Goal: Task Accomplishment & Management: Use online tool/utility

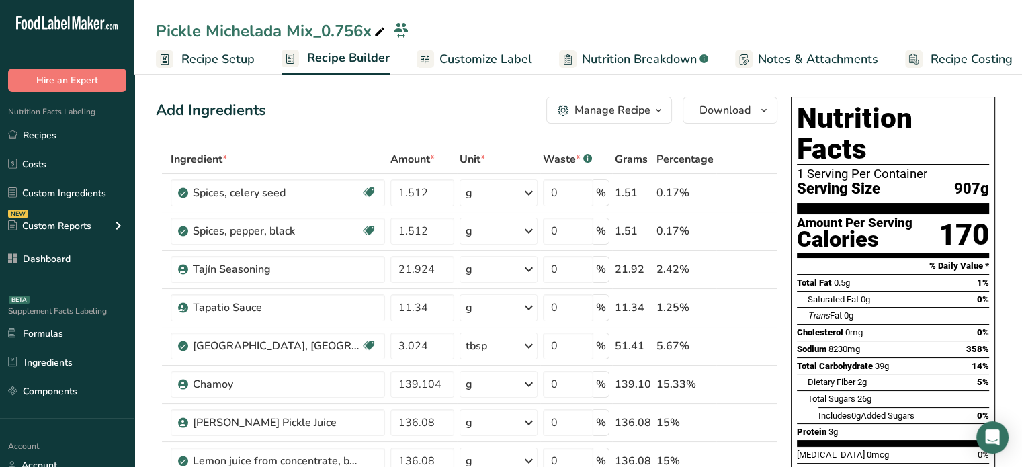
click at [379, 32] on icon at bounding box center [380, 32] width 12 height 19
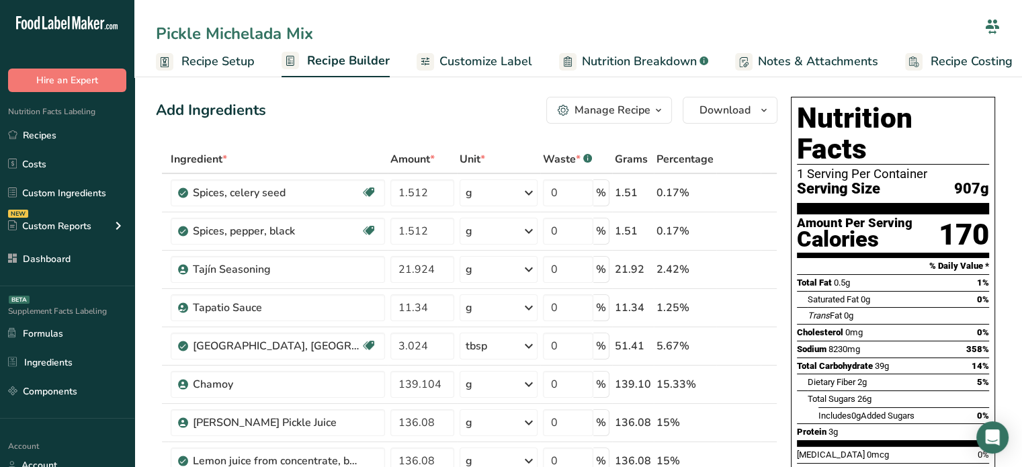
type input "Pickle Michelada Mix"
click at [322, 31] on icon at bounding box center [321, 32] width 12 height 19
click at [344, 34] on input "Pickle Michelada Mix 32 oz" at bounding box center [567, 34] width 823 height 24
type input "Pickle Michelada Mix 32oz"
click at [323, 122] on div "Add Ingredients Manage Recipe Delete Recipe Duplicate Recipe Scale Recipe Save …" at bounding box center [467, 110] width 622 height 27
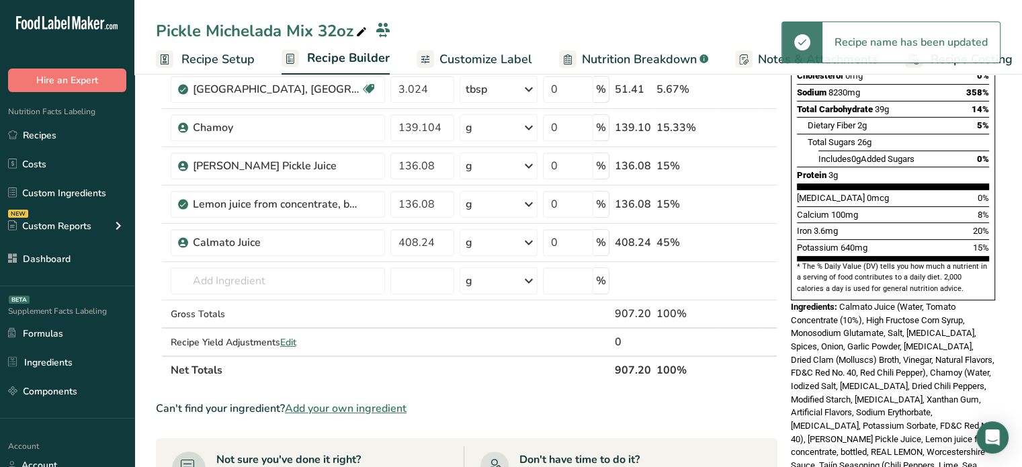
scroll to position [240, 0]
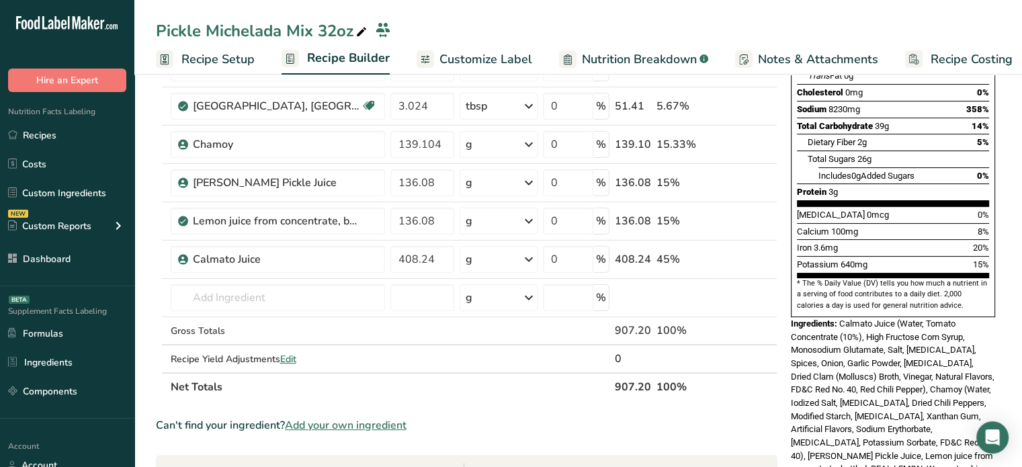
click at [621, 389] on th "907.20" at bounding box center [633, 386] width 42 height 28
copy tr "907.20"
click at [207, 60] on span "Recipe Setup" at bounding box center [217, 59] width 73 height 18
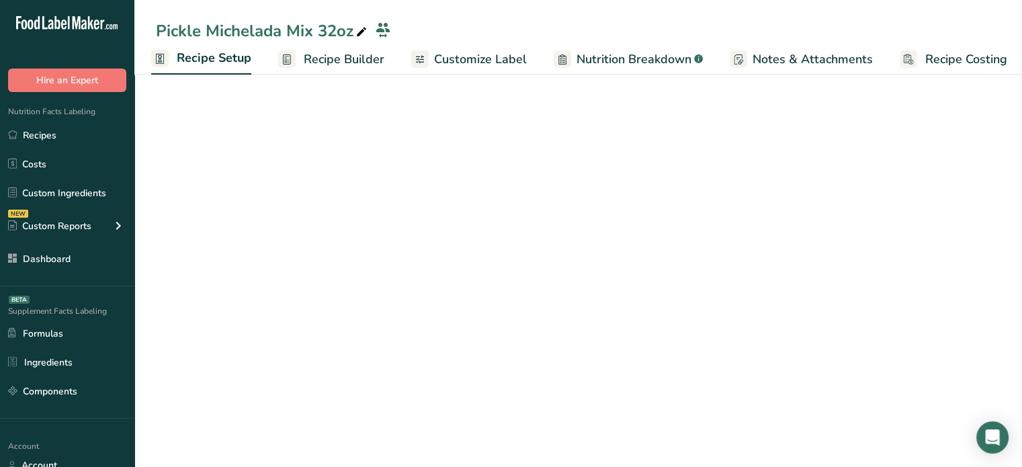
scroll to position [90, 0]
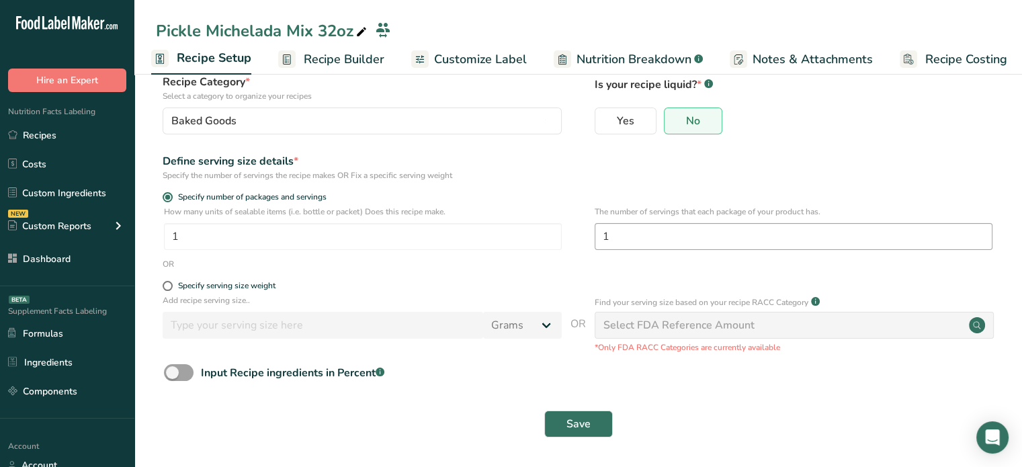
drag, startPoint x: 696, startPoint y: 252, endPoint x: 698, endPoint y: 231, distance: 21.6
click at [698, 231] on div "The number of servings that each package of your product has. 1" at bounding box center [794, 232] width 398 height 52
click at [698, 231] on input "1" at bounding box center [794, 236] width 398 height 27
type input "12"
click at [591, 428] on button "Save" at bounding box center [578, 424] width 69 height 27
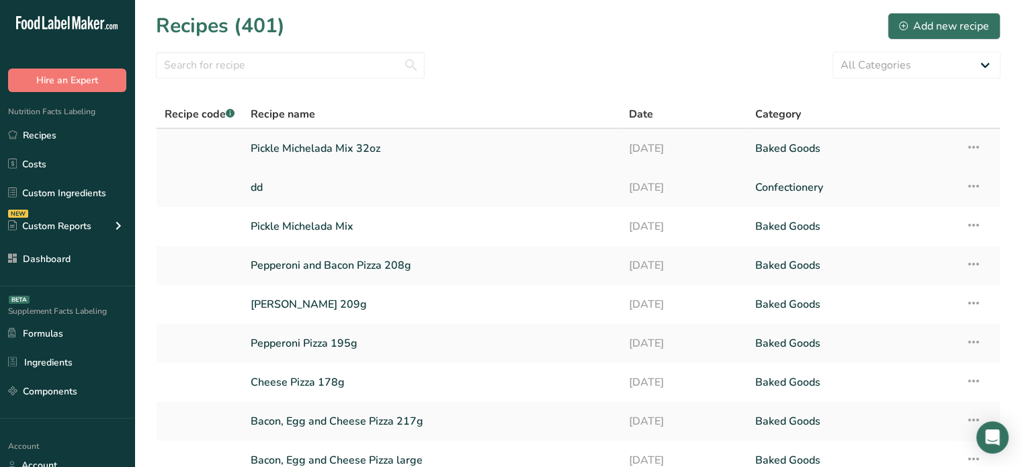
click at [350, 142] on link "Pickle Michelada Mix 32oz" at bounding box center [432, 148] width 362 height 28
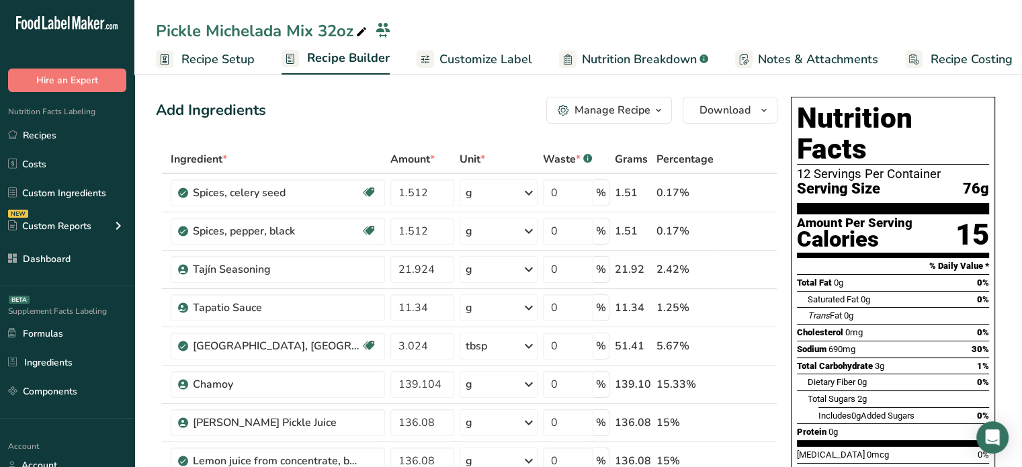
click at [255, 26] on div "Pickle Michelada Mix 32oz" at bounding box center [263, 31] width 214 height 24
click at [255, 26] on input "Pickle Michelada Mix 32oz" at bounding box center [567, 34] width 823 height 24
click at [518, 53] on span "Customize Label" at bounding box center [486, 59] width 93 height 18
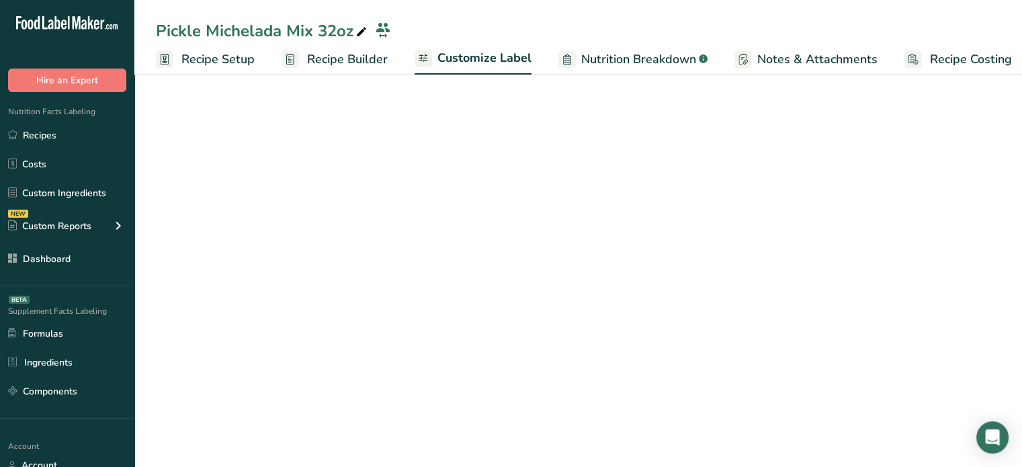
scroll to position [0, 11]
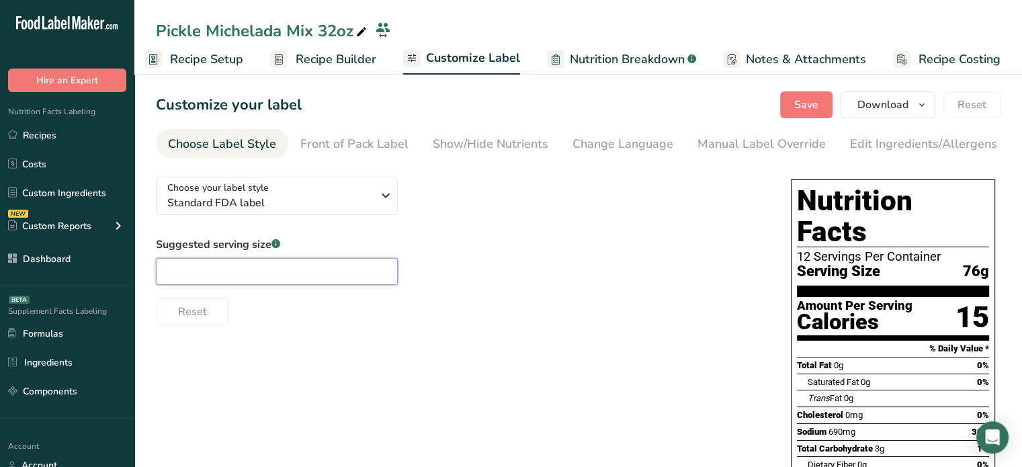
click at [336, 269] on input "text" at bounding box center [277, 271] width 242 height 27
type input "2.7 oz"
click at [799, 103] on span "Save" at bounding box center [806, 105] width 24 height 16
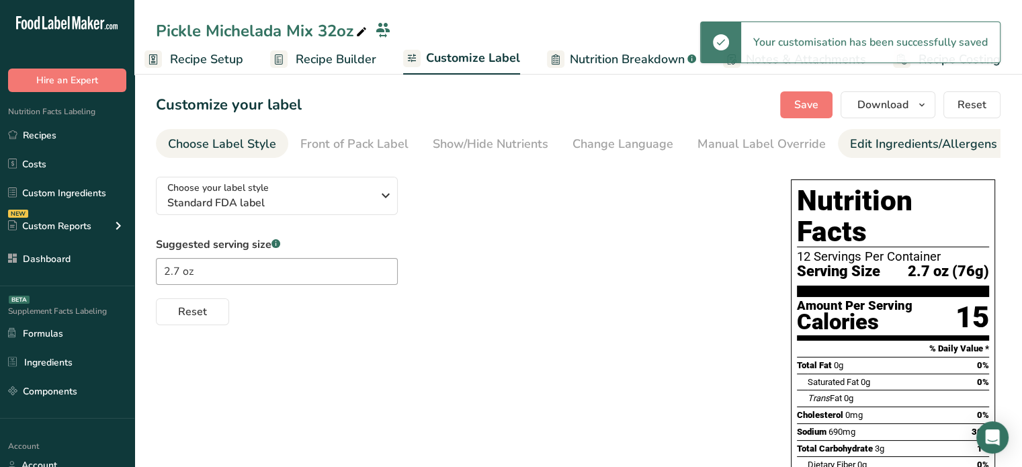
click at [850, 139] on div "Edit Ingredients/Allergens List" at bounding box center [935, 144] width 171 height 18
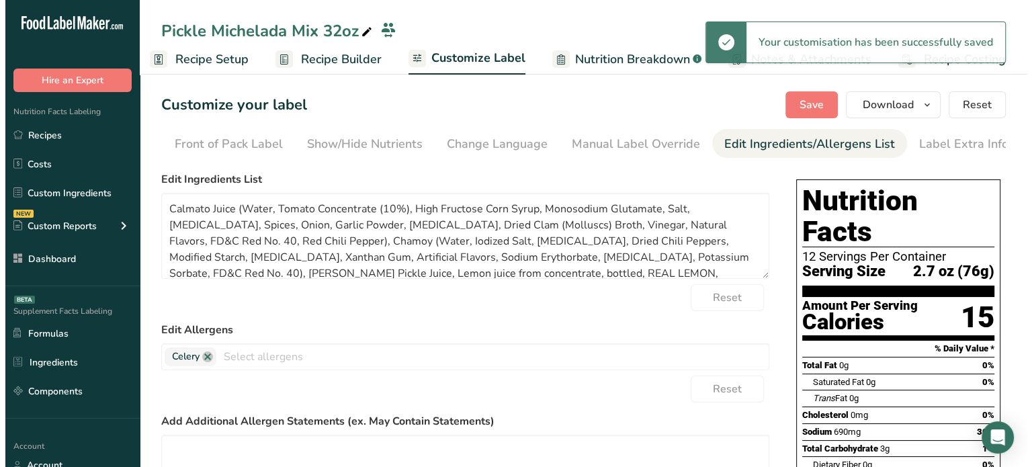
scroll to position [0, 132]
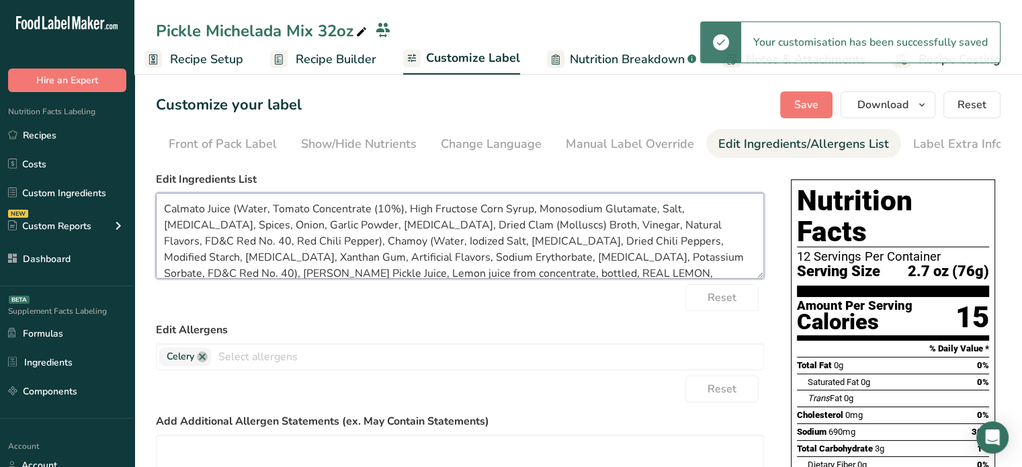
click at [208, 212] on textarea "Calmato Juice (Water, Tomato Concentrate (10%), High Fructose Corn Syrup, Monos…" at bounding box center [460, 236] width 608 height 86
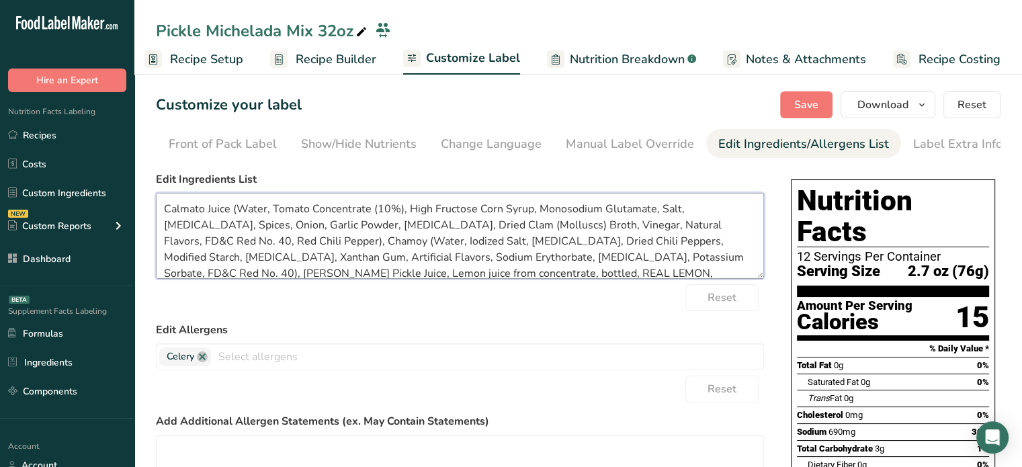
click at [446, 228] on textarea "Calmato Juice (Water, Tomato Concentrate (10%), High Fructose Corn Syrup, Monos…" at bounding box center [460, 236] width 608 height 86
click at [448, 227] on textarea "Calmato Juice (Water, Tomato Concentrate (10%), High Fructose Corn Syrup, Monos…" at bounding box center [460, 236] width 608 height 86
type textarea "Calmato Juice (Water, Tomato Concentrate (10%), High Fructose Corn Syrup, Monos…"
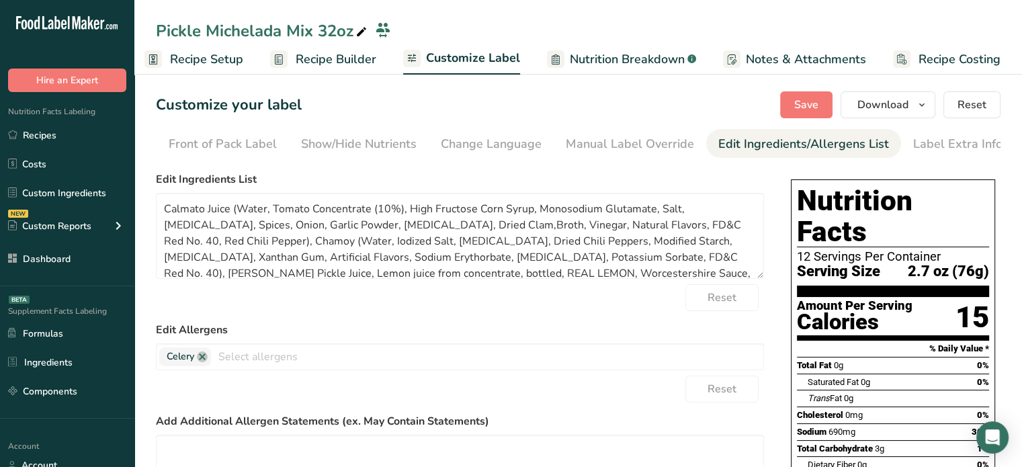
click at [640, 59] on span "Nutrition Breakdown" at bounding box center [627, 59] width 115 height 18
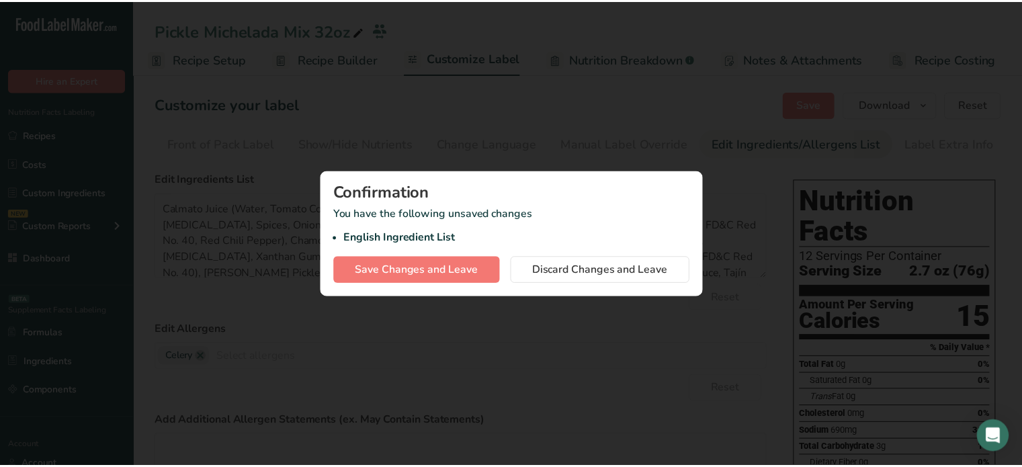
scroll to position [0, 1]
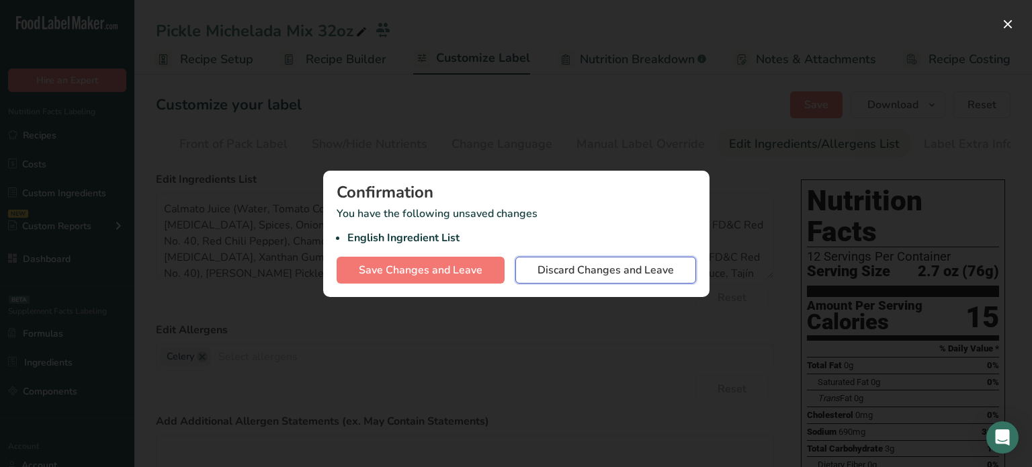
click at [587, 265] on span "Discard Changes and Leave" at bounding box center [606, 270] width 136 height 16
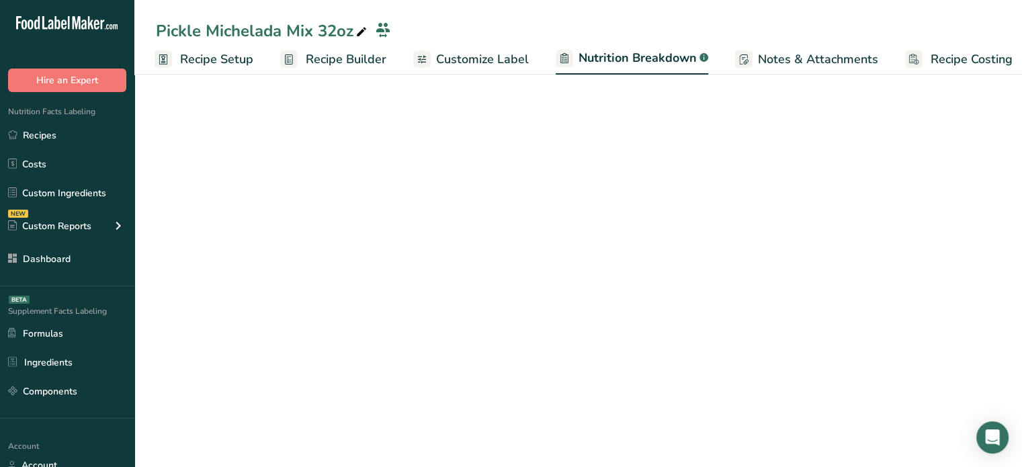
select select "Calories"
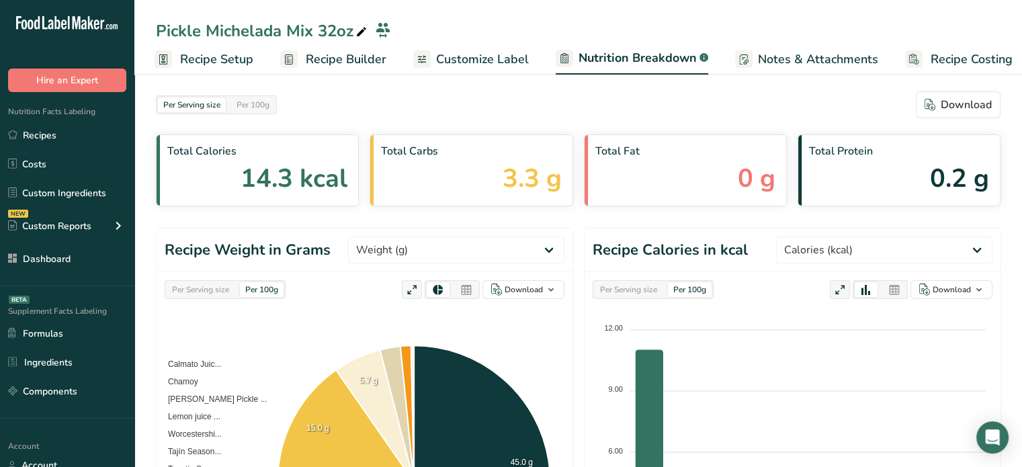
click at [511, 62] on span "Customize Label" at bounding box center [482, 59] width 93 height 18
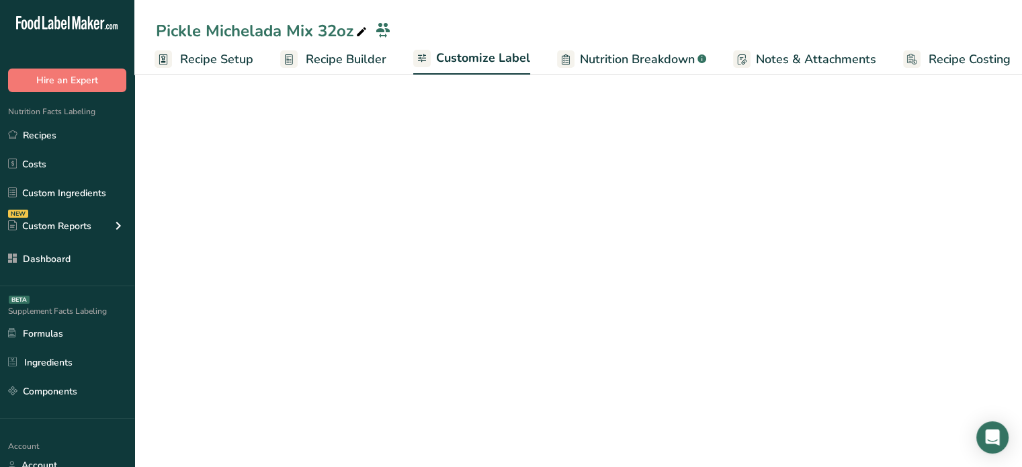
scroll to position [0, 11]
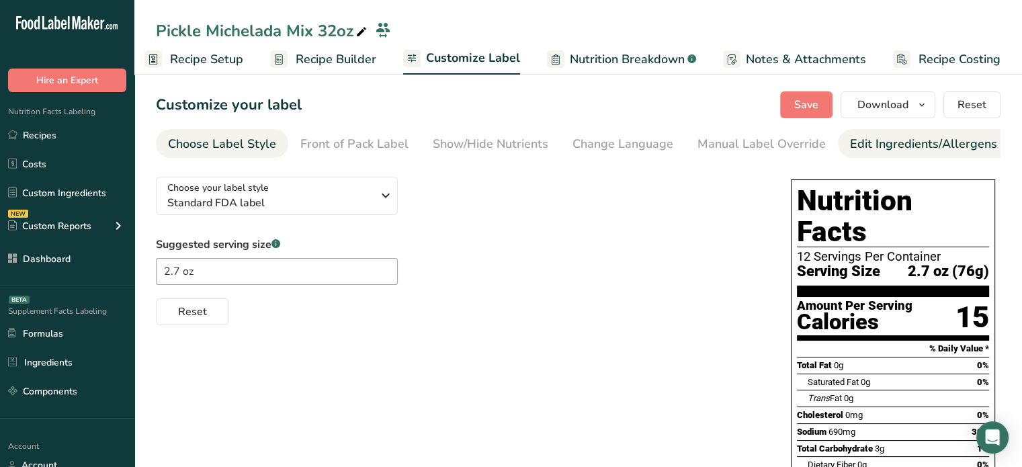
click at [871, 155] on link "Edit Ingredients/Allergens List" at bounding box center [935, 144] width 171 height 30
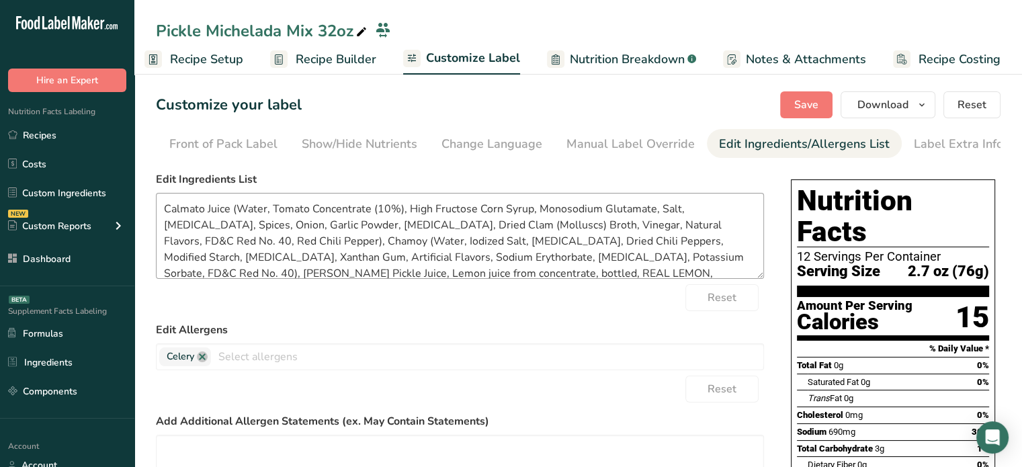
scroll to position [0, 132]
click at [487, 225] on textarea "Calmato Juice (Water, Tomato Concentrate (10%), High Fructose Corn Syrup, Monos…" at bounding box center [460, 236] width 608 height 86
click at [315, 260] on textarea "Calmato Juice (Water, Tomato Concentrate (10%), High Fructose Corn Syrup, Monos…" at bounding box center [460, 236] width 608 height 86
click at [393, 255] on textarea "Calmato Juice (Water, Tomato Concentrate (10%), High Fructose Corn Syrup, Monos…" at bounding box center [460, 236] width 608 height 86
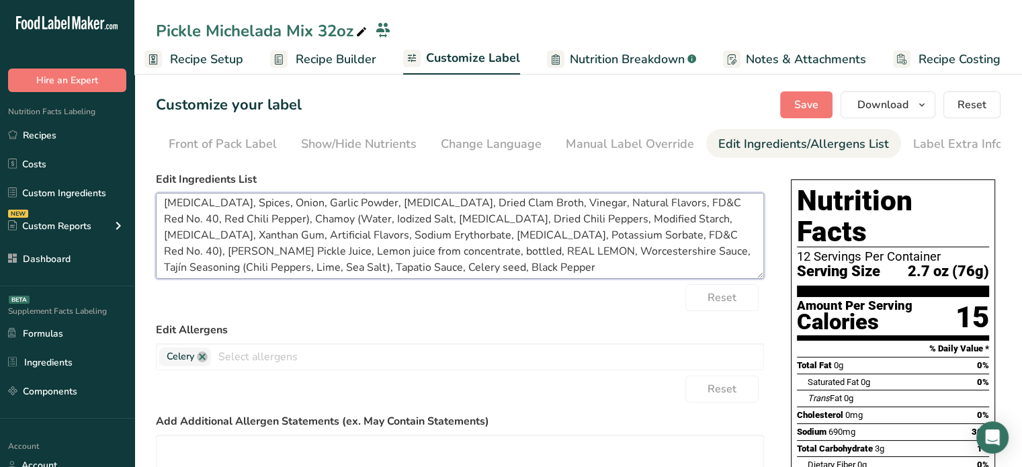
scroll to position [26, 0]
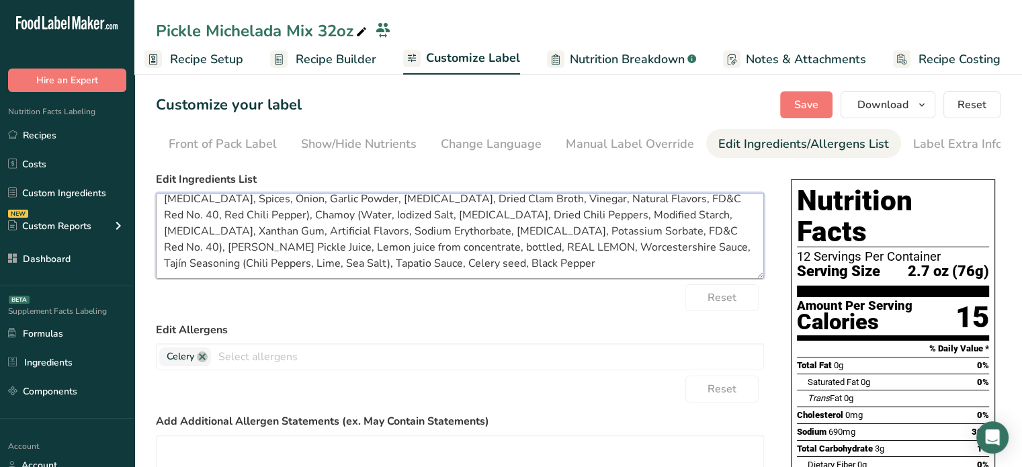
click at [165, 250] on textarea "Calmato Juice (Water, Tomato Concentrate (10%), High Fructose Corn Syrup, Monos…" at bounding box center [460, 236] width 608 height 86
click at [218, 252] on textarea "Calmato Juice (Water, Tomato Concentrate (10%), High Fructose Corn Syrup, Monos…" at bounding box center [460, 236] width 608 height 86
click at [360, 252] on textarea "Calmato Juice (Water, Tomato Concentrate (10%), High Fructose Corn Syrup, Monos…" at bounding box center [460, 236] width 608 height 86
click at [632, 254] on textarea "Calmato Juice (Water, Tomato Concentrate (10%), High Fructose Corn Syrup, Monos…" at bounding box center [460, 236] width 608 height 86
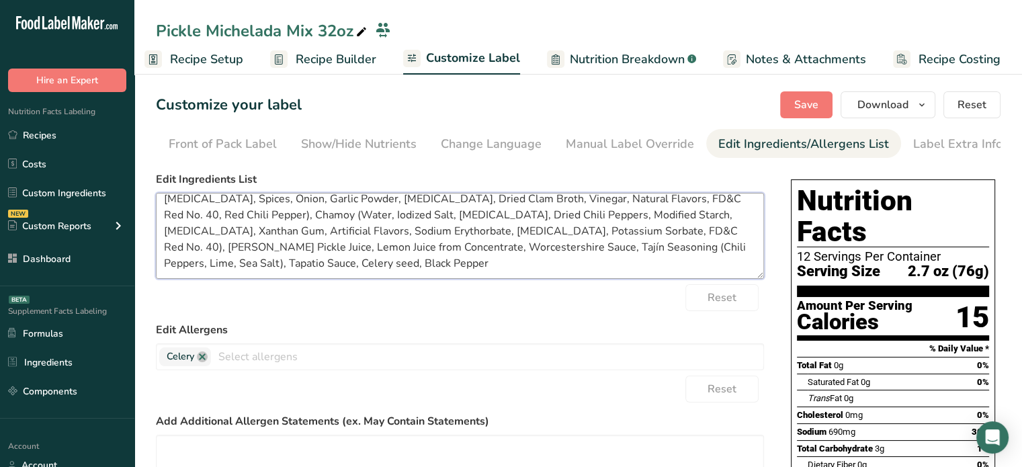
drag, startPoint x: 632, startPoint y: 254, endPoint x: 600, endPoint y: 260, distance: 33.5
click at [600, 260] on textarea "Calmato Juice (Water, Tomato Concentrate (10%), High Fructose Corn Syrup, Monos…" at bounding box center [460, 236] width 608 height 86
click at [167, 263] on textarea "Calmato Juice (Water, Tomato Concentrate (10%), High Fructose Corn Syrup, Monos…" at bounding box center [460, 236] width 608 height 86
click at [258, 264] on textarea "Calmato Juice (Water, Tomato Concentrate (10%), High Fructose Corn Syrup, Monos…" at bounding box center [460, 236] width 608 height 86
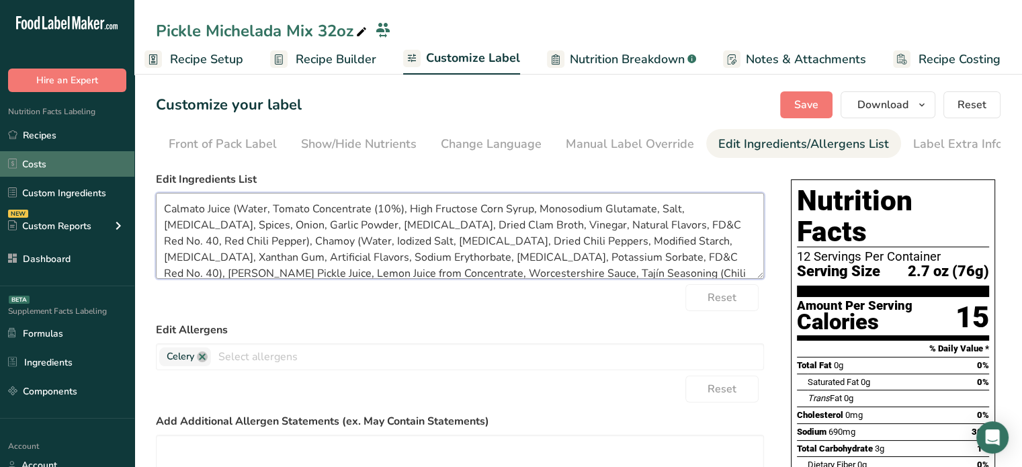
drag, startPoint x: 266, startPoint y: 264, endPoint x: 126, endPoint y: 163, distance: 172.4
click at [126, 163] on div ".a-20{fill:#fff;} Hire an Expert Nutrition Facts Labeling Recipes Costs Custom …" at bounding box center [511, 436] width 1022 height 873
type textarea "Calmato Juice (Water, Tomato Concentrate (10%), High Fructose Corn Syrup, Monos…"
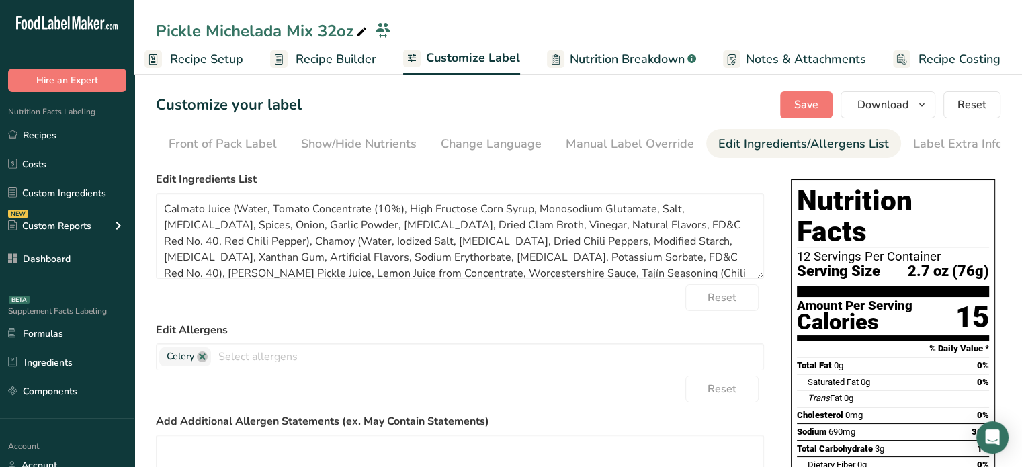
click at [807, 89] on section "Customize your label Save Download Choose what to show on your downloaded label…" at bounding box center [578, 471] width 888 height 803
click at [807, 93] on button "Save" at bounding box center [806, 104] width 52 height 27
click at [203, 362] on link at bounding box center [202, 357] width 11 height 11
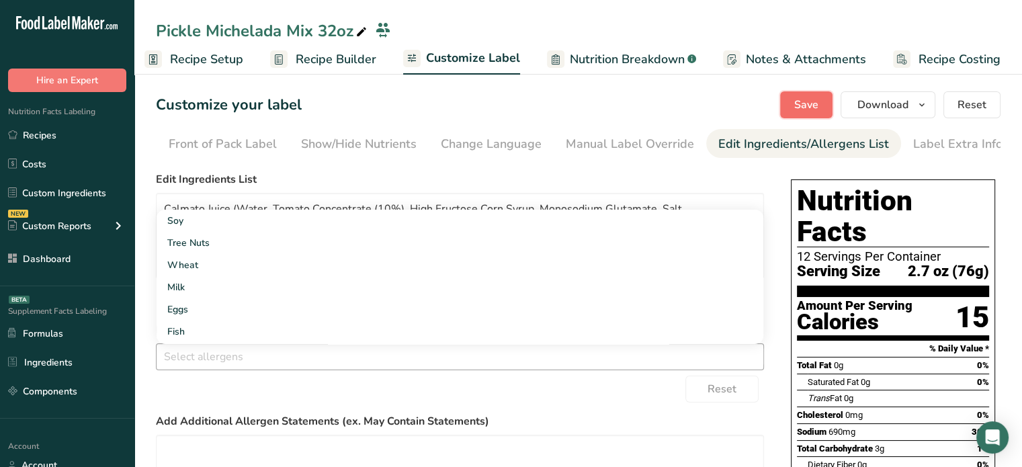
click at [819, 110] on span "Save" at bounding box center [806, 105] width 24 height 16
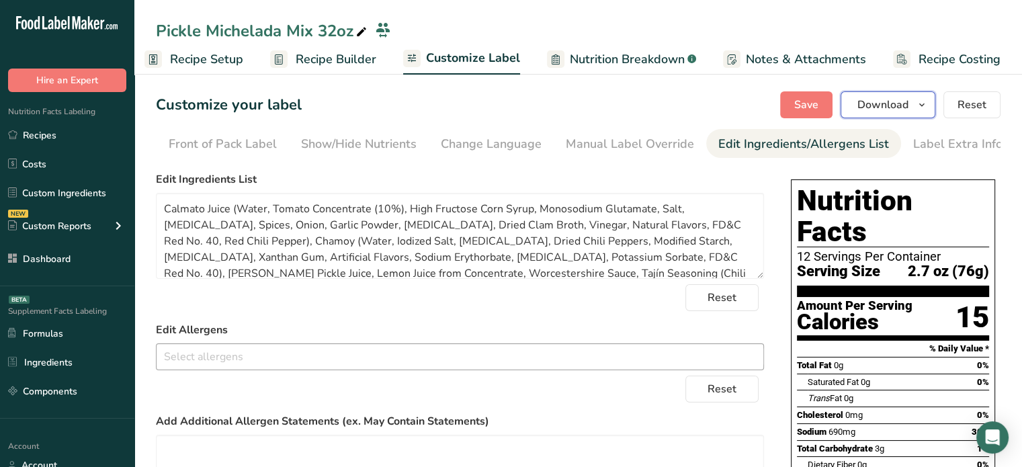
click at [896, 114] on button "Download" at bounding box center [888, 104] width 95 height 27
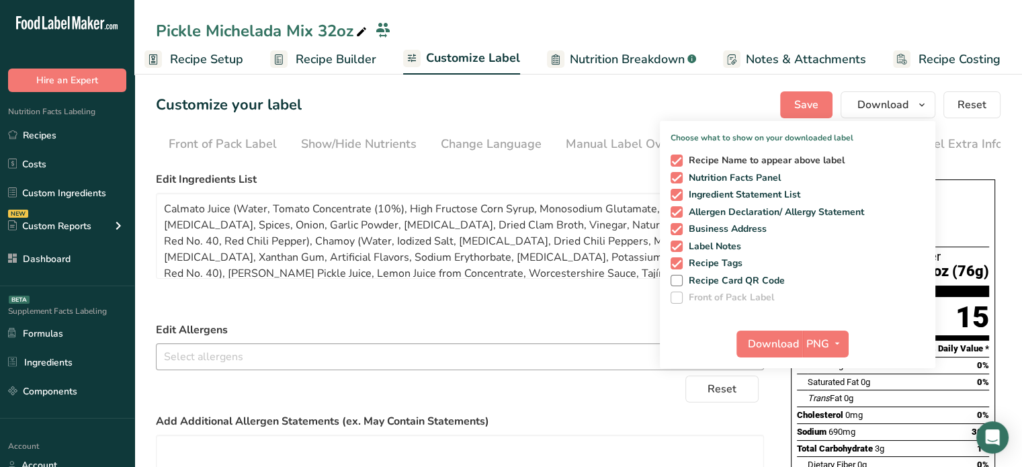
click at [733, 163] on span "Recipe Name to appear above label" at bounding box center [764, 161] width 163 height 12
click at [680, 163] on input "Recipe Name to appear above label" at bounding box center [675, 160] width 9 height 9
checkbox input "false"
click at [817, 346] on span "PNG" at bounding box center [818, 344] width 23 height 16
click at [825, 434] on link "PDF" at bounding box center [827, 438] width 43 height 22
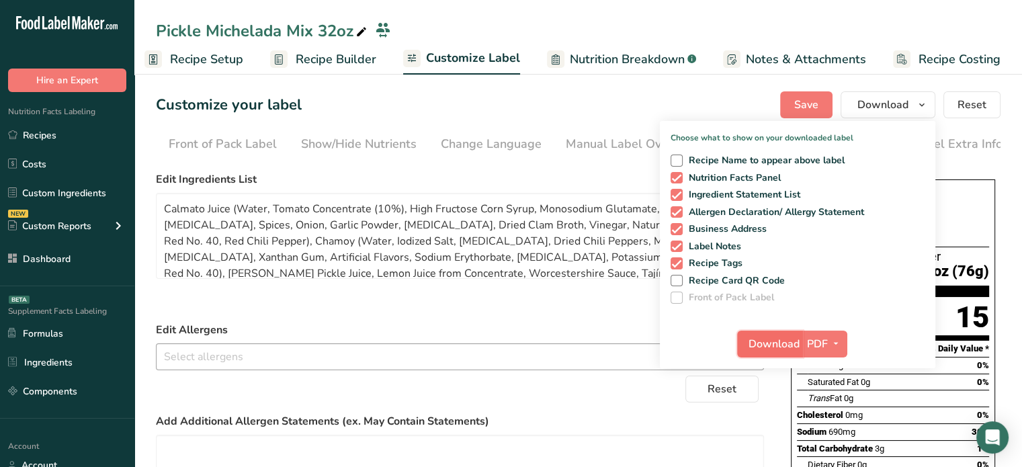
click at [784, 345] on span "Download" at bounding box center [774, 344] width 51 height 16
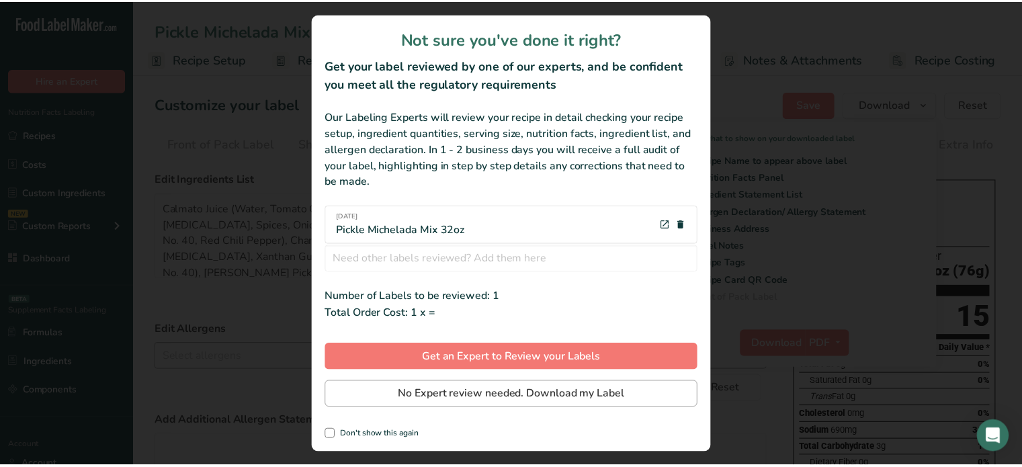
scroll to position [0, 1]
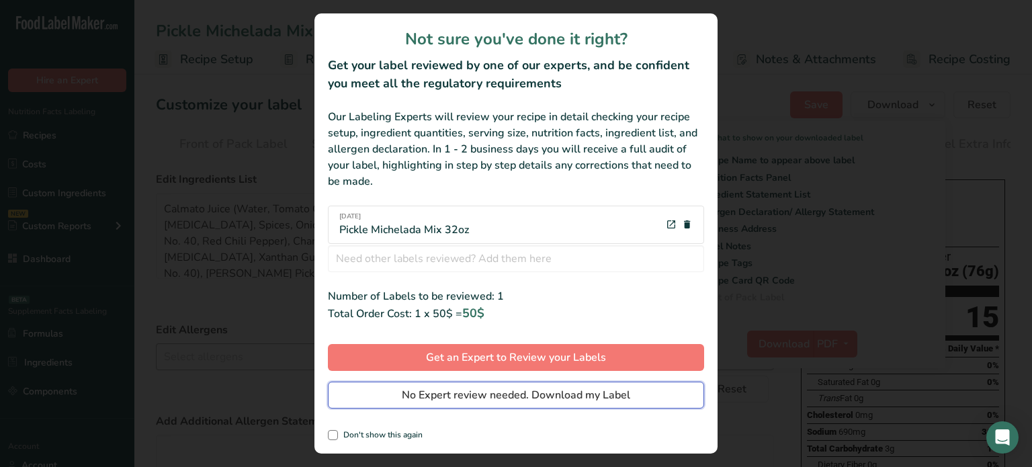
click at [558, 397] on span "No Expert review needed. Download my Label" at bounding box center [516, 395] width 229 height 16
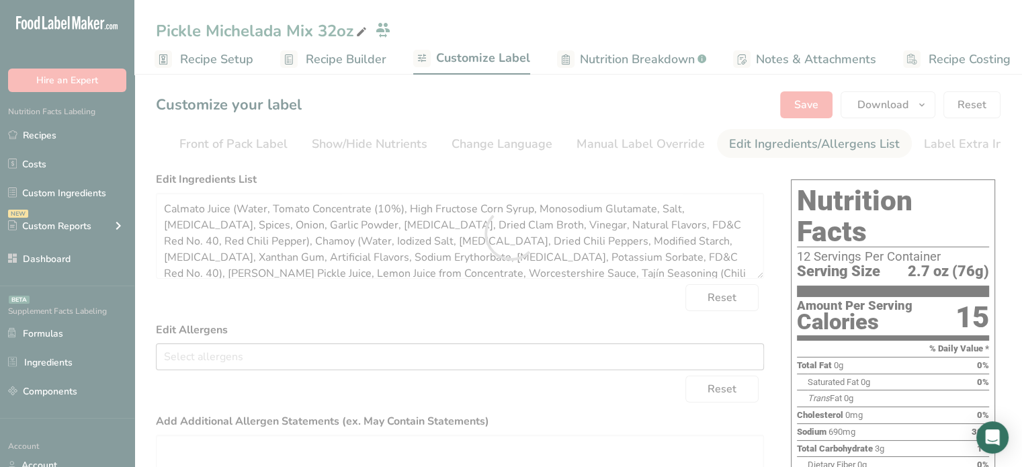
scroll to position [0, 0]
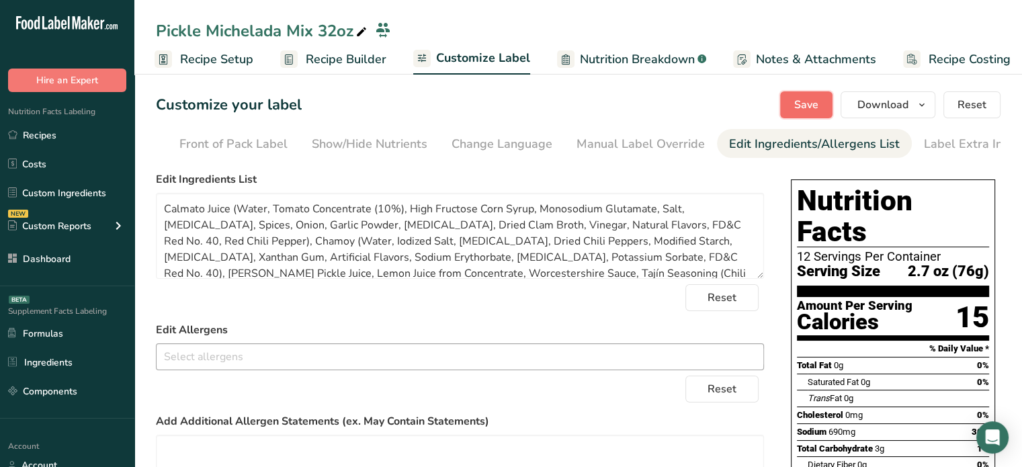
click at [803, 104] on span "Save" at bounding box center [806, 105] width 24 height 16
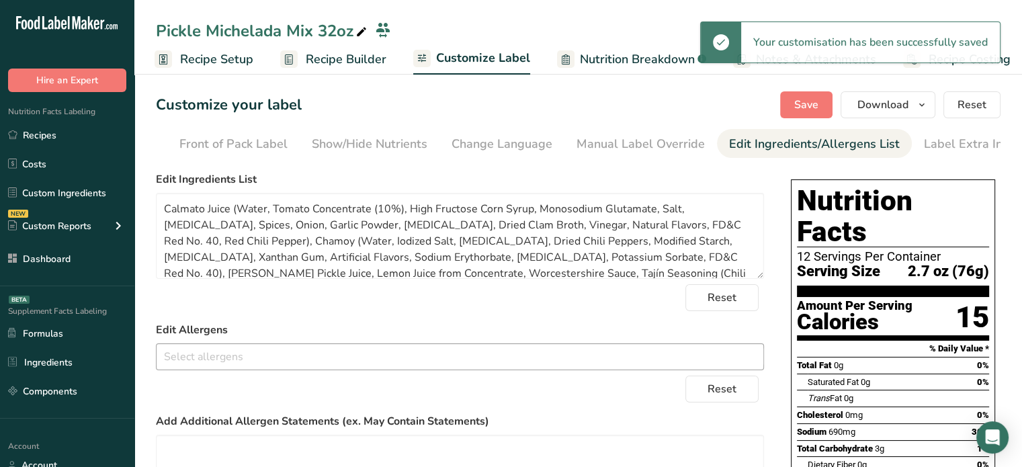
click at [246, 54] on span "Recipe Setup" at bounding box center [216, 59] width 73 height 18
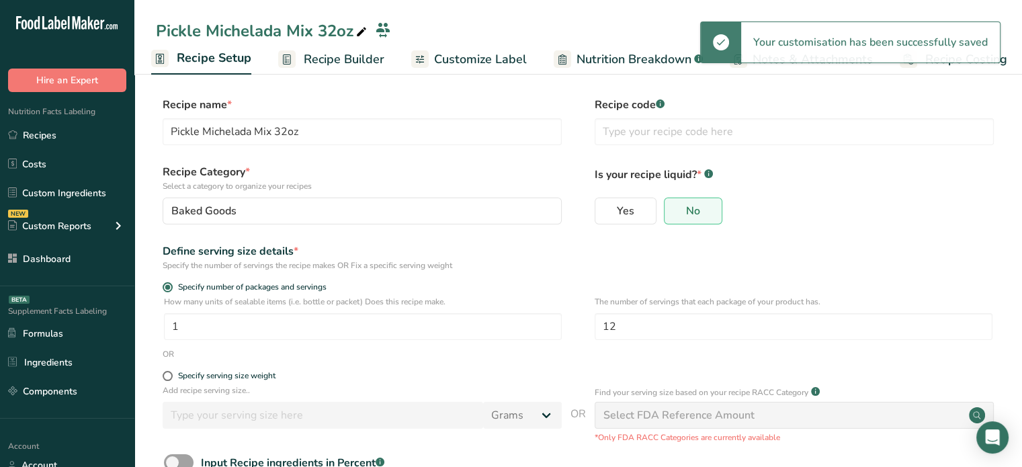
click at [313, 48] on link "Recipe Builder" at bounding box center [331, 59] width 106 height 30
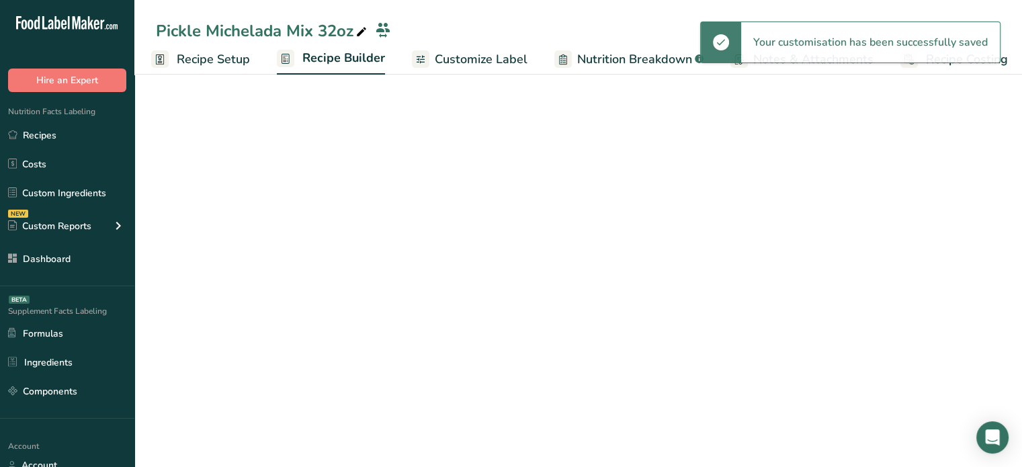
scroll to position [0, 11]
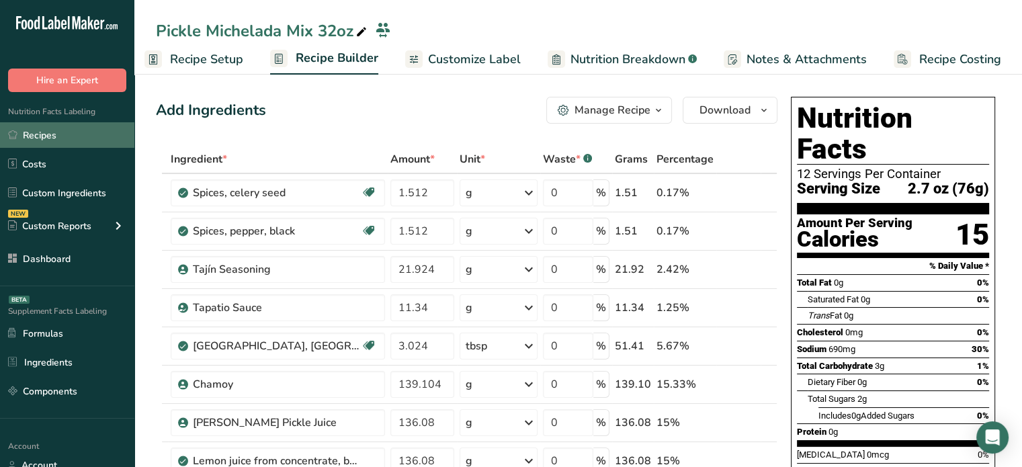
click at [99, 141] on link "Recipes" at bounding box center [67, 135] width 134 height 26
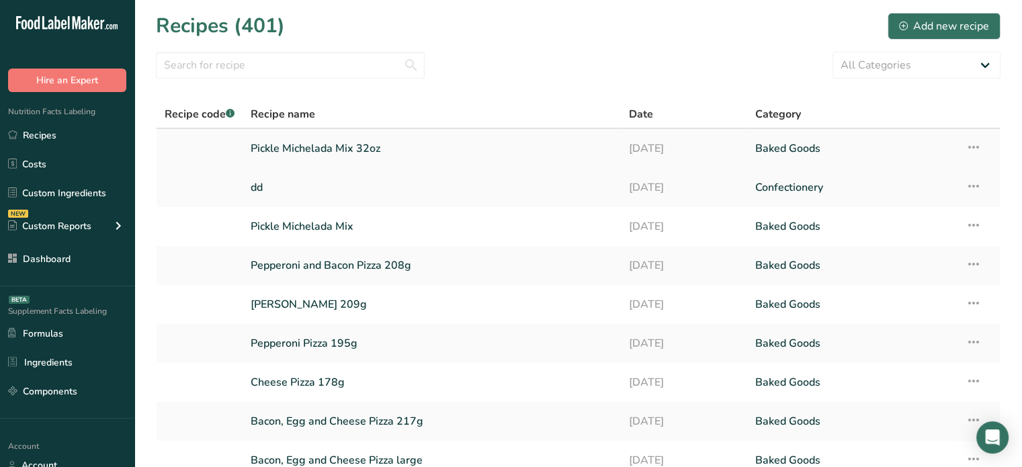
click at [366, 151] on link "Pickle Michelada Mix 32oz" at bounding box center [432, 148] width 362 height 28
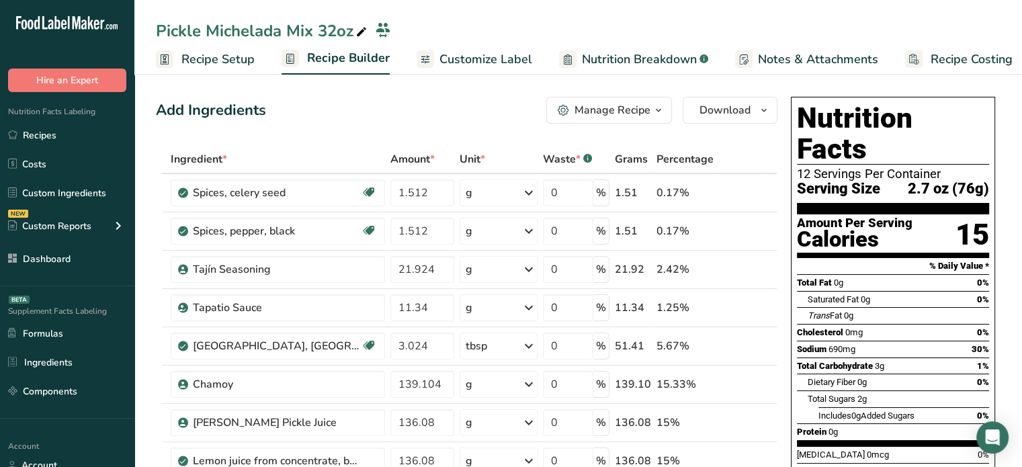
click at [594, 112] on div "Manage Recipe" at bounding box center [613, 110] width 76 height 16
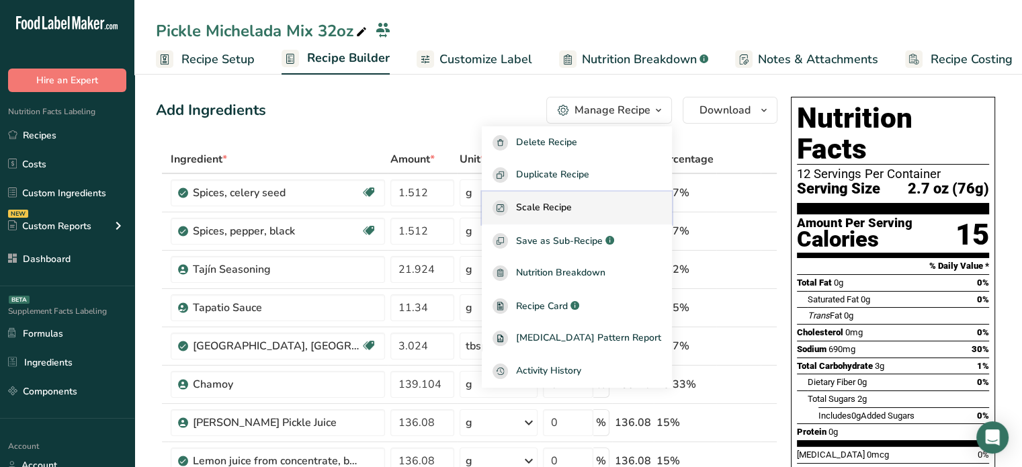
click at [591, 196] on button "Scale Recipe" at bounding box center [577, 208] width 190 height 33
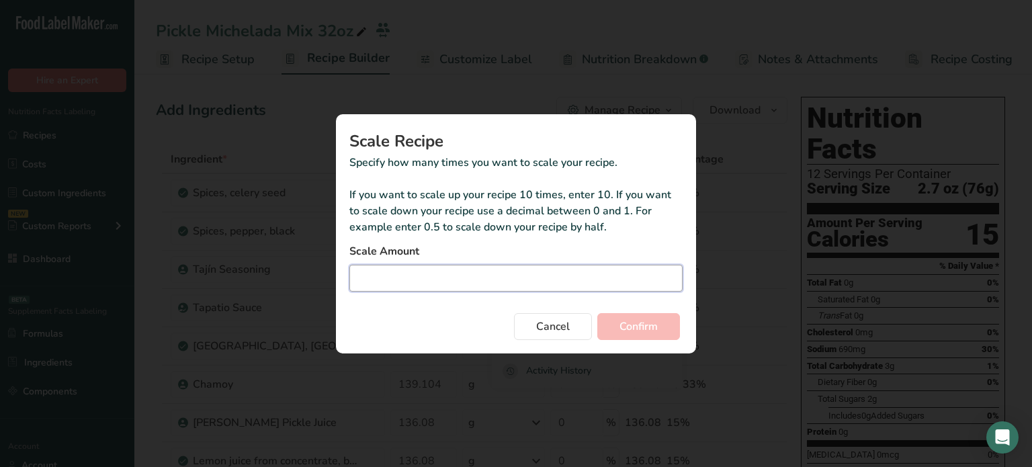
click at [497, 270] on input "Duplicate recipe modal" at bounding box center [516, 278] width 333 height 27
type input "0.25"
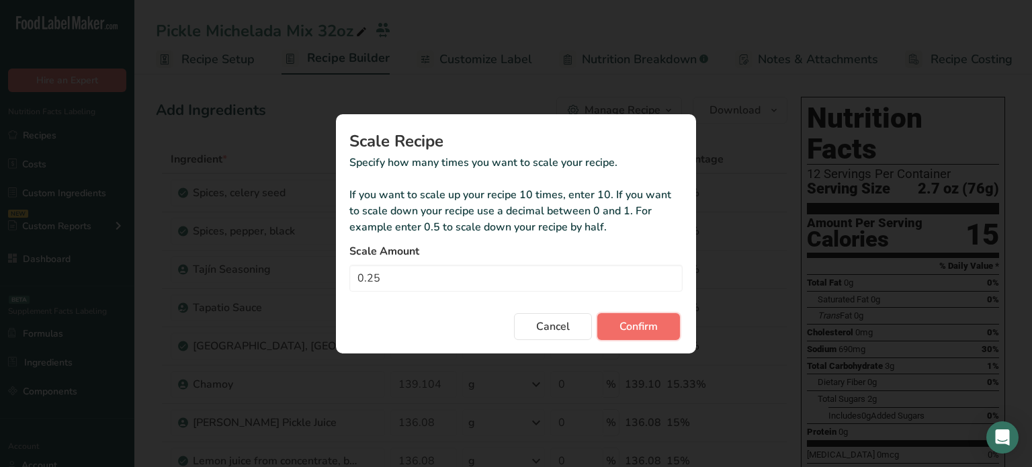
click at [639, 333] on span "Confirm" at bounding box center [639, 327] width 38 height 16
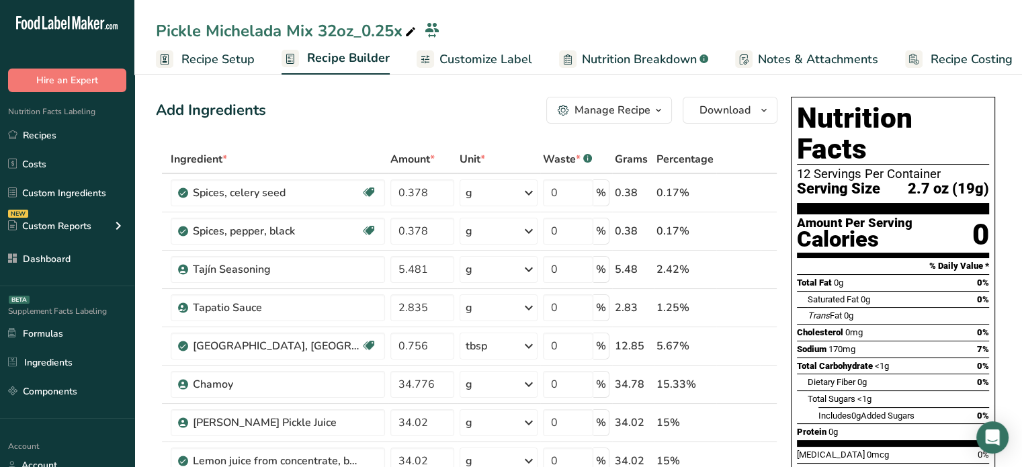
click at [407, 36] on icon at bounding box center [411, 32] width 12 height 19
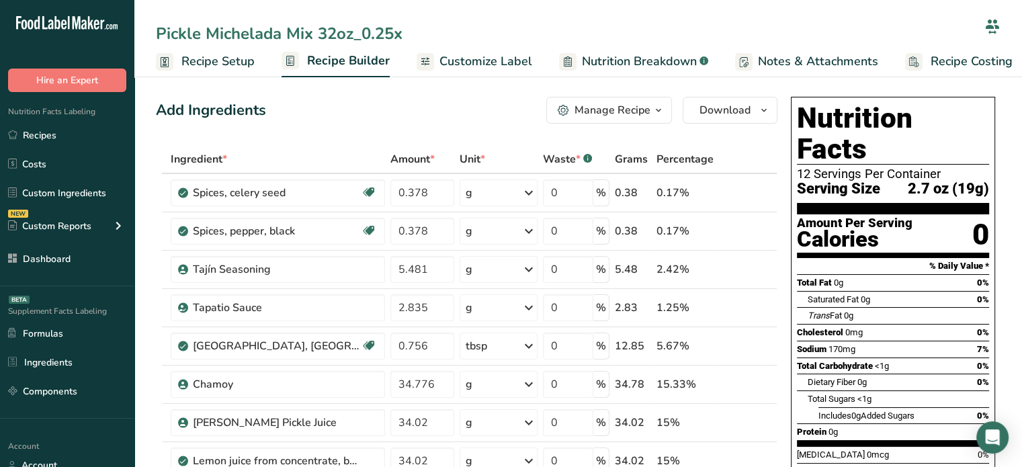
drag, startPoint x: 324, startPoint y: 34, endPoint x: 403, endPoint y: 32, distance: 78.7
click at [403, 32] on input "Pickle Michelada Mix 32oz_0.25x" at bounding box center [567, 34] width 823 height 24
type input "Pickle Michelada Mix 8oz"
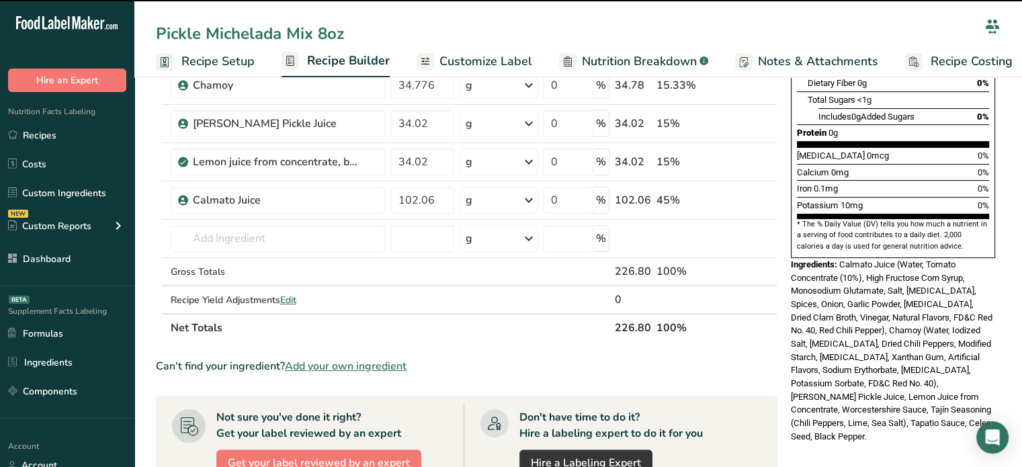
scroll to position [300, 0]
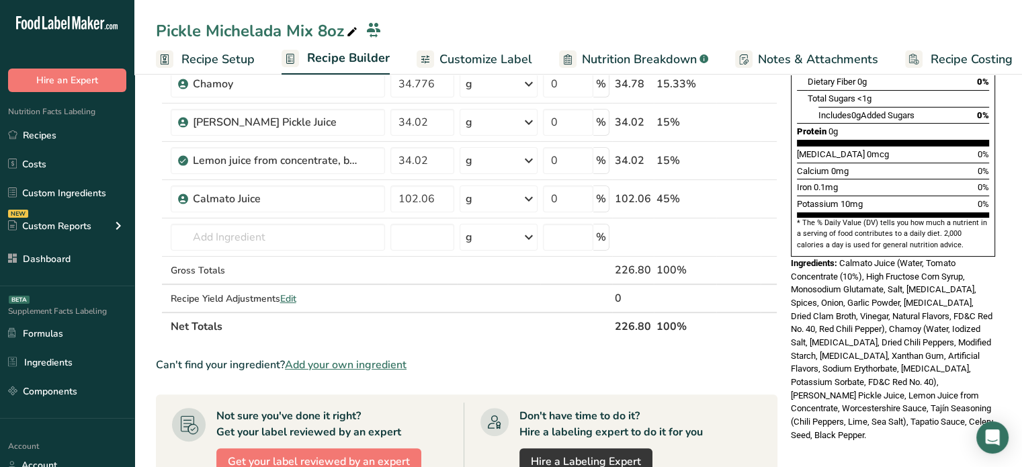
click at [241, 58] on span "Recipe Setup" at bounding box center [217, 59] width 73 height 18
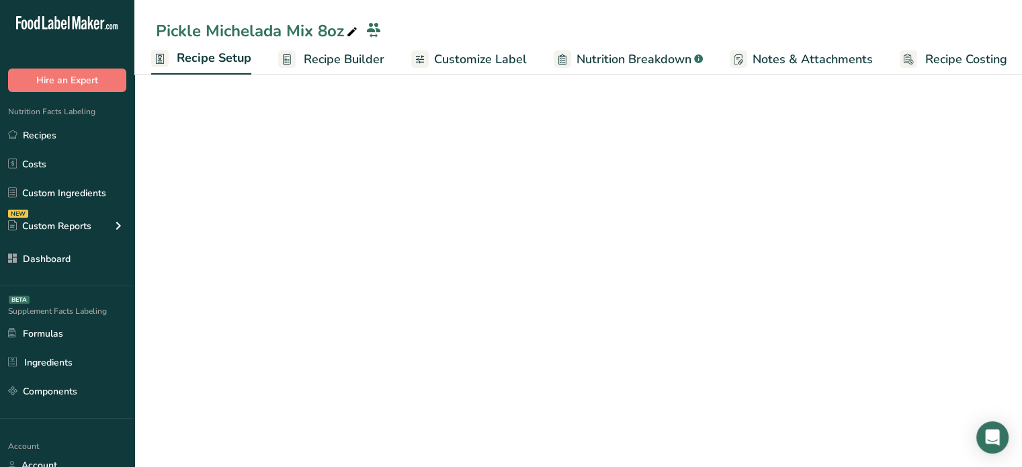
scroll to position [90, 0]
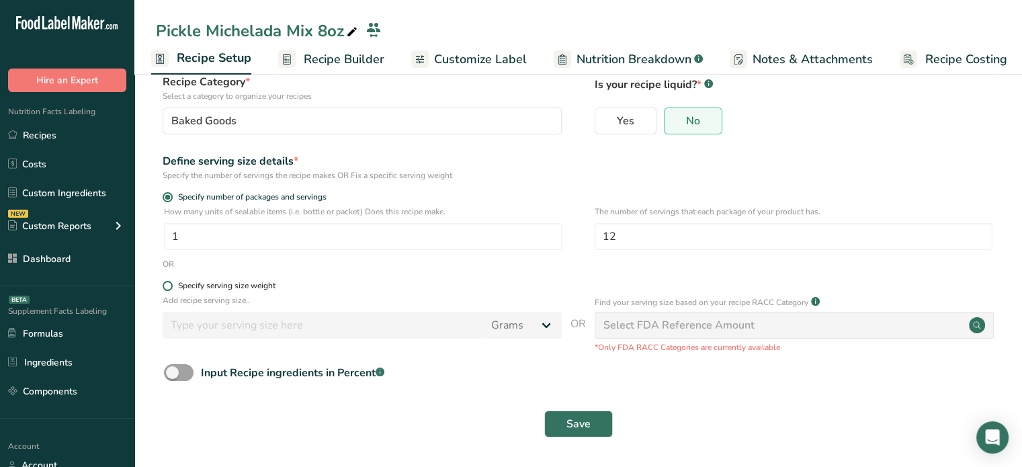
click at [198, 283] on div "Specify serving size weight" at bounding box center [226, 286] width 97 height 10
click at [171, 283] on input "Specify serving size weight" at bounding box center [167, 286] width 9 height 9
radio input "true"
radio input "false"
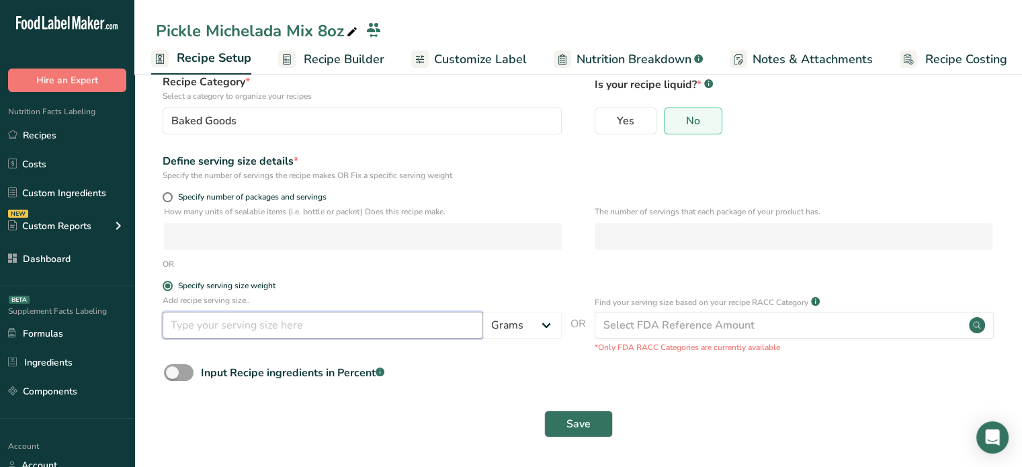
click at [218, 327] on input "number" at bounding box center [323, 325] width 321 height 27
type input "2.66"
click at [524, 327] on select "Grams kg mg mcg lb oz l mL fl oz tbsp tsp cup qt gallon" at bounding box center [522, 325] width 79 height 27
select select "5"
click at [483, 312] on select "Grams kg mg mcg lb oz l mL fl oz tbsp tsp cup qt gallon" at bounding box center [522, 325] width 79 height 27
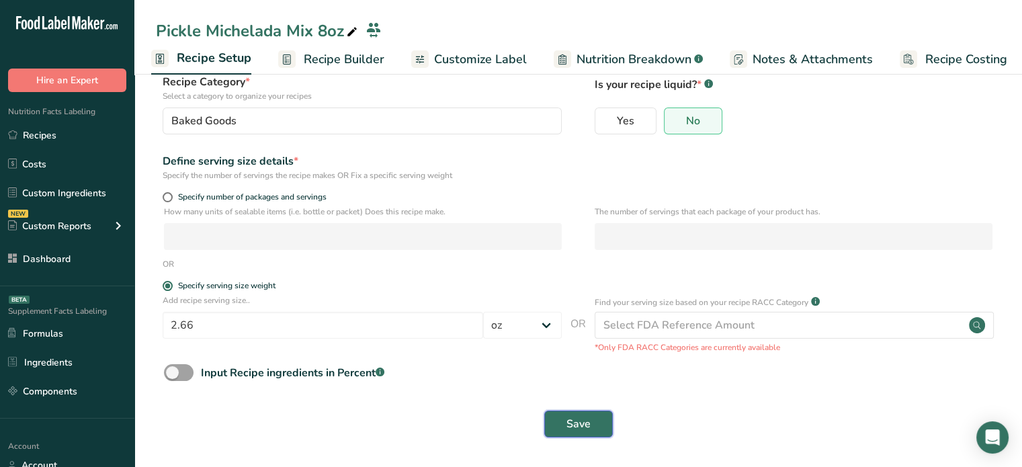
click at [577, 413] on button "Save" at bounding box center [578, 424] width 69 height 27
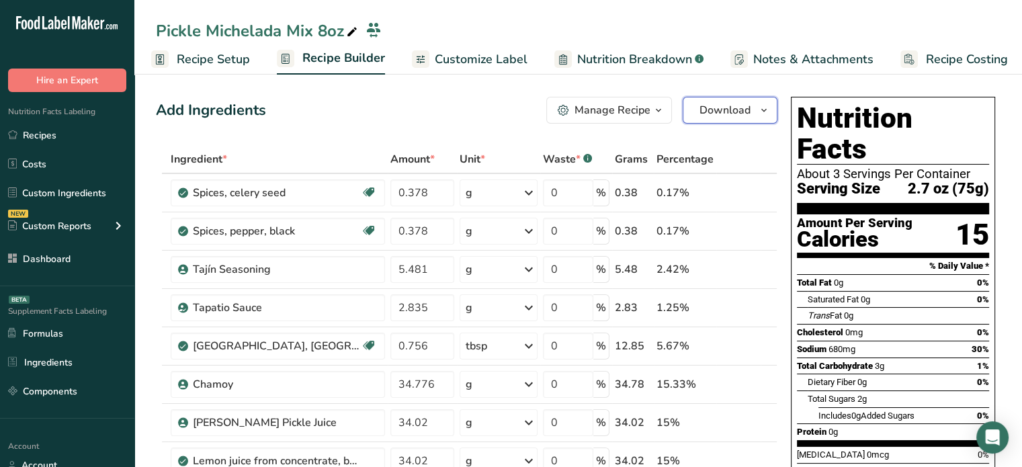
click at [715, 109] on span "Download" at bounding box center [725, 110] width 51 height 16
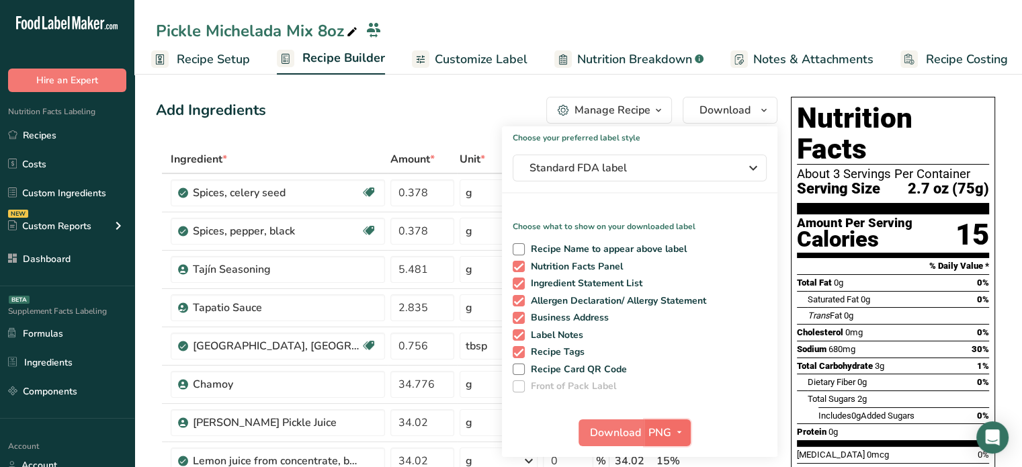
click at [678, 431] on icon "button" at bounding box center [679, 432] width 11 height 17
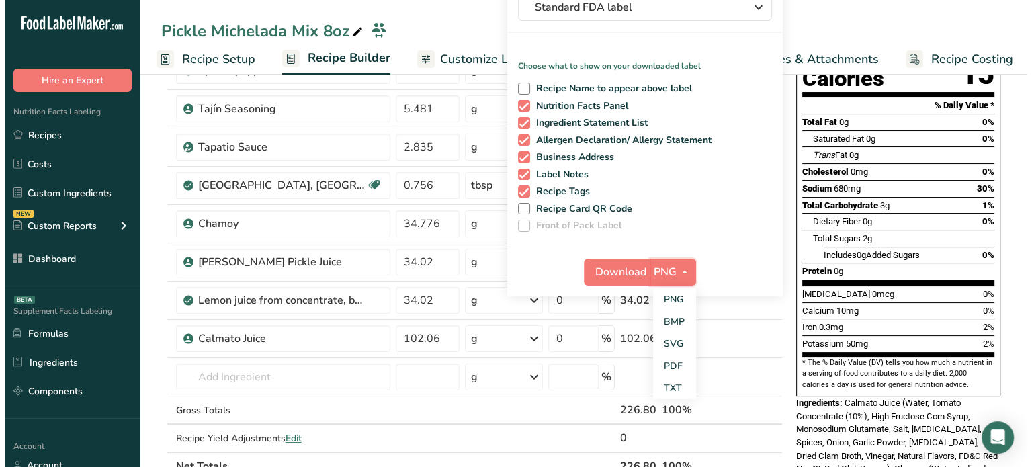
scroll to position [171, 0]
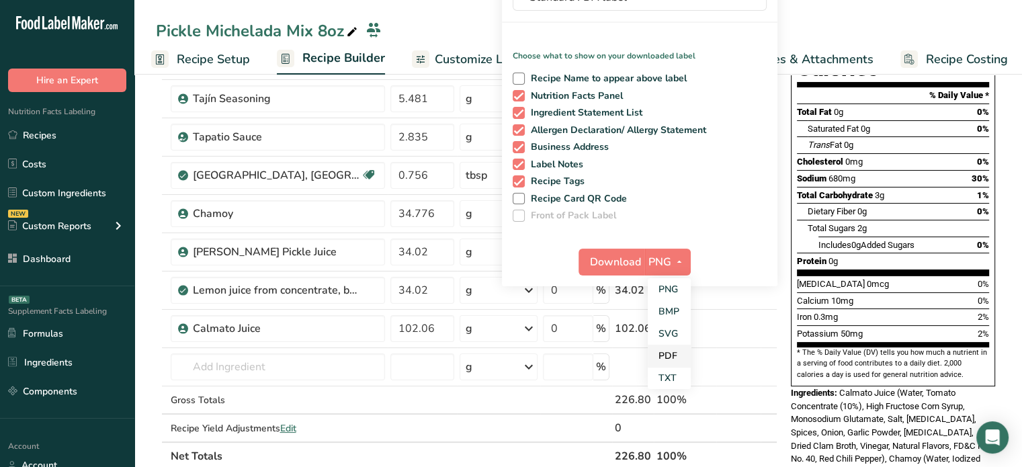
click at [679, 349] on link "PDF" at bounding box center [669, 356] width 43 height 22
click at [521, 182] on span at bounding box center [519, 181] width 12 height 12
click at [521, 182] on input "Recipe Tags" at bounding box center [517, 181] width 9 height 9
checkbox input "false"
click at [624, 267] on span "Download" at bounding box center [616, 262] width 51 height 16
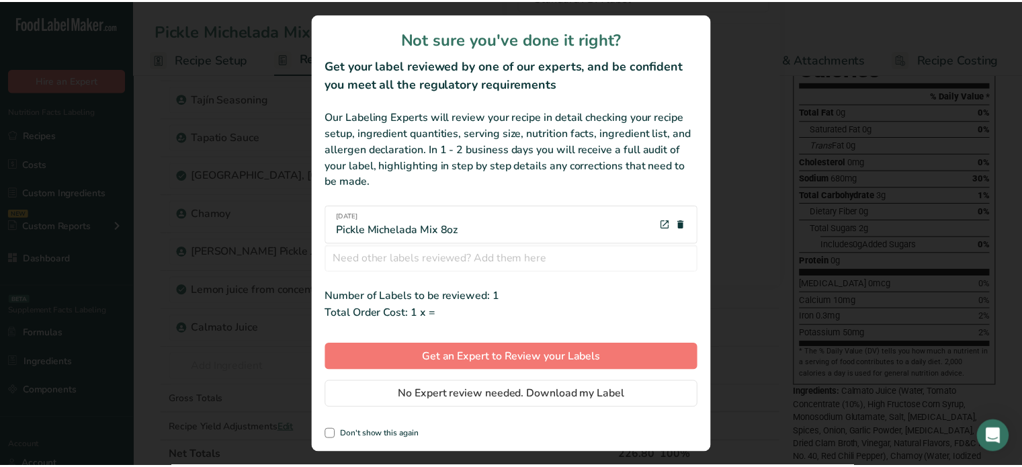
scroll to position [0, 1]
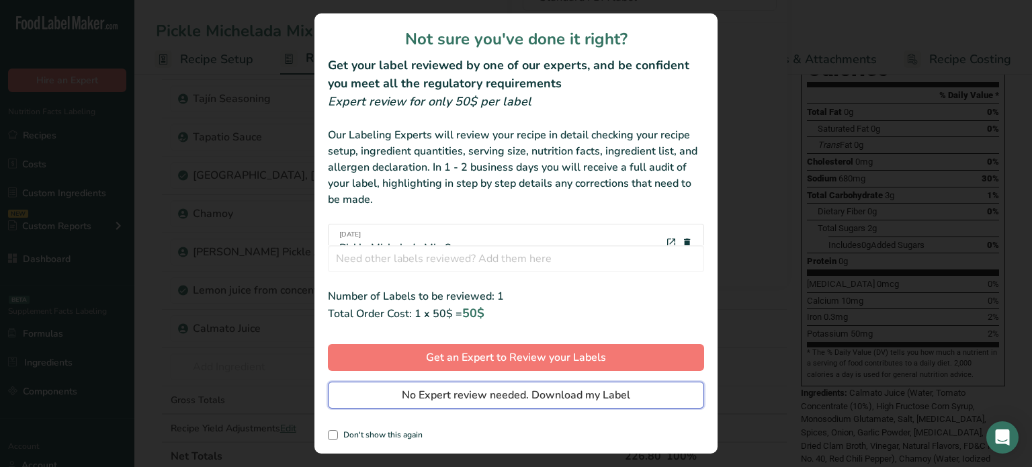
click at [555, 397] on span "No Expert review needed. Download my Label" at bounding box center [516, 395] width 229 height 16
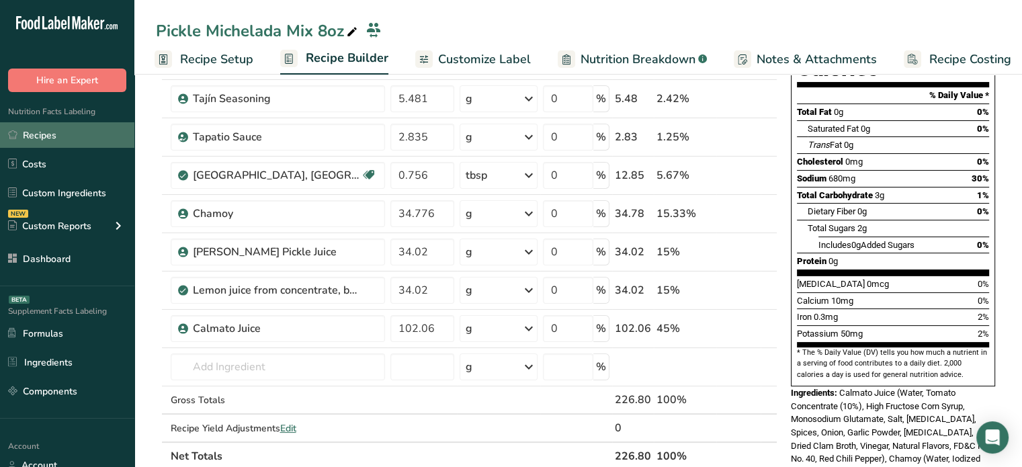
drag, startPoint x: 91, startPoint y: 149, endPoint x: 97, endPoint y: 142, distance: 9.6
click at [97, 142] on ul "Recipes Costs Custom Ingredients NEW Custom Reports Menu Label Ingredient Compa…" at bounding box center [67, 196] width 134 height 149
click at [97, 142] on link "Recipes" at bounding box center [67, 135] width 134 height 26
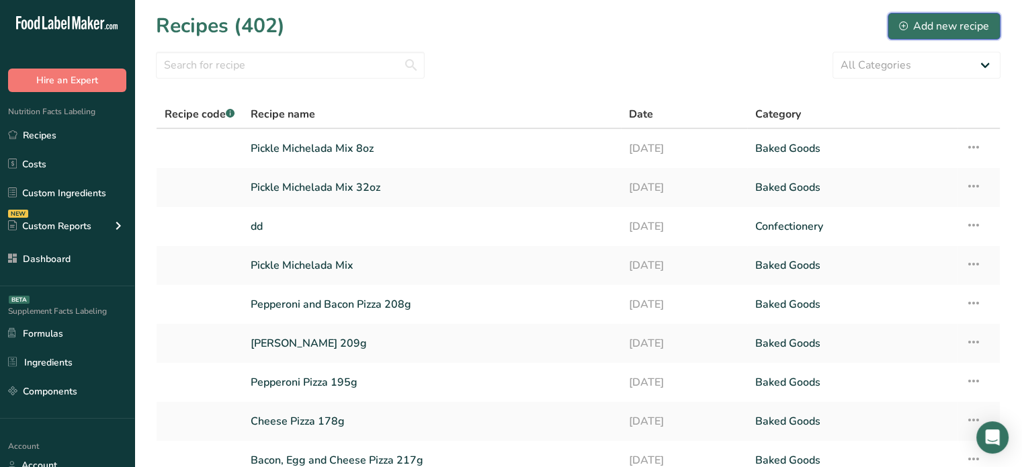
click at [945, 27] on div "Add new recipe" at bounding box center [944, 26] width 90 height 16
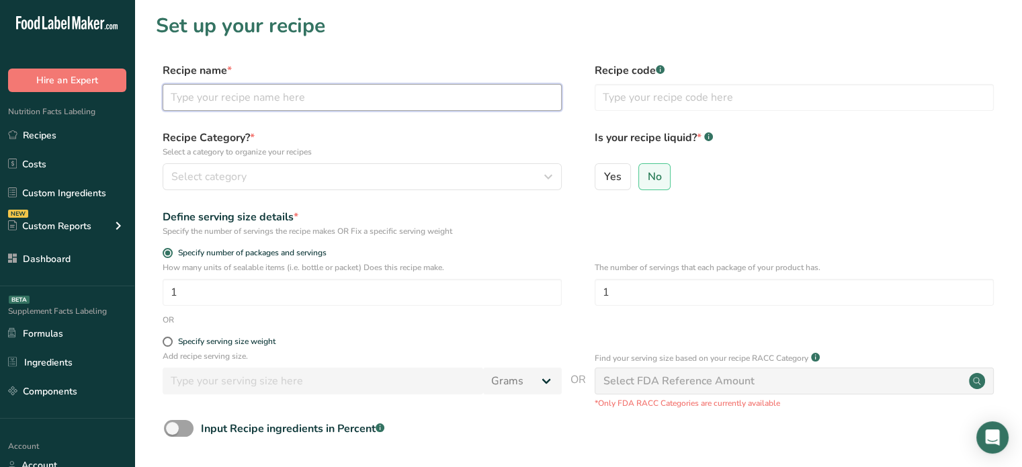
paste input "Cucumber Michelada Mix"
click at [304, 93] on input "Cucumber Michelada Mix" at bounding box center [362, 97] width 399 height 27
type input "Cucumber Michelada Mix"
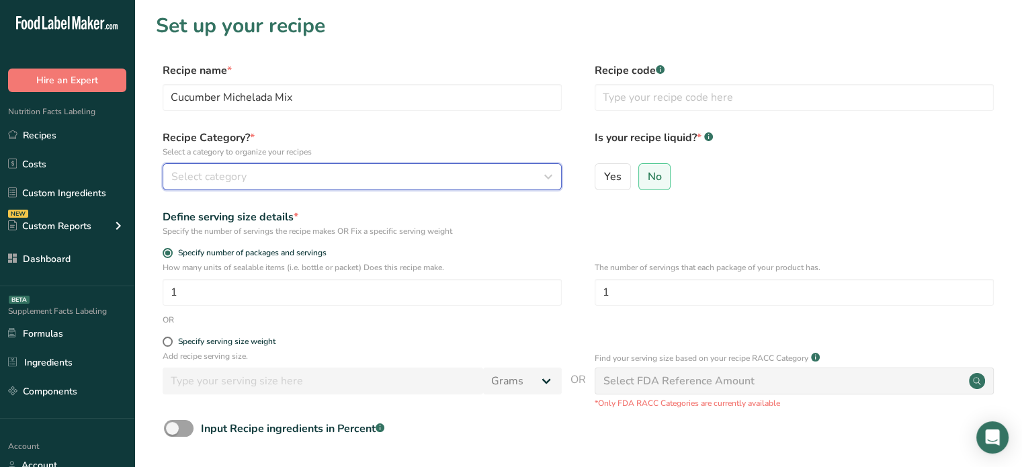
click at [331, 179] on div "Select category" at bounding box center [358, 177] width 374 height 16
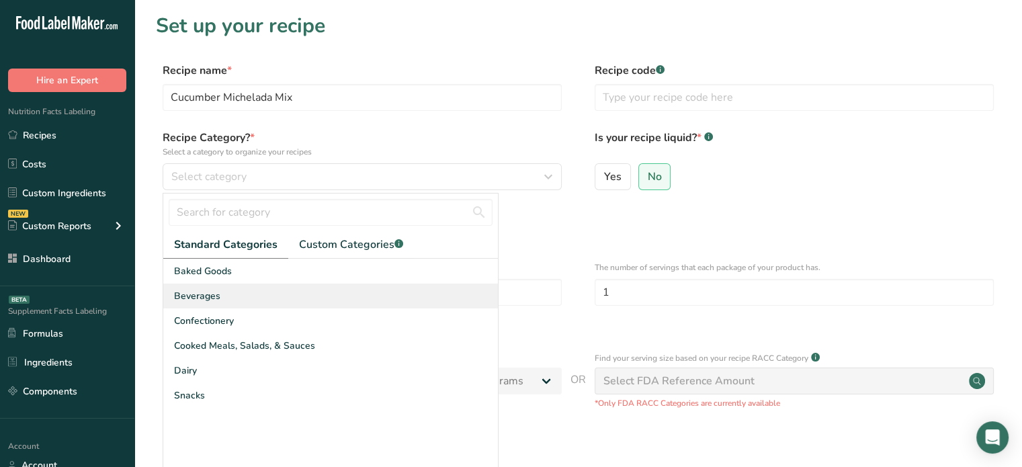
click at [295, 292] on div "Beverages" at bounding box center [330, 296] width 335 height 25
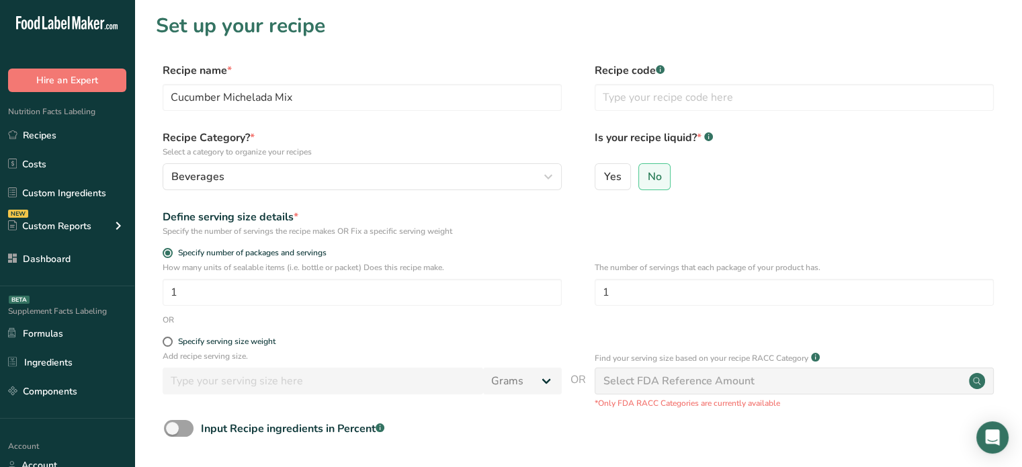
scroll to position [136, 0]
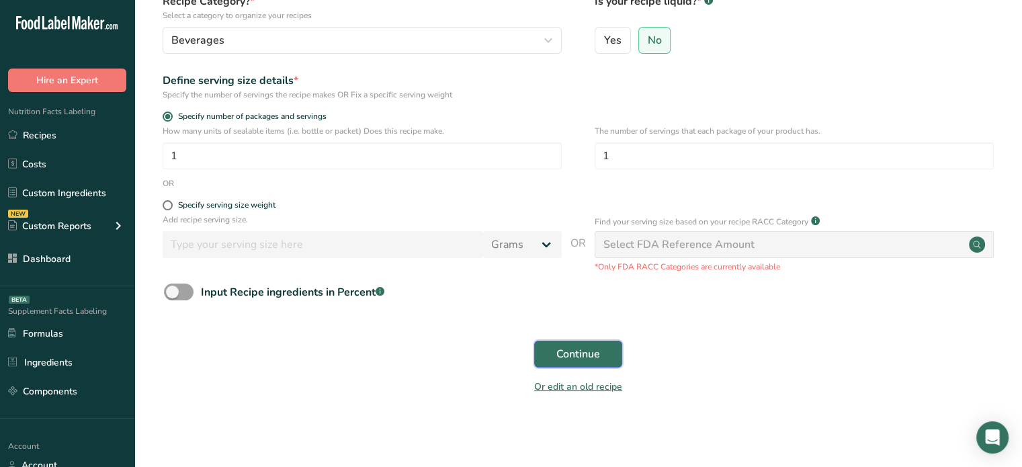
click at [559, 364] on button "Continue" at bounding box center [578, 354] width 88 height 27
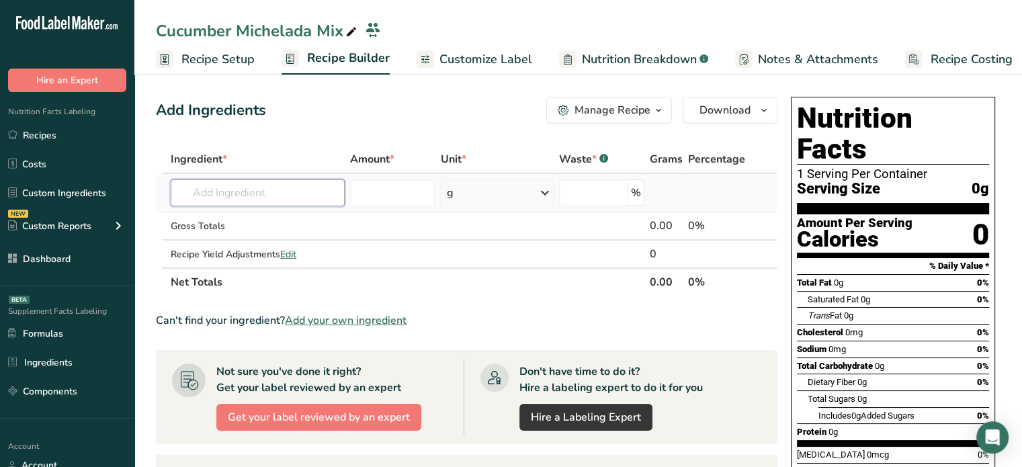
click at [278, 193] on input "text" at bounding box center [258, 192] width 174 height 27
type input "celery se"
click at [290, 230] on link "2007 Spices, celery seed" at bounding box center [258, 220] width 174 height 22
type input "Spices, celery seed"
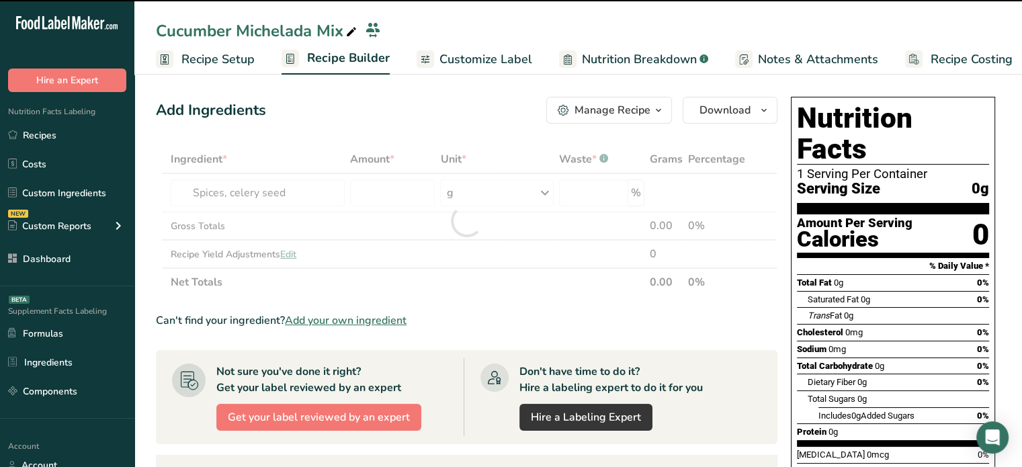
type input "0"
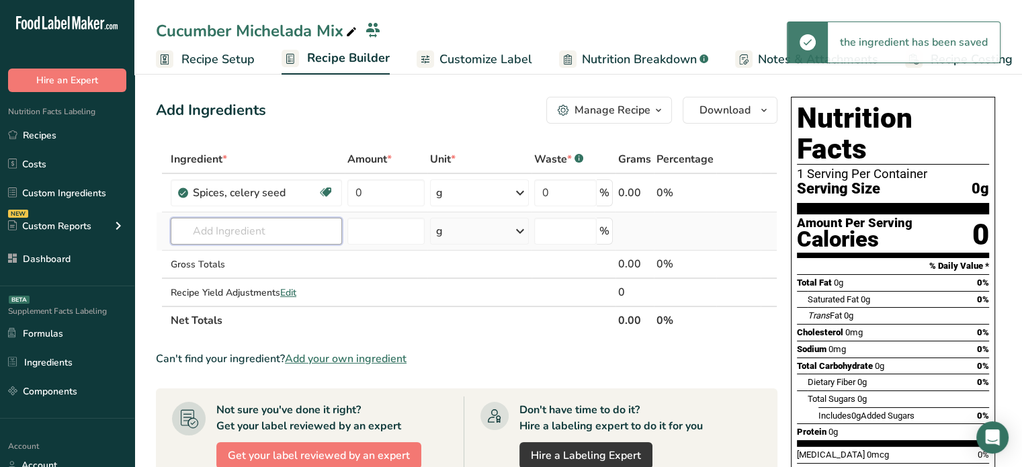
click at [286, 224] on input "text" at bounding box center [256, 231] width 171 height 27
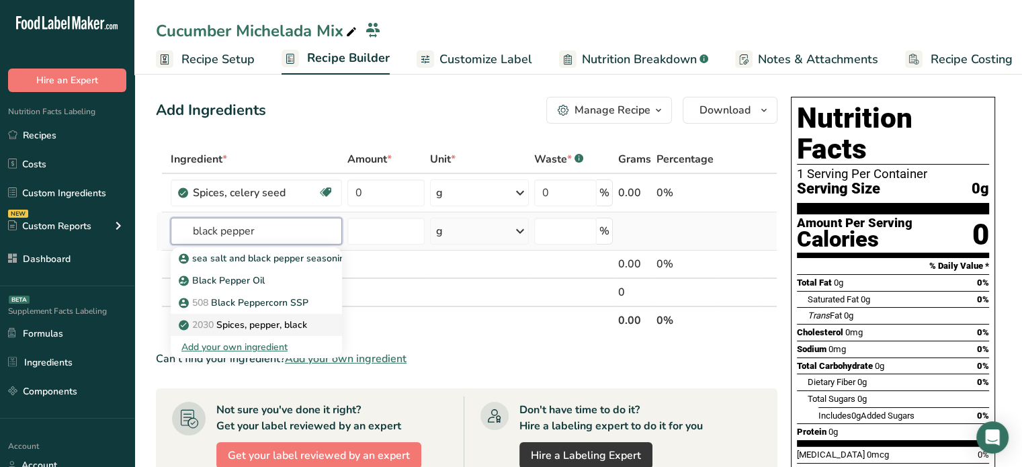
type input "black pepper"
click at [276, 314] on link "2030 Spices, pepper, black" at bounding box center [256, 325] width 171 height 22
type input "Spices, pepper, black"
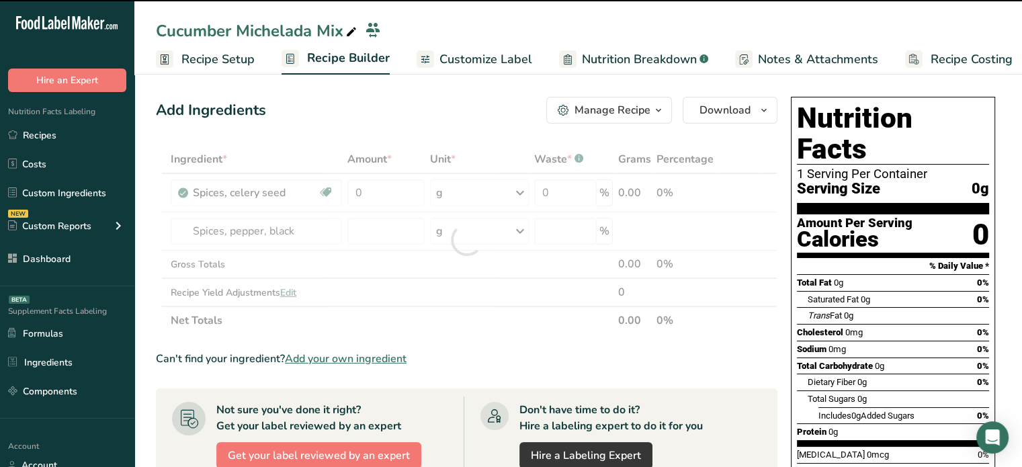
type input "0"
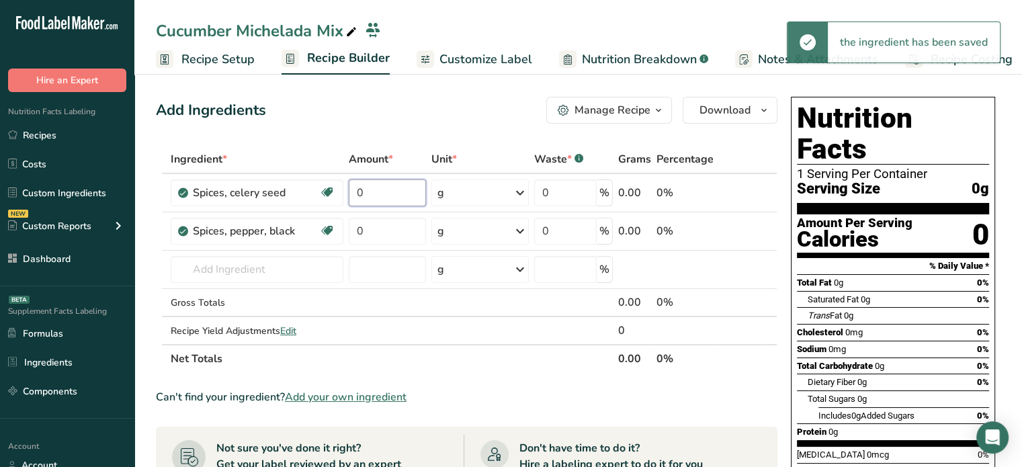
click at [384, 201] on input "0" at bounding box center [387, 192] width 77 height 27
type input "2"
click at [394, 228] on input "0" at bounding box center [387, 231] width 77 height 27
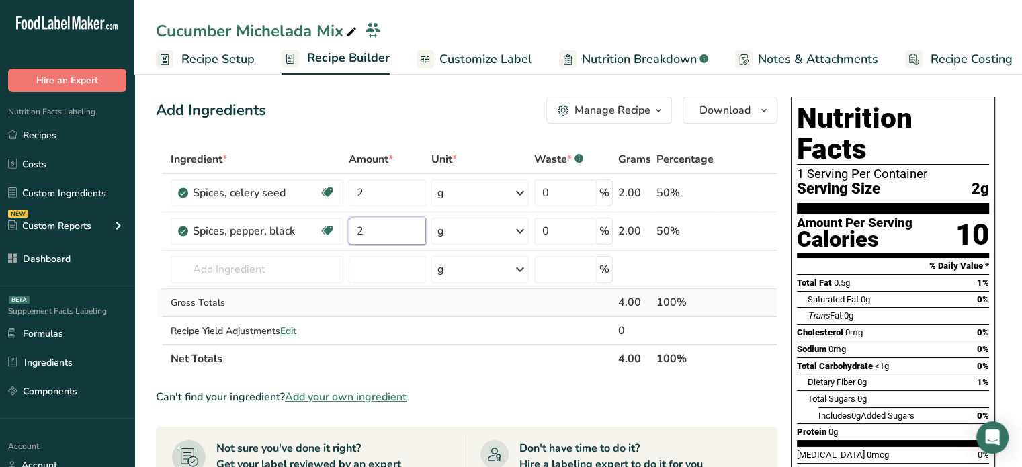
type input "2"
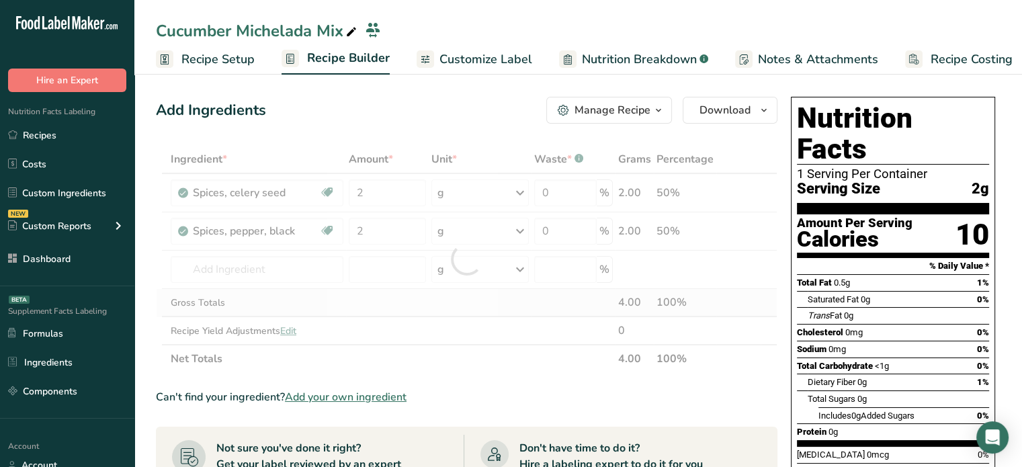
click at [364, 292] on div "Ingredient * Amount * Unit * Waste * .a-a{fill:#347362;}.b-a{fill:#fff;} Grams …" at bounding box center [467, 259] width 622 height 228
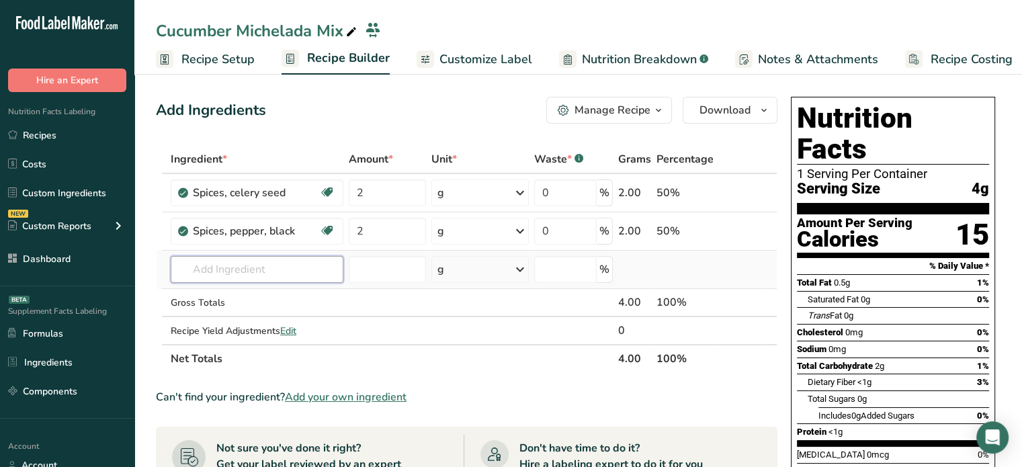
click at [251, 267] on input "text" at bounding box center [257, 269] width 173 height 27
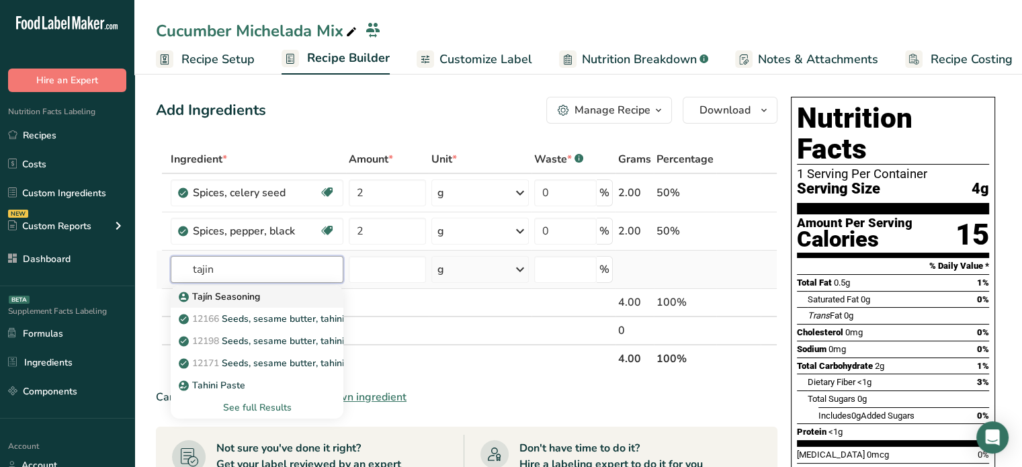
type input "tajin"
click at [261, 291] on div "Tajín Seasoning" at bounding box center [246, 297] width 130 height 14
type input "Tajín Seasoning"
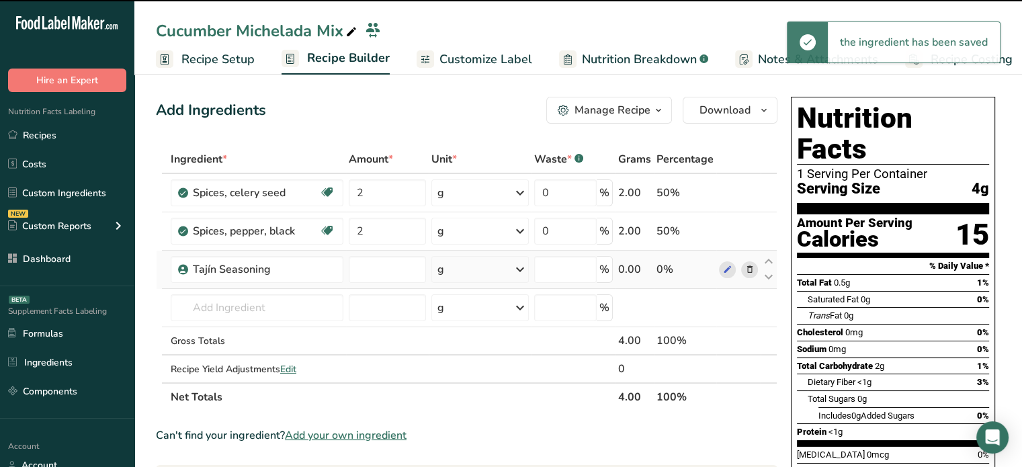
type input "0"
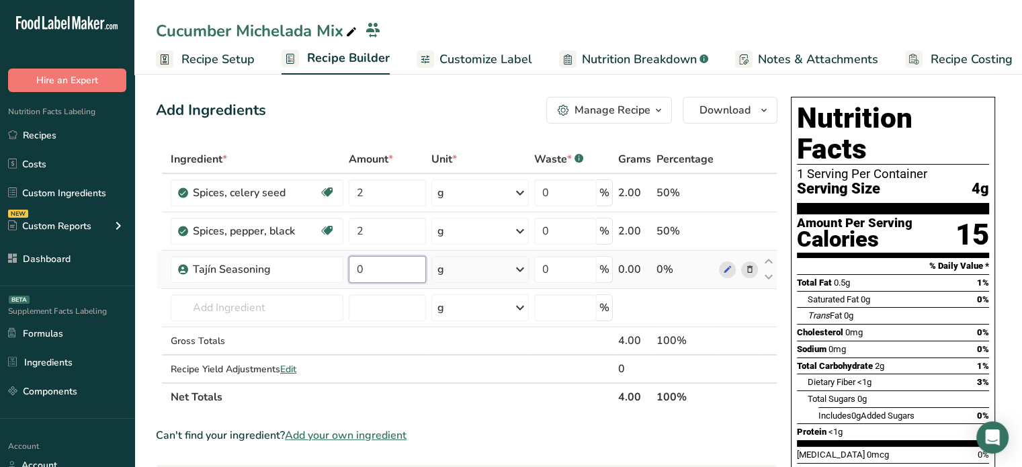
drag, startPoint x: 378, startPoint y: 280, endPoint x: 355, endPoint y: 275, distance: 24.0
click at [355, 275] on input "0" at bounding box center [387, 269] width 77 height 27
type input "26"
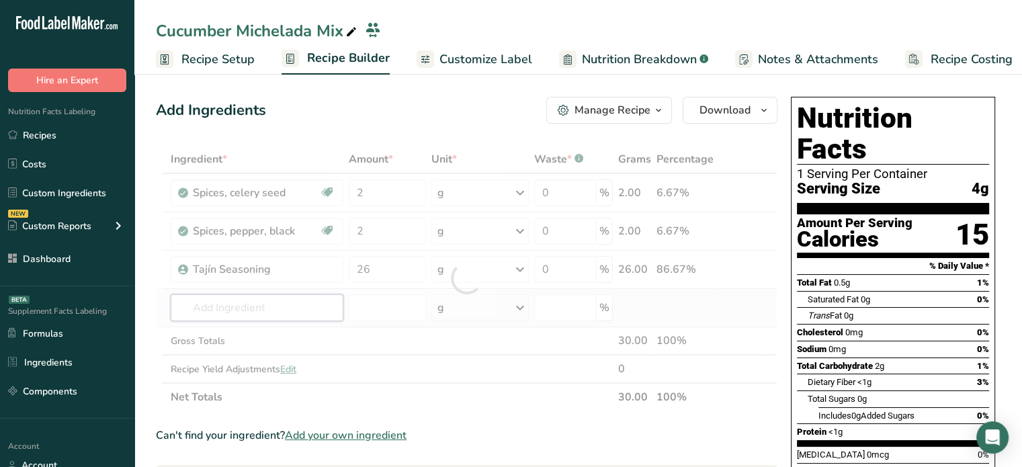
click at [254, 319] on div "Ingredient * Amount * Unit * Waste * .a-a{fill:#347362;}.b-a{fill:#fff;} Grams …" at bounding box center [467, 278] width 622 height 266
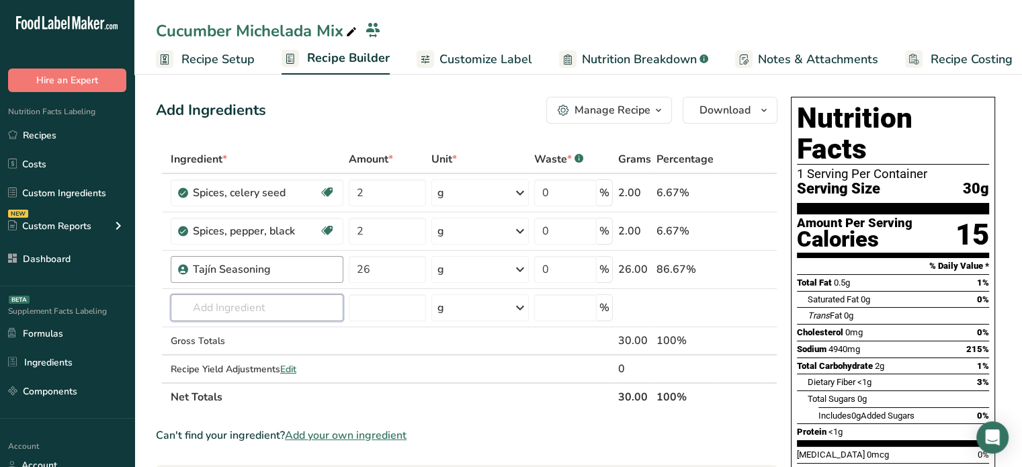
paste input "Tapatio"
type input "Tapatio"
click at [257, 338] on div "Tapatio Sauce" at bounding box center [246, 335] width 130 height 14
type input "Tapatio Sauce"
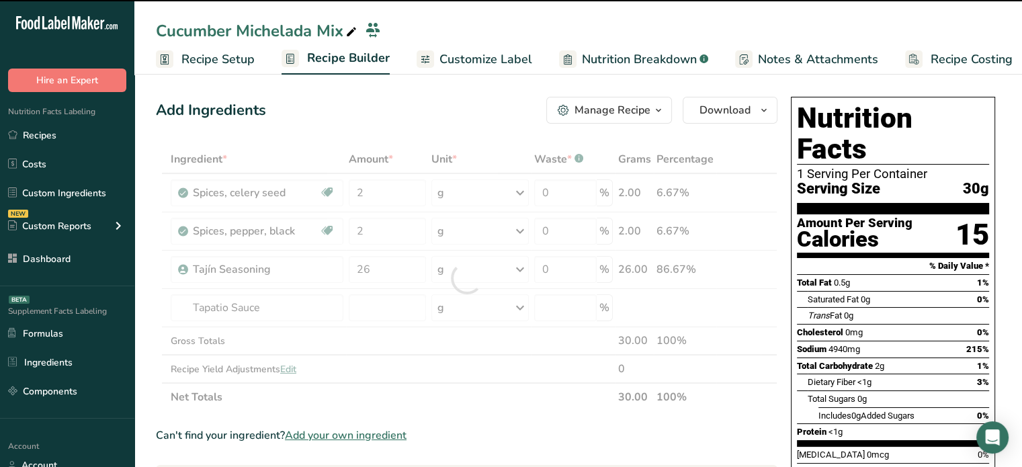
type input "0"
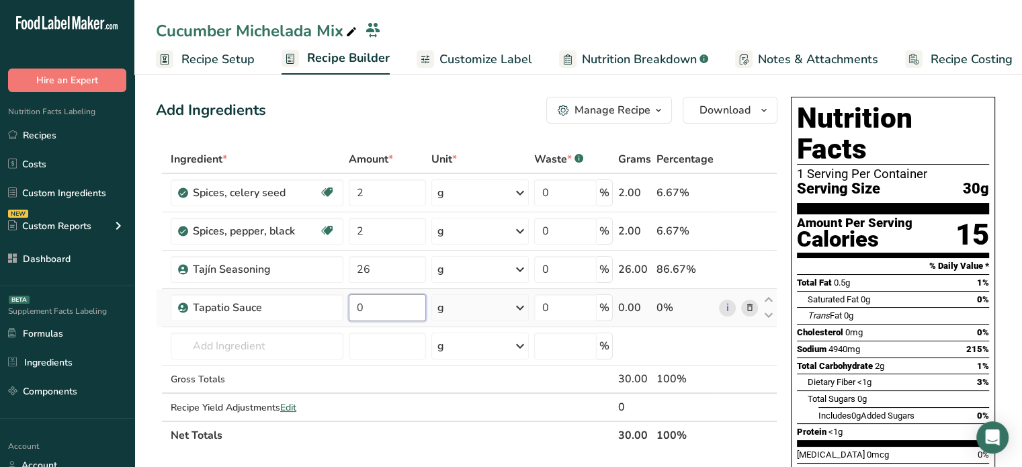
drag, startPoint x: 372, startPoint y: 304, endPoint x: 352, endPoint y: 306, distance: 20.2
click at [352, 306] on input "0" at bounding box center [387, 307] width 77 height 27
type input "15"
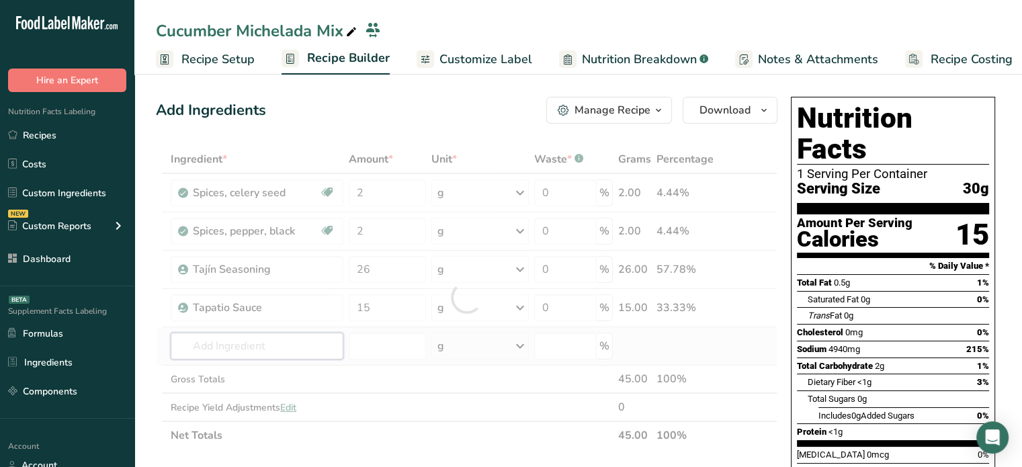
click at [317, 335] on div "Ingredient * Amount * Unit * Waste * .a-a{fill:#347362;}.b-a{fill:#fff;} Grams …" at bounding box center [467, 297] width 622 height 304
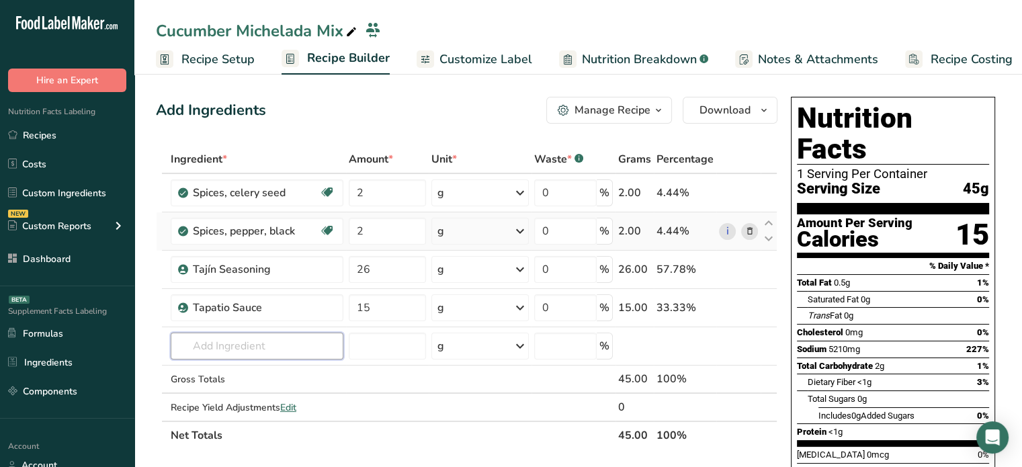
paste input "[GEOGRAPHIC_DATA]"
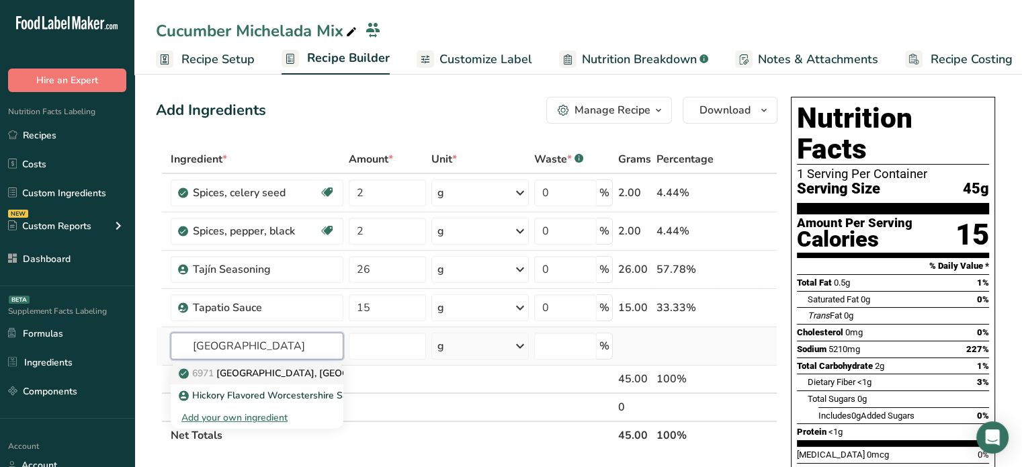
type input "[GEOGRAPHIC_DATA]"
click at [284, 374] on p "6971 [GEOGRAPHIC_DATA], [GEOGRAPHIC_DATA]" at bounding box center [299, 373] width 236 height 14
type input "[GEOGRAPHIC_DATA], [GEOGRAPHIC_DATA]"
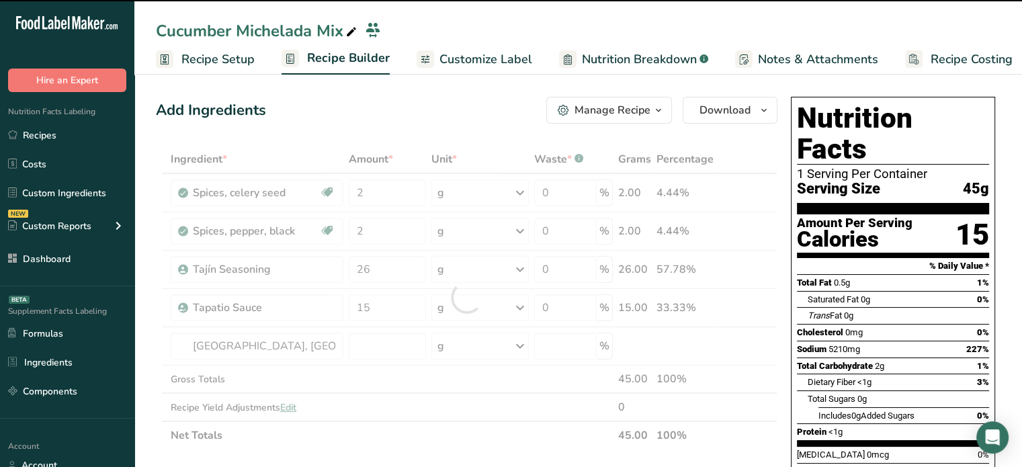
type input "0"
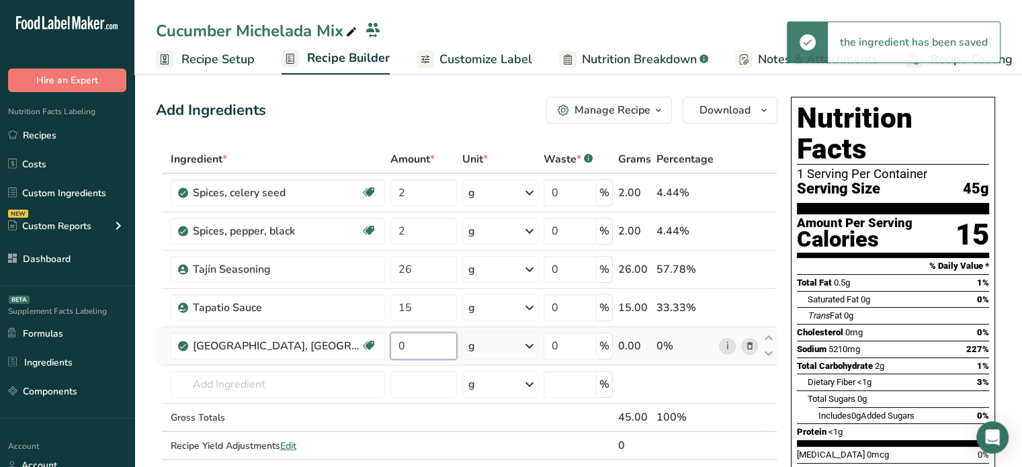
drag, startPoint x: 377, startPoint y: 346, endPoint x: 354, endPoint y: 346, distance: 23.5
click at [391, 346] on input "0" at bounding box center [424, 346] width 67 height 27
type input "4"
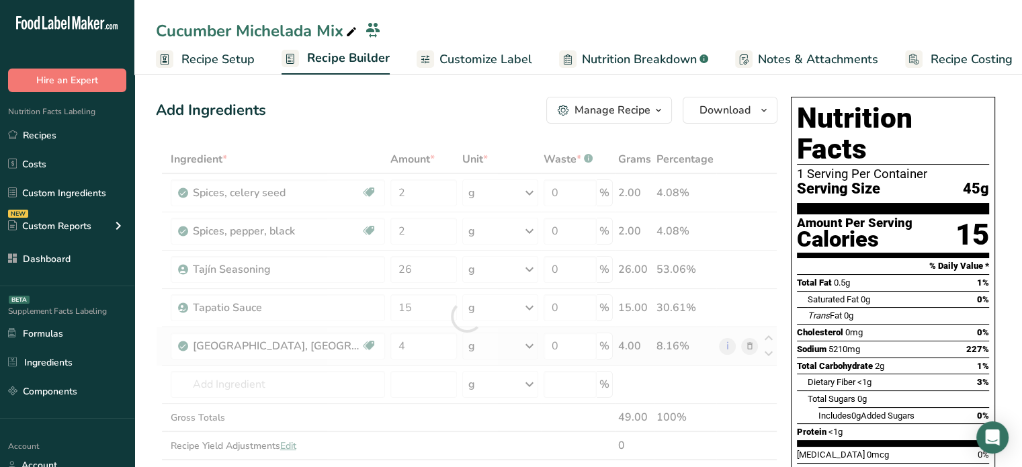
click at [468, 352] on div "Ingredient * Amount * Unit * Waste * .a-a{fill:#347362;}.b-a{fill:#fff;} Grams …" at bounding box center [467, 316] width 622 height 343
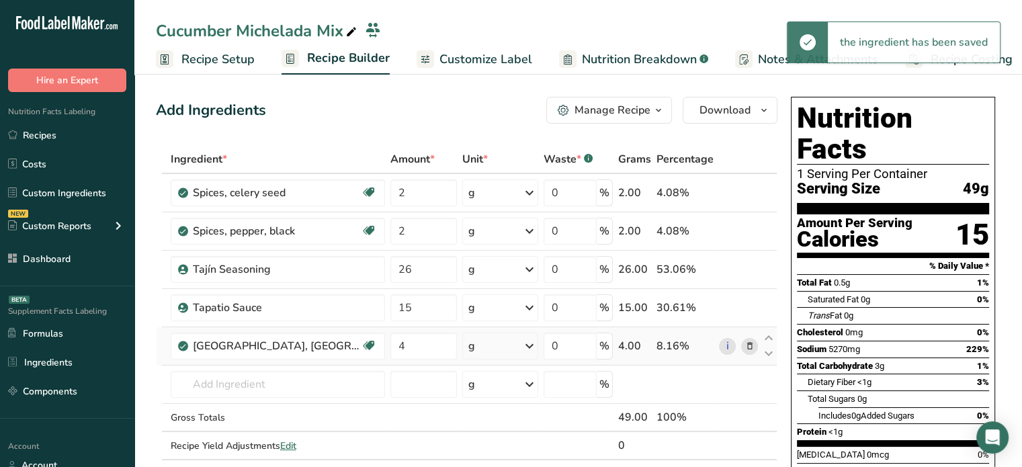
click at [468, 352] on div "g" at bounding box center [500, 346] width 76 height 27
click at [473, 392] on div "1 tbsp" at bounding box center [526, 391] width 113 height 19
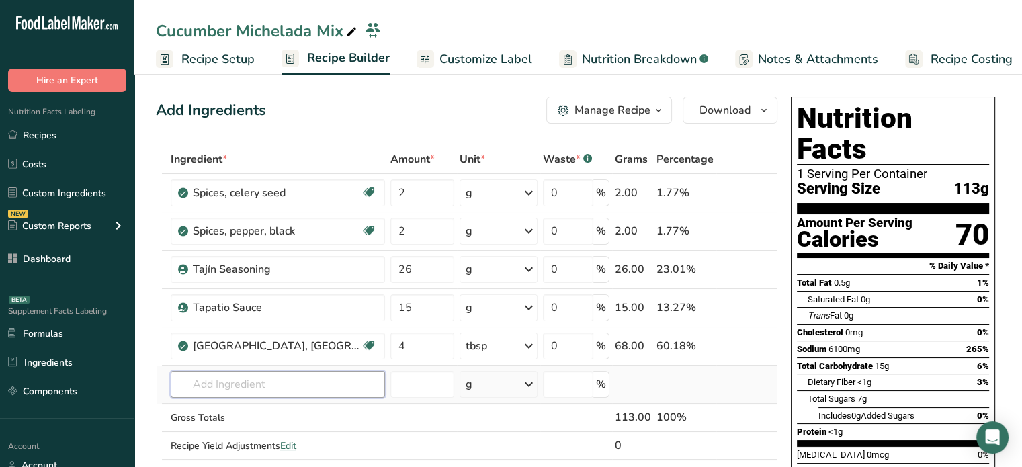
click at [307, 373] on input "text" at bounding box center [278, 384] width 214 height 27
paste input "Chamoy"
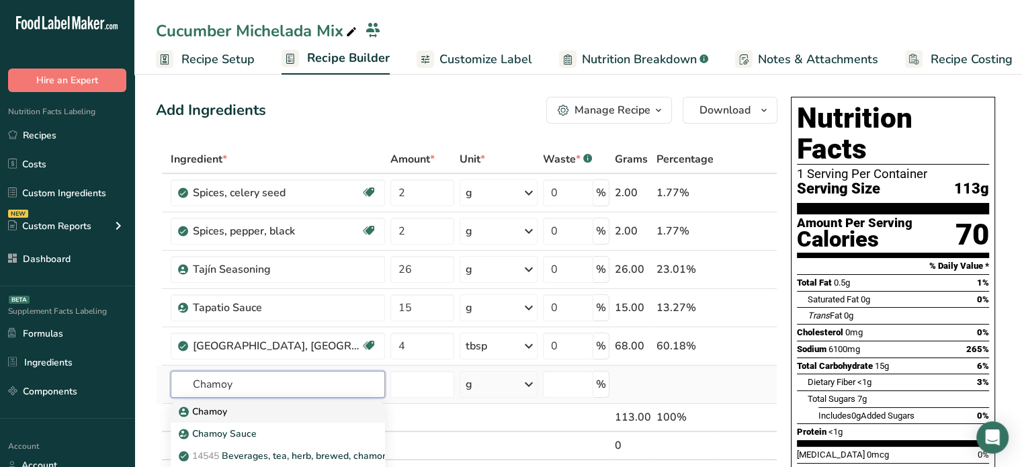
type input "Chamoy"
click at [296, 411] on div "Chamoy" at bounding box center [266, 412] width 171 height 14
type input "Chamoy"
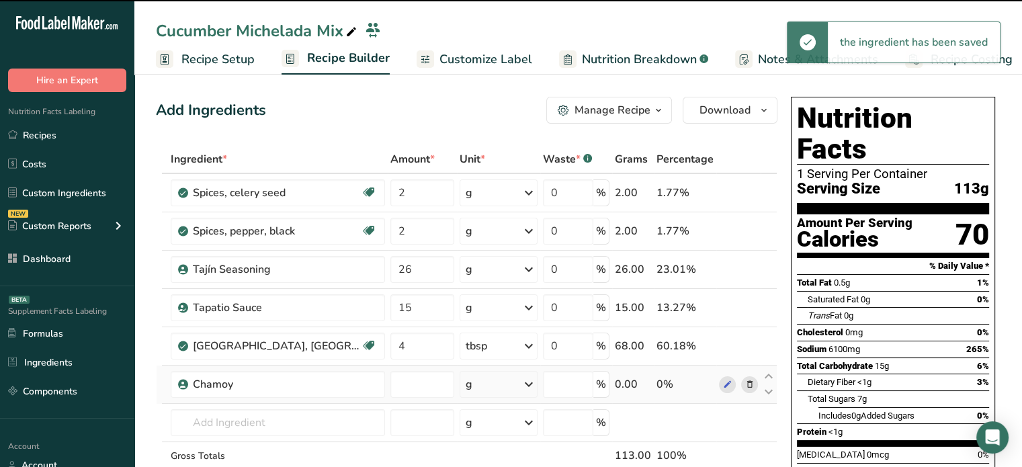
type input "0"
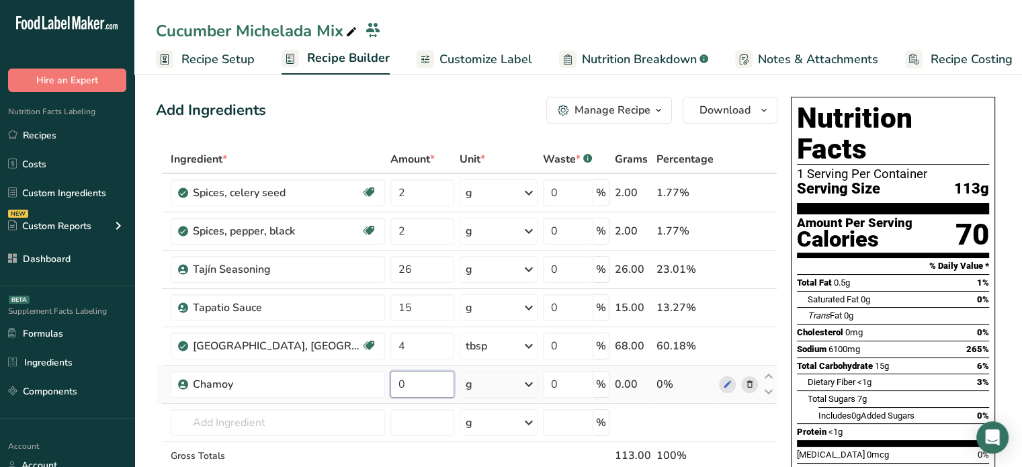
drag, startPoint x: 392, startPoint y: 373, endPoint x: 352, endPoint y: 373, distance: 40.3
click at [391, 373] on input "0" at bounding box center [423, 384] width 64 height 27
type input "216"
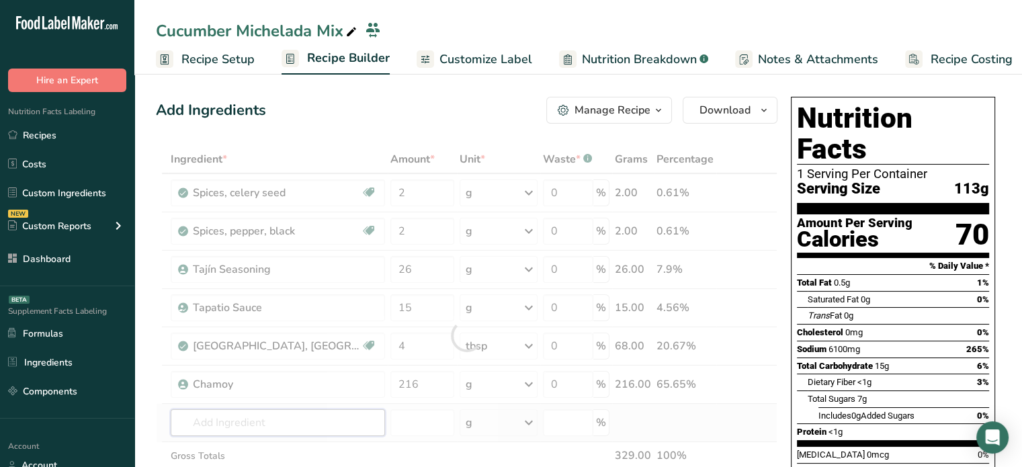
click at [298, 417] on div "Ingredient * Amount * Unit * Waste * .a-a{fill:#347362;}.b-a{fill:#fff;} Grams …" at bounding box center [467, 335] width 622 height 381
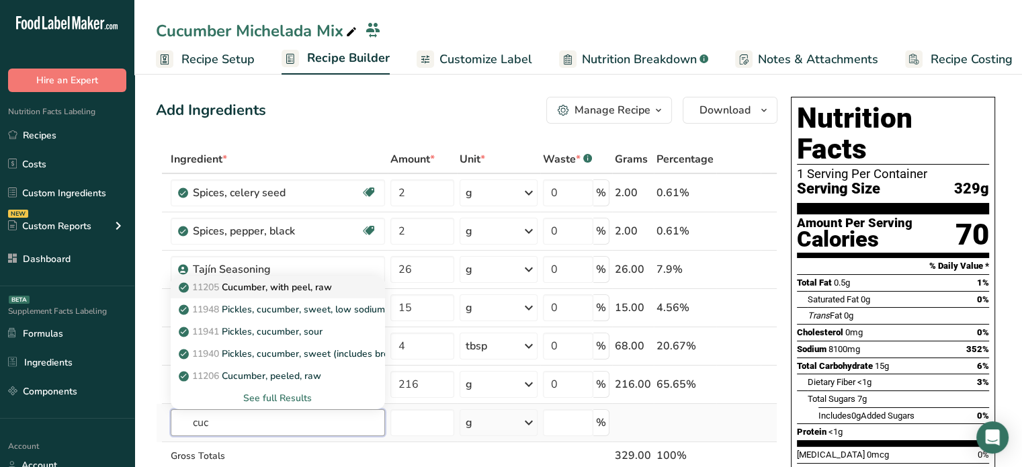
type input "cuc"
click at [286, 291] on p "11205 Cucumber, with peel, raw" at bounding box center [256, 287] width 151 height 14
type input "Cucumber, with peel, raw"
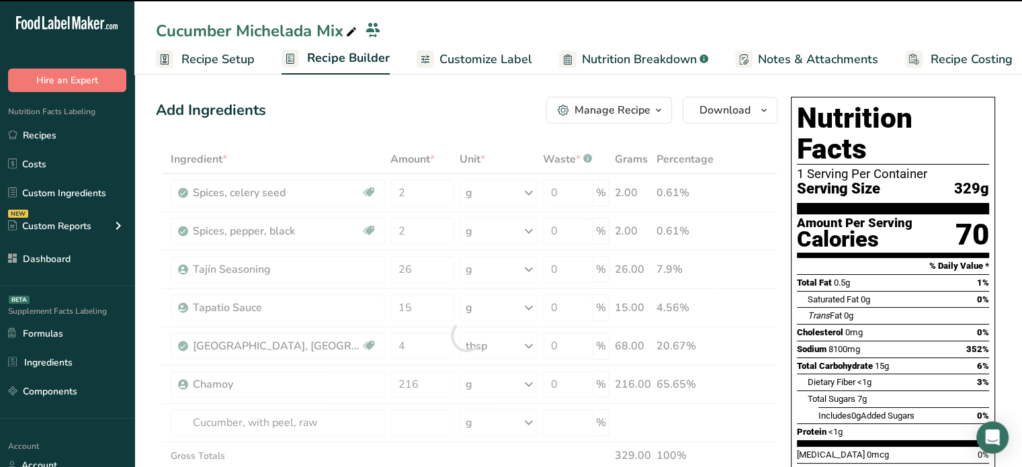
type input "0"
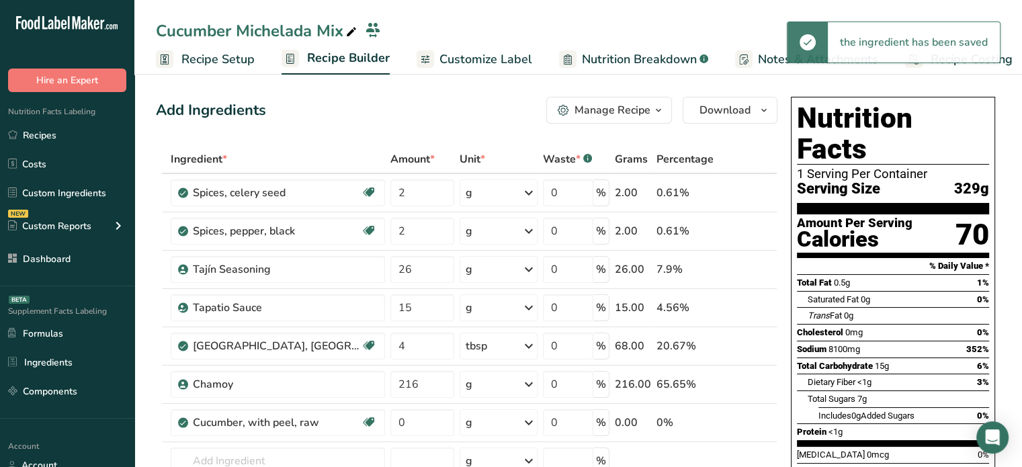
click at [481, 418] on div "g" at bounding box center [499, 422] width 78 height 27
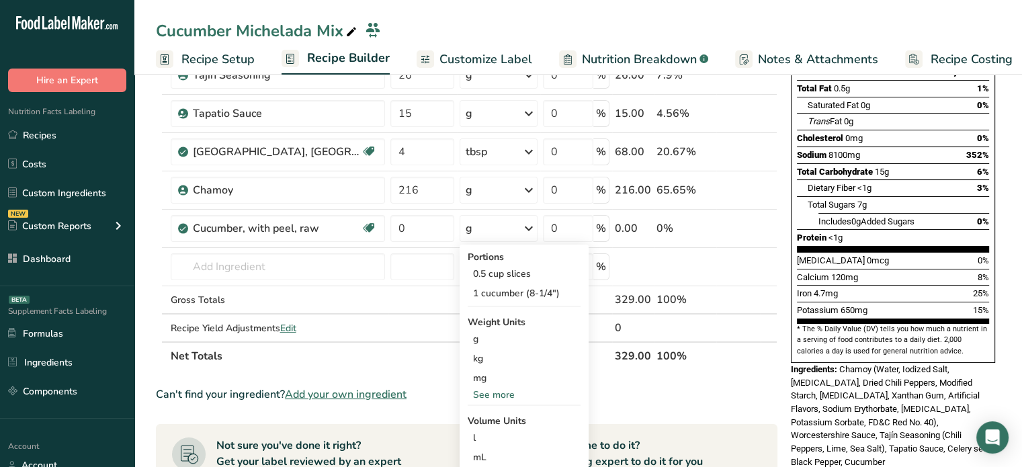
scroll to position [200, 0]
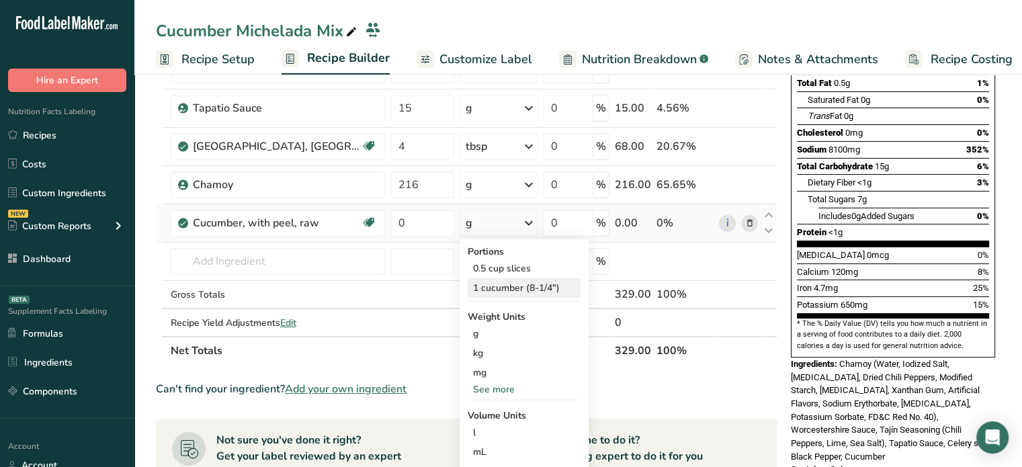
click at [540, 288] on div "1 cucumber (8-1/4")" at bounding box center [524, 287] width 113 height 19
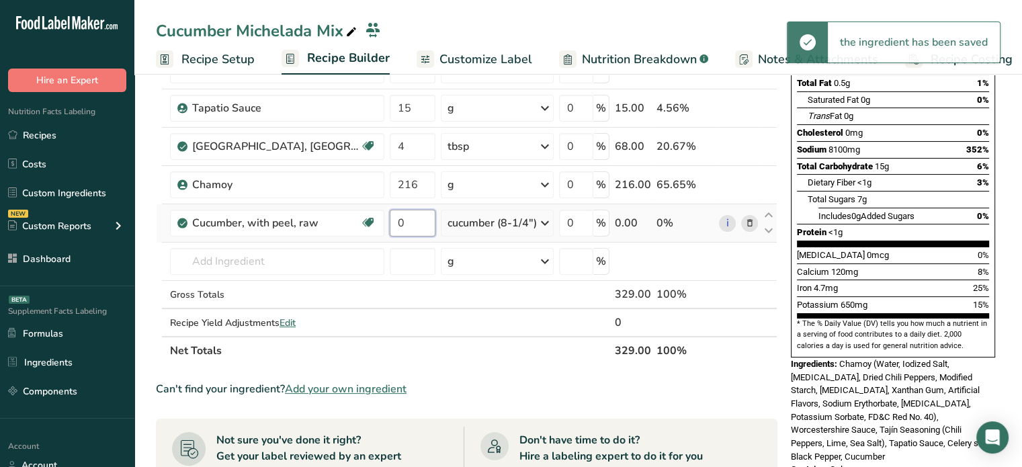
drag, startPoint x: 382, startPoint y: 220, endPoint x: 363, endPoint y: 220, distance: 19.5
click at [390, 220] on input "0" at bounding box center [413, 223] width 46 height 27
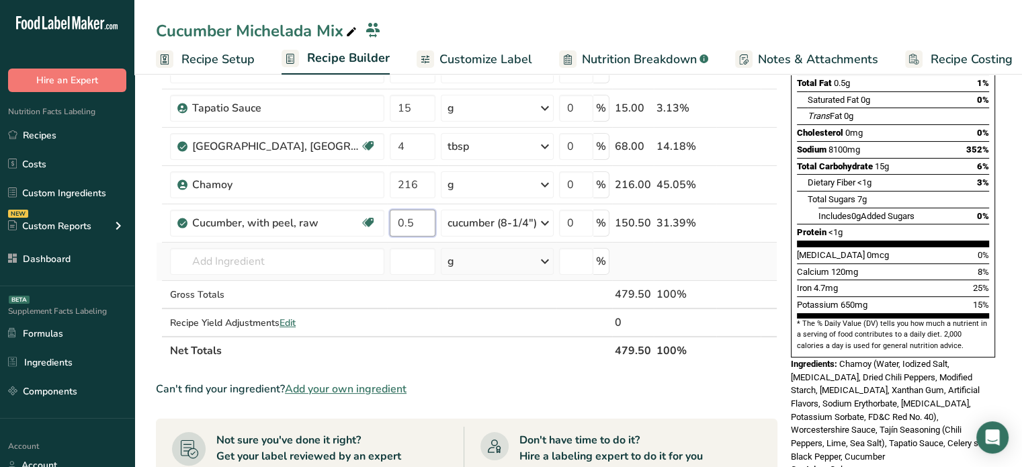
type input "0.5"
click at [339, 243] on div "Ingredient * Amount * Unit * Waste * .a-a{fill:#347362;}.b-a{fill:#fff;} Grams …" at bounding box center [467, 155] width 622 height 419
click at [255, 252] on input "text" at bounding box center [277, 261] width 214 height 27
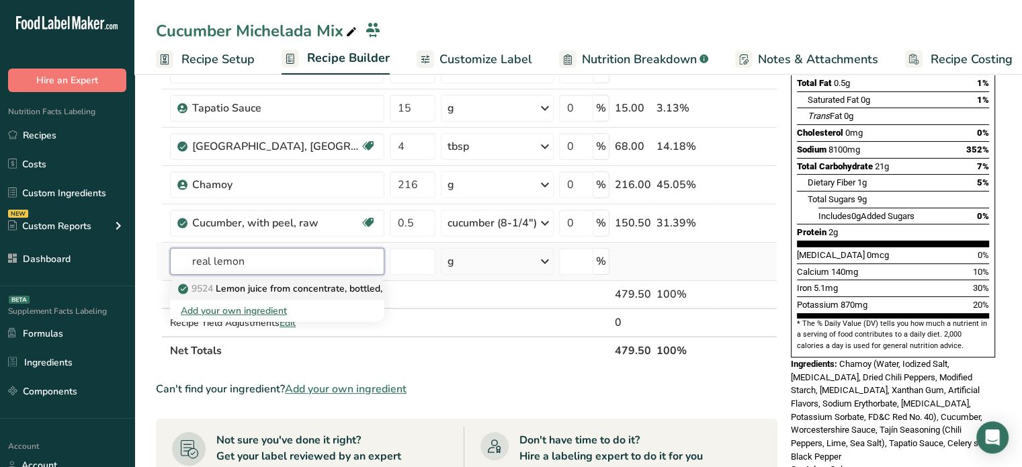
type input "real lemon"
click at [261, 284] on p "9524 Lemon juice from concentrate, bottled, REAL LEMON" at bounding box center [312, 289] width 263 height 14
type input "Lemon juice from concentrate, bottled, REAL LEMON"
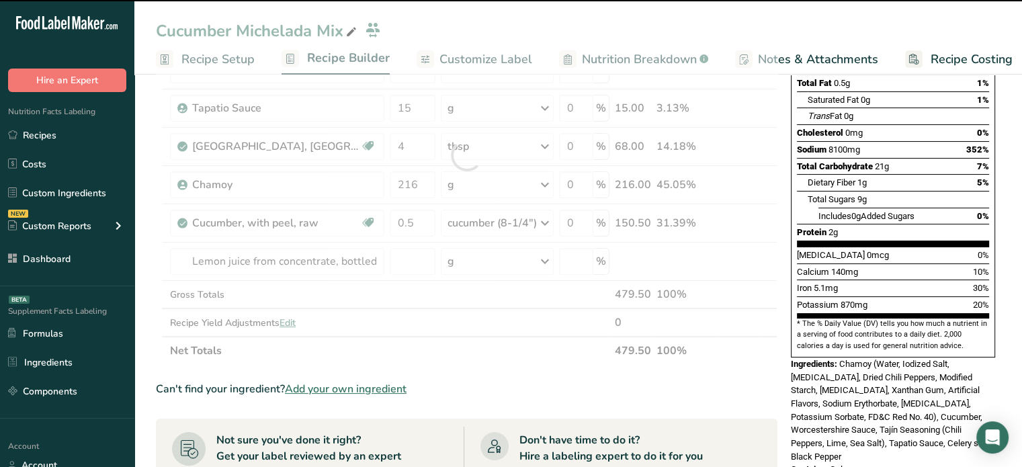
type input "0"
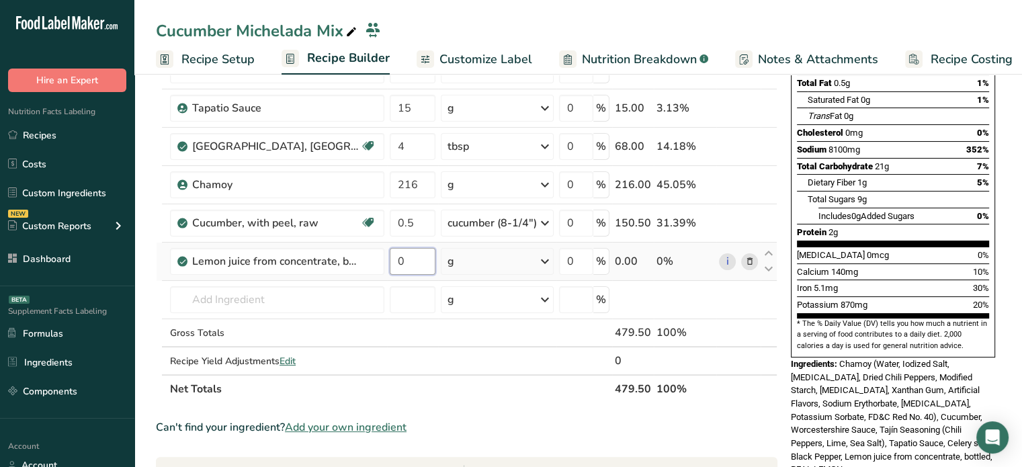
drag, startPoint x: 386, startPoint y: 252, endPoint x: 376, endPoint y: 255, distance: 11.1
click at [390, 255] on input "0" at bounding box center [413, 261] width 46 height 27
type input "180"
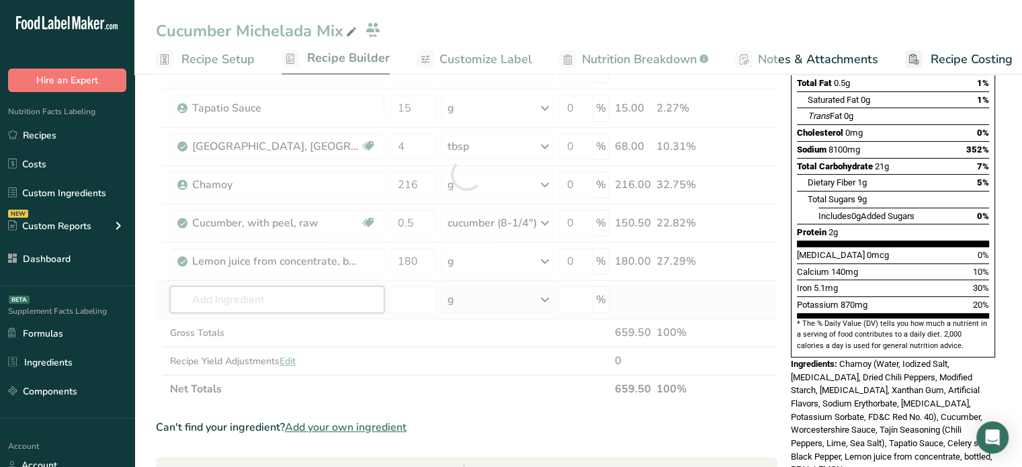
click at [315, 287] on div "Ingredient * Amount * Unit * Waste * .a-a{fill:#347362;}.b-a{fill:#fff;} Grams …" at bounding box center [467, 175] width 622 height 458
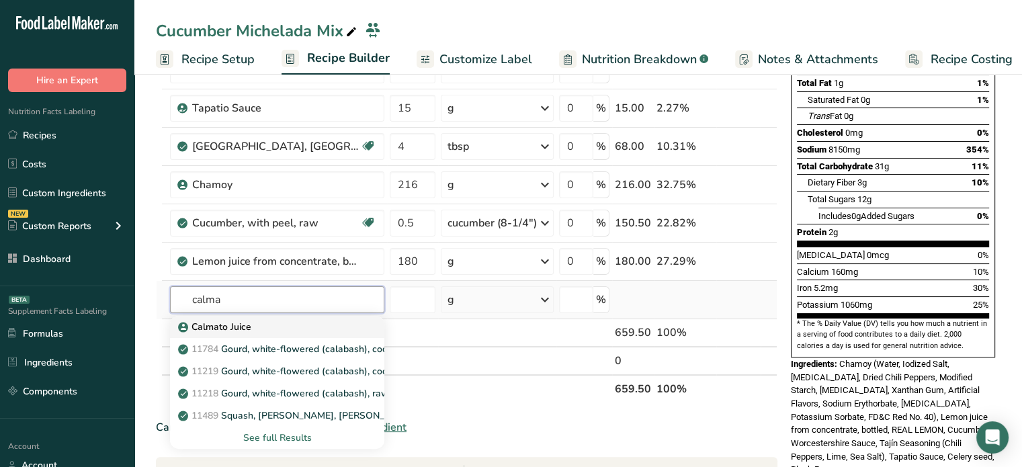
type input "Calmato Juice"
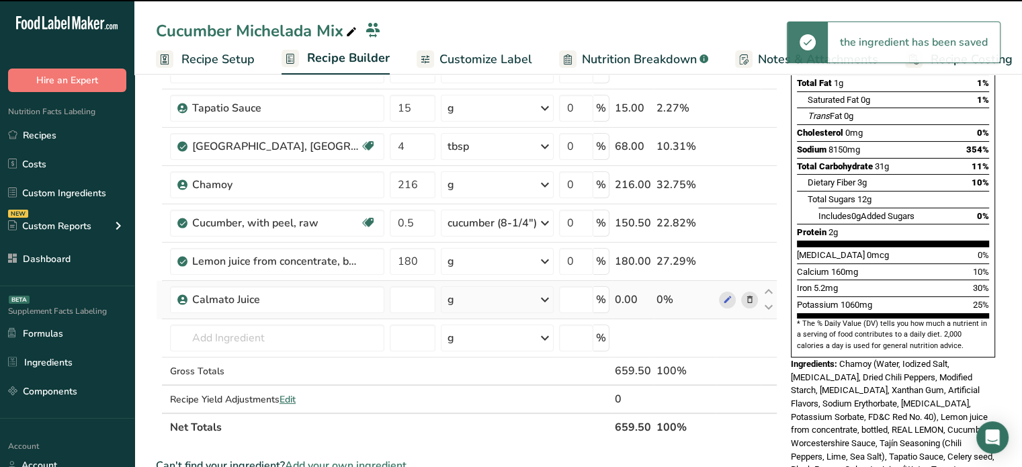
type input "0"
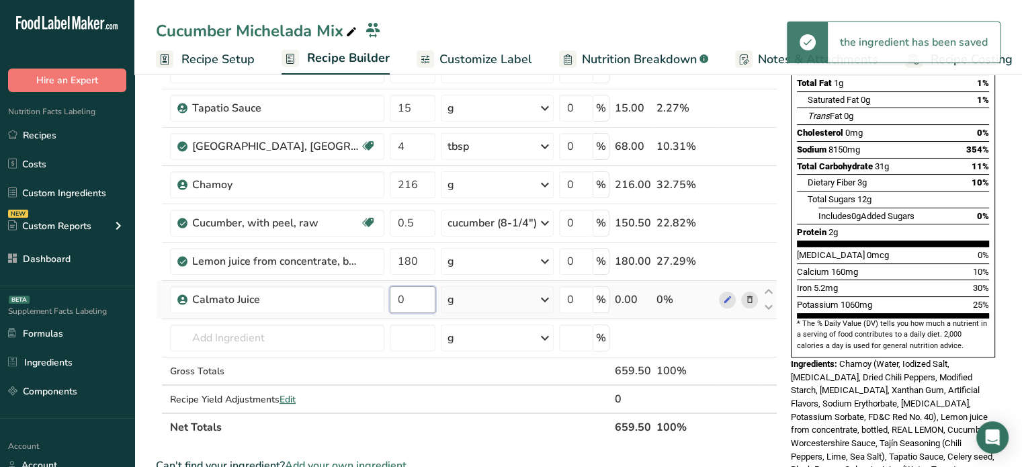
drag, startPoint x: 415, startPoint y: 288, endPoint x: 376, endPoint y: 295, distance: 38.9
click at [390, 295] on input "0" at bounding box center [413, 299] width 46 height 27
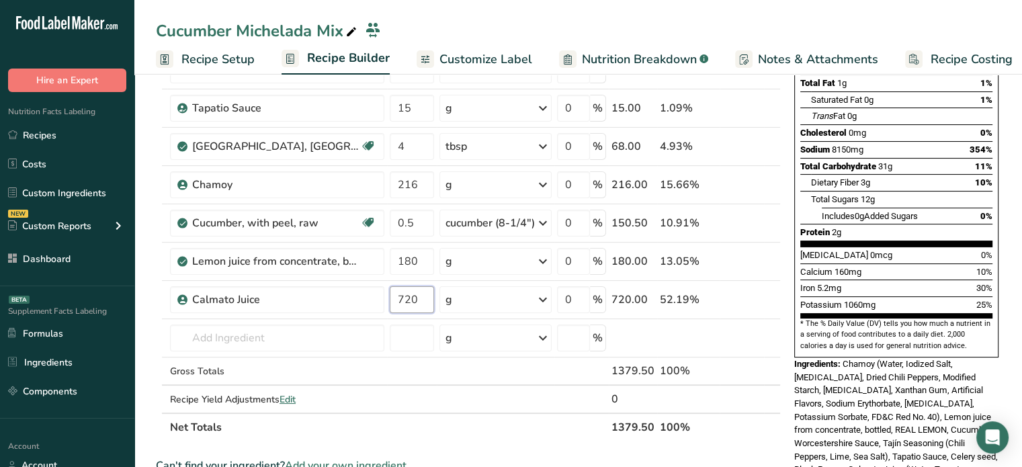
type input "720"
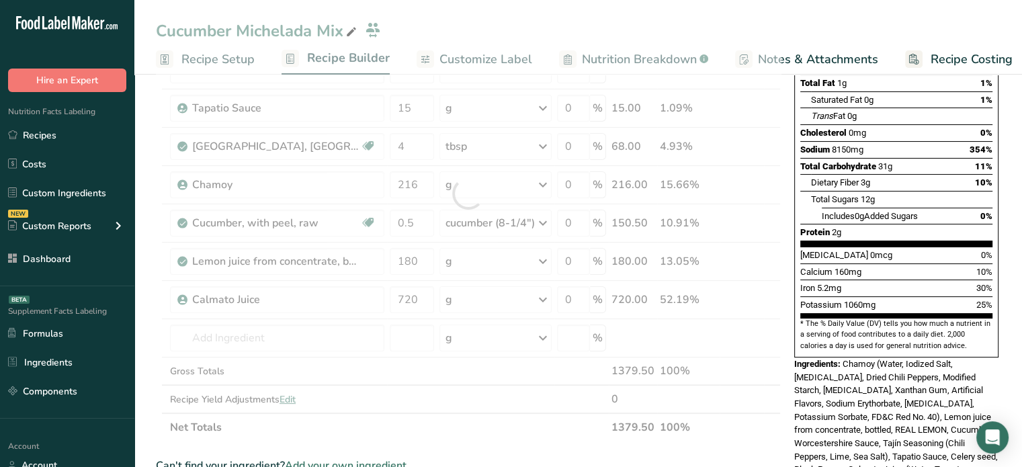
click at [488, 444] on section "Ingredient * Amount * Unit * Waste * .a-a{fill:#347362;}.b-a{fill:#fff;} Grams …" at bounding box center [468, 442] width 625 height 993
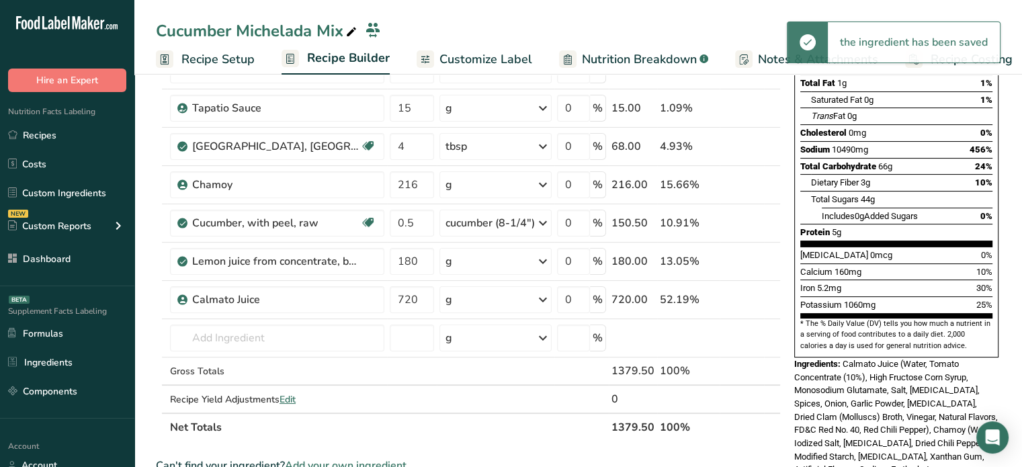
click at [627, 423] on th "1379.50" at bounding box center [633, 427] width 48 height 28
copy th "1379.50"
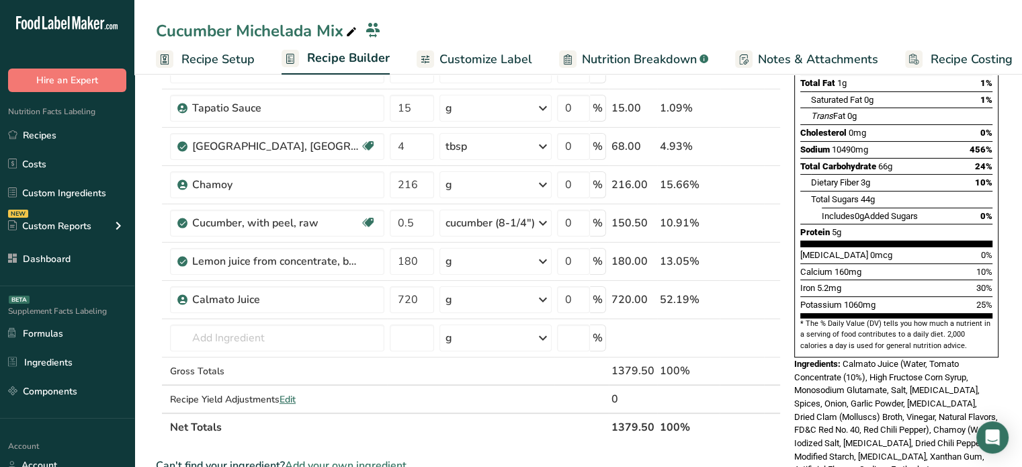
scroll to position [0, 0]
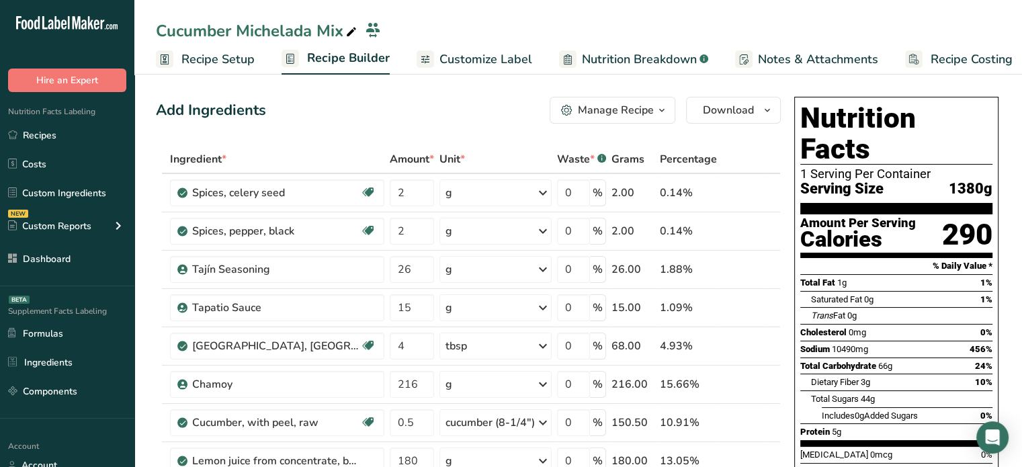
click at [608, 119] on button "Manage Recipe" at bounding box center [613, 110] width 126 height 27
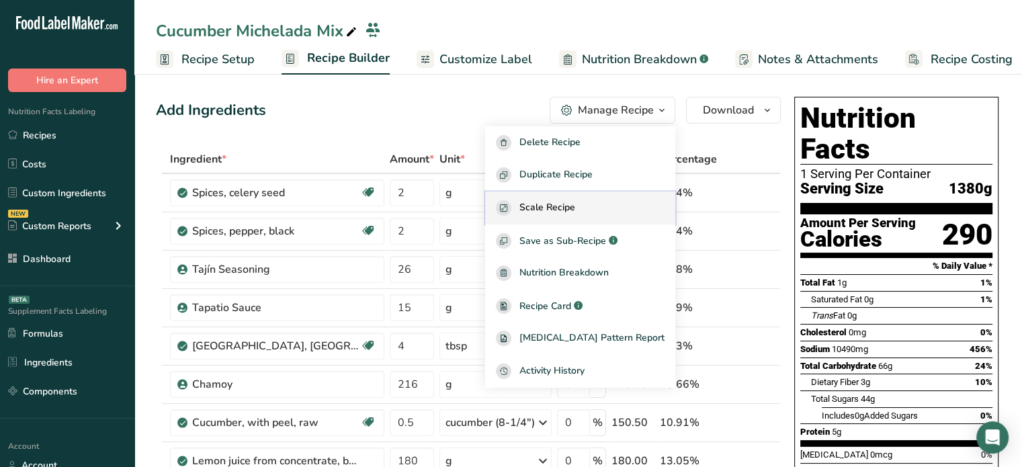
click at [575, 212] on span "Scale Recipe" at bounding box center [548, 207] width 56 height 15
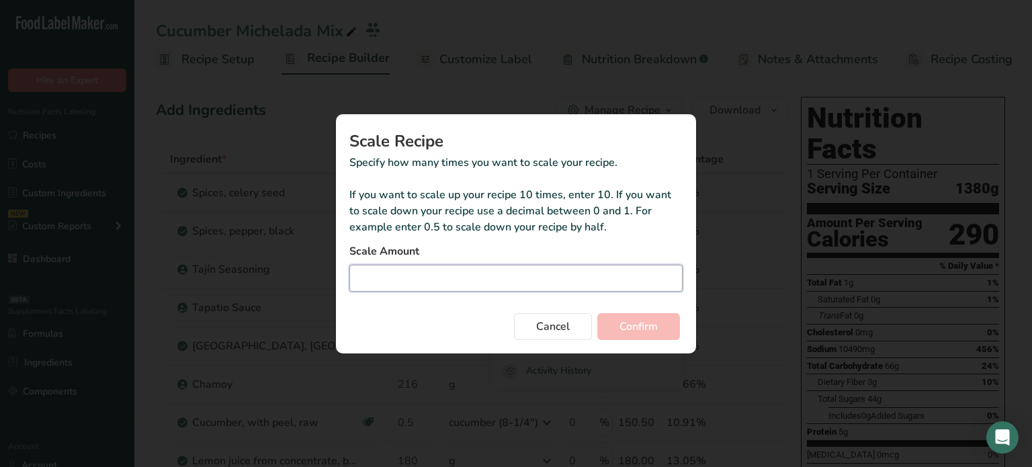
click at [532, 278] on input "Duplicate recipe modal" at bounding box center [516, 278] width 333 height 27
paste input "0.657"
type input "0.657"
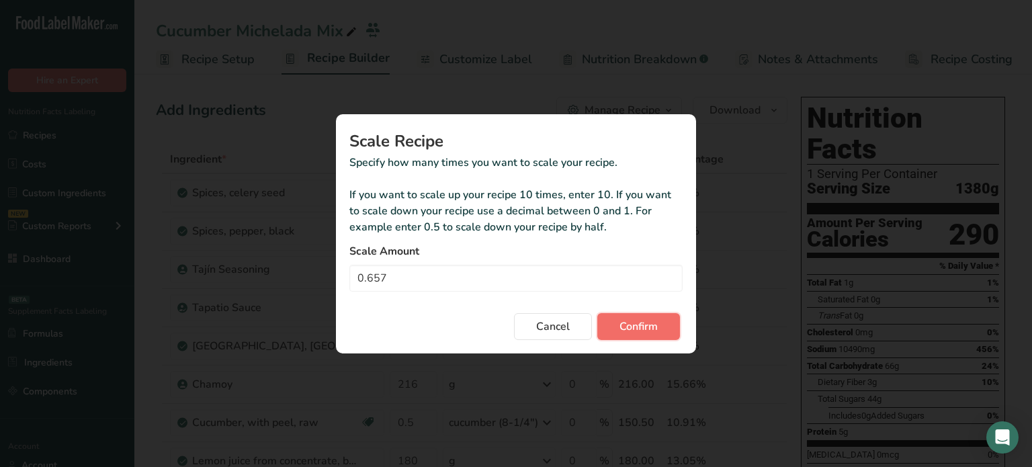
click at [661, 333] on button "Confirm" at bounding box center [639, 326] width 83 height 27
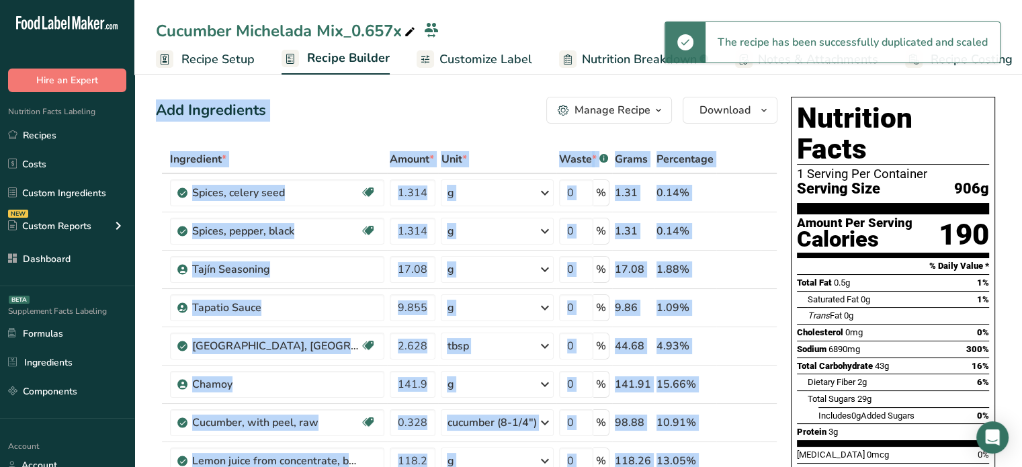
drag, startPoint x: 661, startPoint y: 333, endPoint x: 663, endPoint y: 311, distance: 21.7
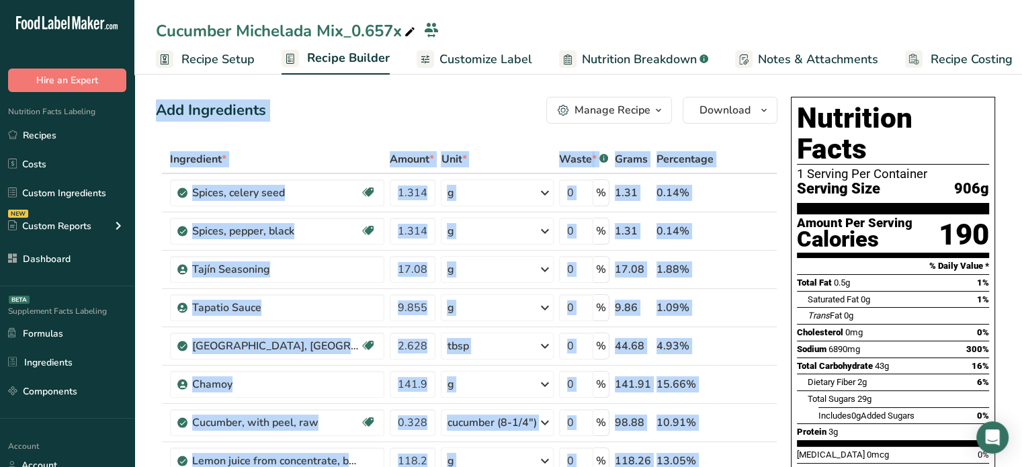
click at [523, 102] on div "Add Ingredients Manage Recipe Delete Recipe Duplicate Recipe Scale Recipe Save …" at bounding box center [467, 110] width 622 height 27
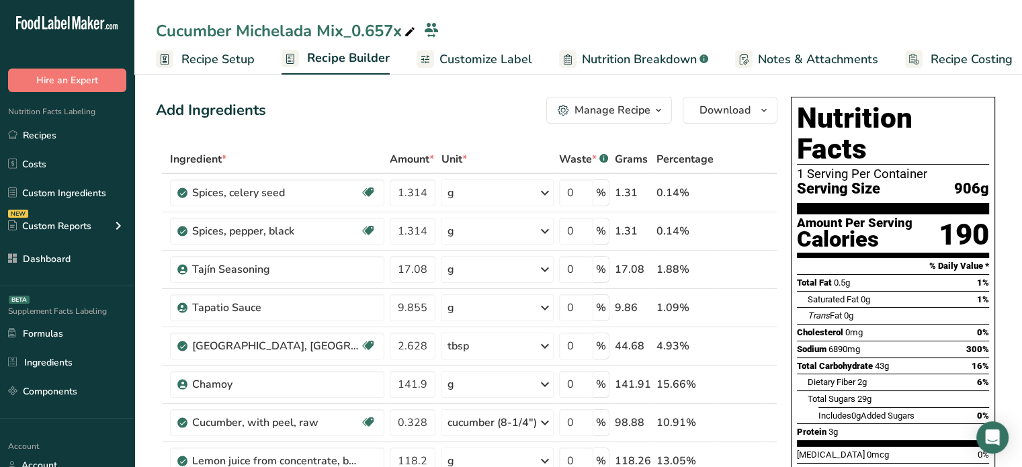
click at [406, 28] on icon at bounding box center [410, 32] width 12 height 19
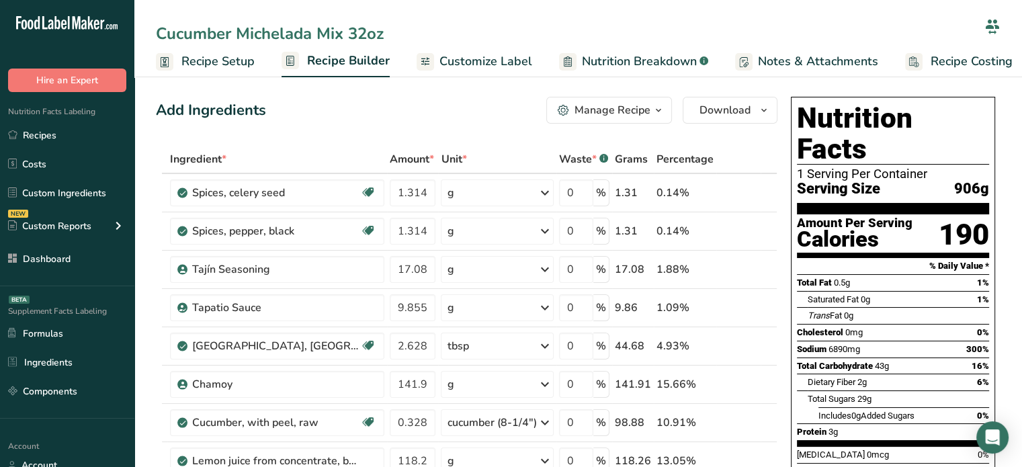
type input "Cucumber Michelada Mix 32oz"
click at [399, 119] on div "Add Ingredients Manage Recipe Delete Recipe Duplicate Recipe Scale Recipe Save …" at bounding box center [467, 110] width 622 height 27
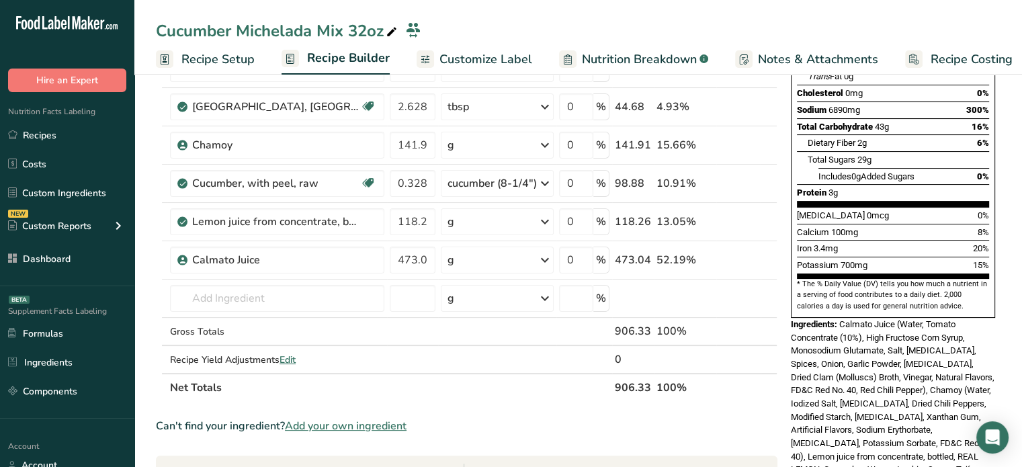
scroll to position [228, 0]
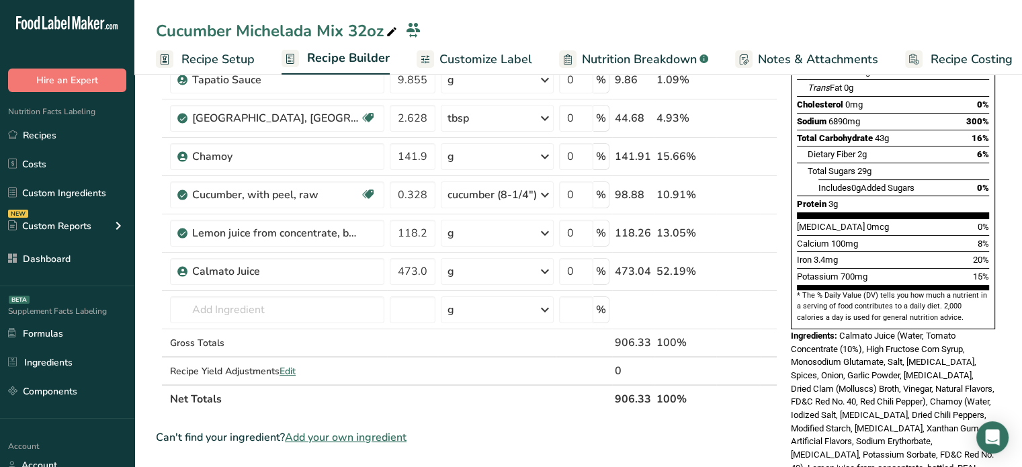
click at [216, 70] on link "Recipe Setup" at bounding box center [205, 59] width 99 height 30
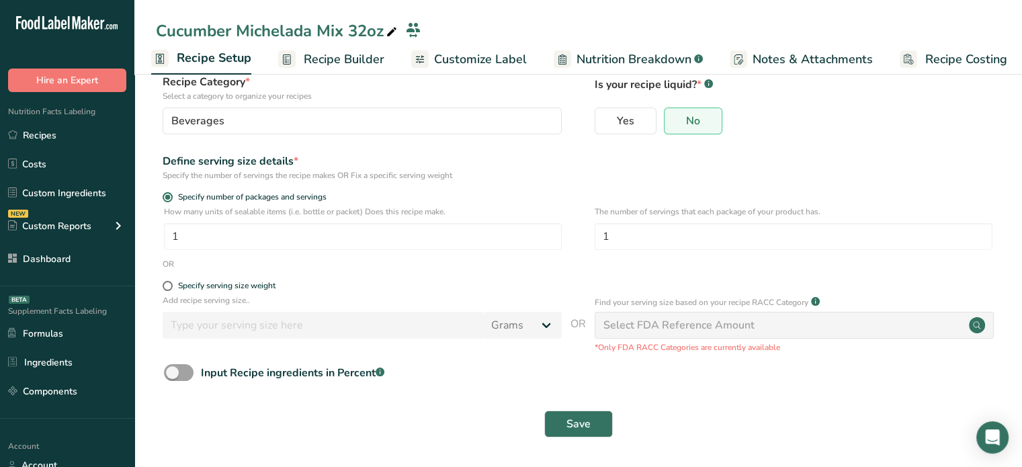
scroll to position [90, 0]
click at [612, 226] on input "1" at bounding box center [794, 236] width 398 height 27
type input "12"
click at [564, 417] on button "Save" at bounding box center [578, 424] width 69 height 27
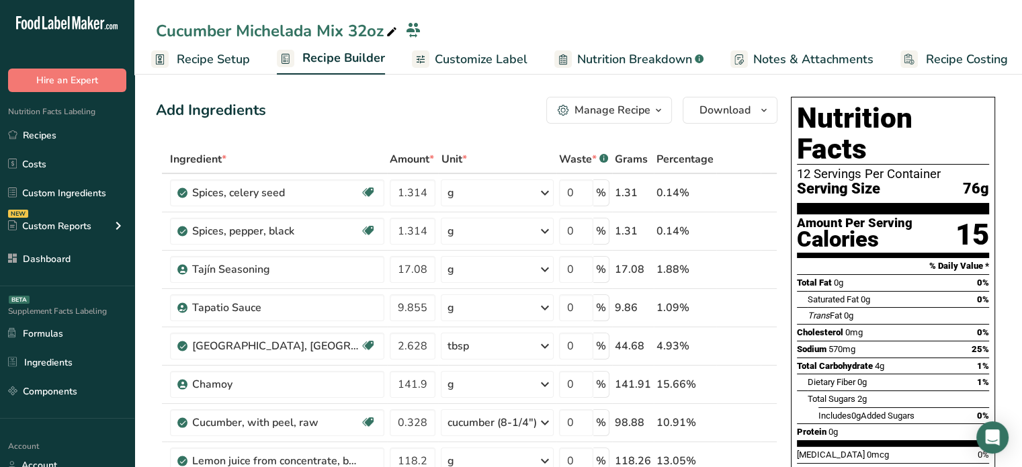
click at [479, 61] on span "Customize Label" at bounding box center [481, 59] width 93 height 18
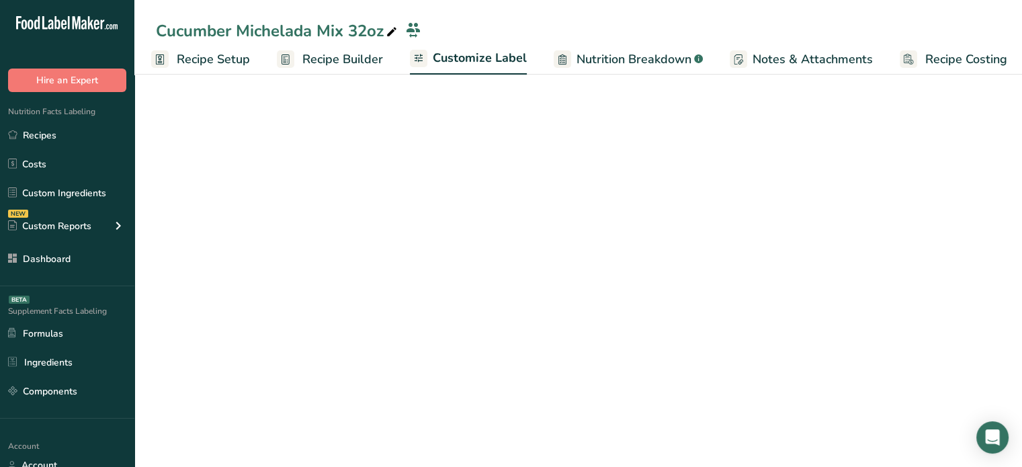
scroll to position [0, 11]
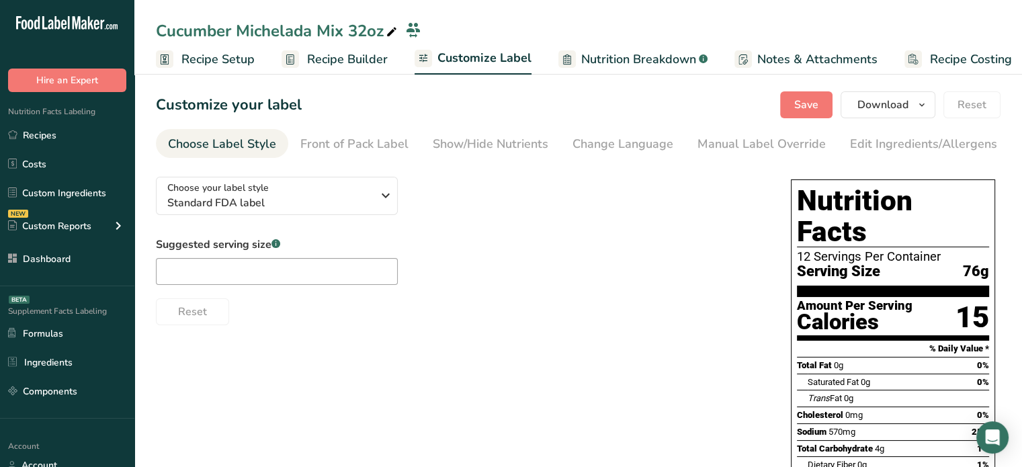
scroll to position [0, 11]
click at [280, 284] on input "text" at bounding box center [277, 271] width 242 height 27
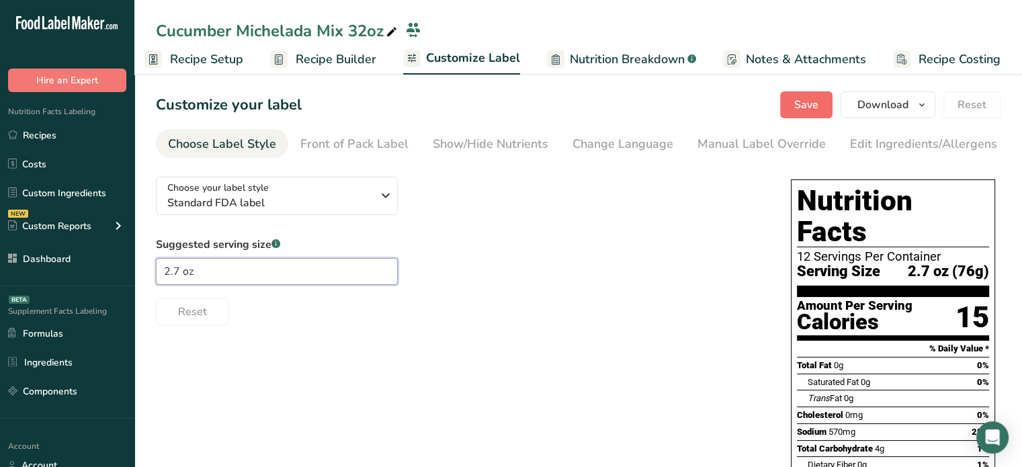
type input "2.7 oz"
click at [800, 108] on span "Save" at bounding box center [806, 105] width 24 height 16
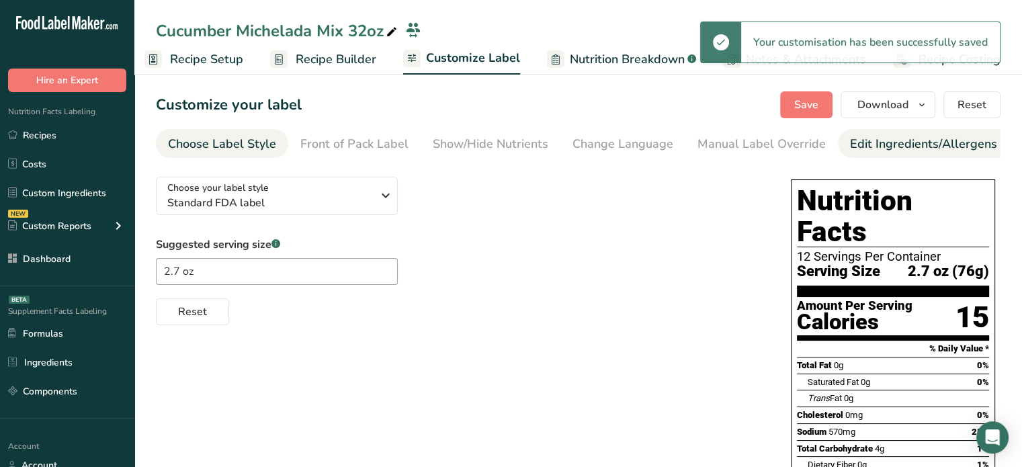
click at [905, 139] on div "Edit Ingredients/Allergens List" at bounding box center [935, 144] width 171 height 18
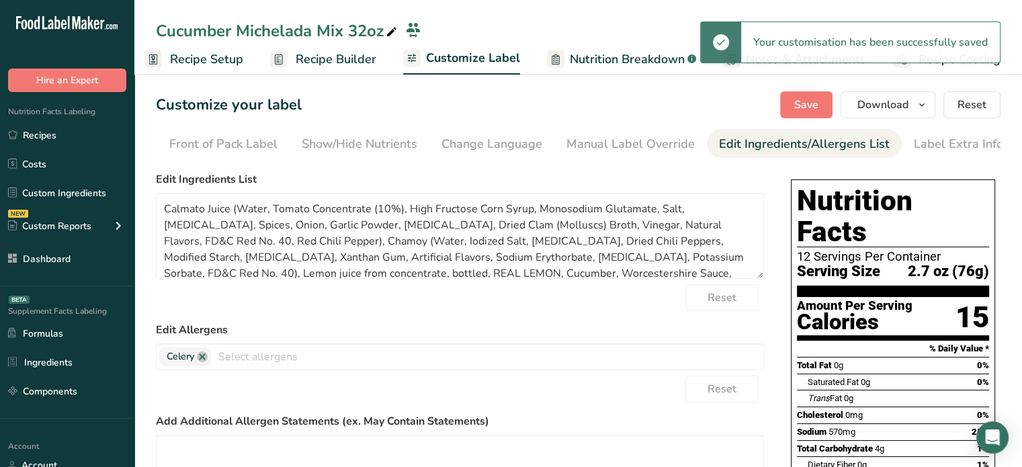
scroll to position [0, 132]
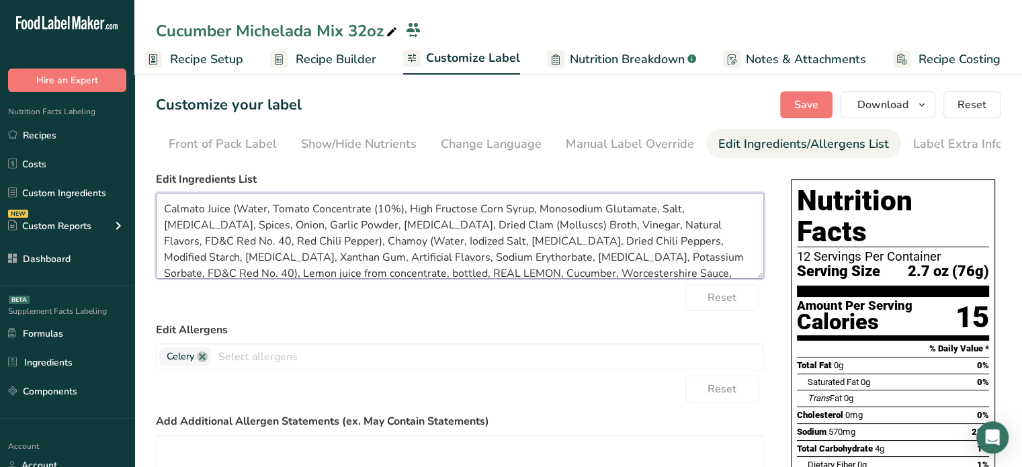
click at [489, 225] on textarea "Calmato Juice (Water, Tomato Concentrate (10%), High Fructose Corn Syrup, Monos…" at bounding box center [460, 236] width 608 height 86
click at [668, 259] on textarea "Calmato Juice (Water, Tomato Concentrate (10%), High Fructose Corn Syrup, Monos…" at bounding box center [460, 236] width 608 height 86
click at [171, 276] on textarea "Calmato Juice (Water, Tomato Concentrate (10%), High Fructose Corn Syrup, Monos…" at bounding box center [460, 236] width 608 height 86
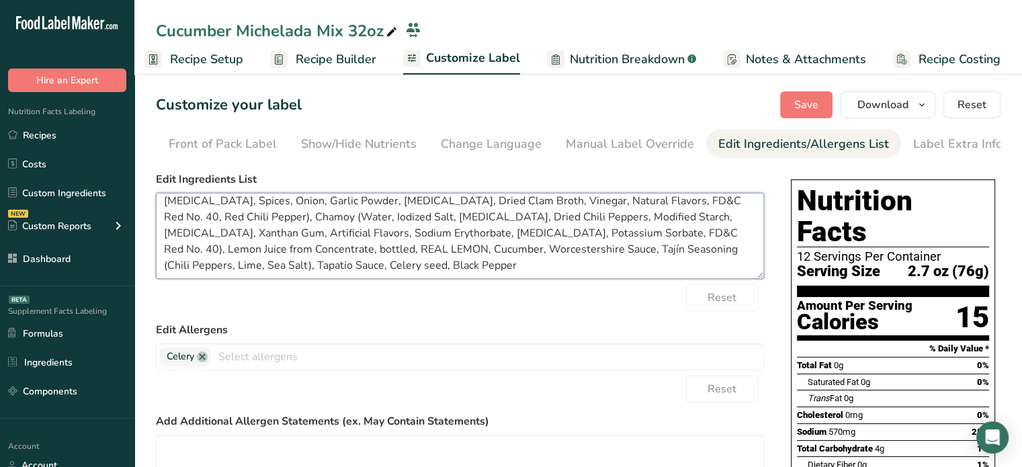
scroll to position [27, 0]
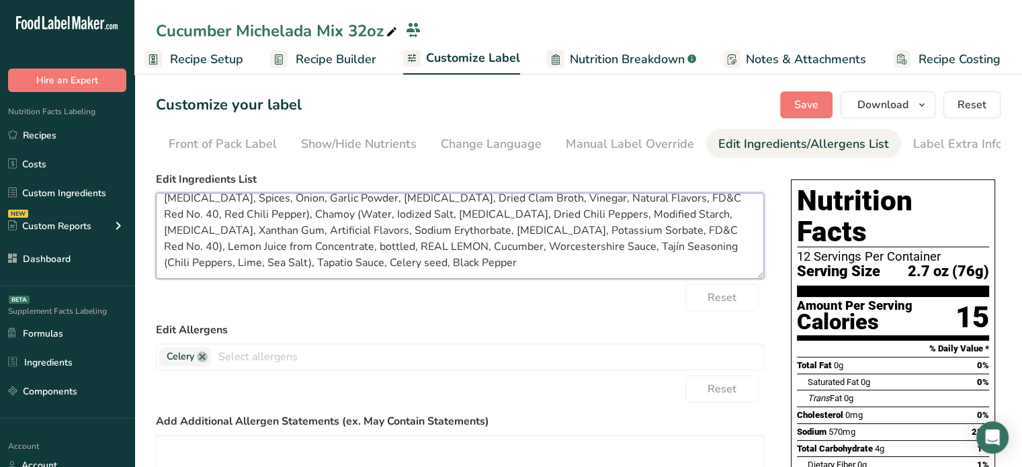
drag, startPoint x: 223, startPoint y: 274, endPoint x: 340, endPoint y: 247, distance: 120.0
click at [340, 247] on textarea "Calmato Juice (Water, Tomato Concentrate (10%), High Fructose Corn Syrup, Monos…" at bounding box center [460, 236] width 608 height 86
click at [167, 265] on textarea "Calmato Juice (Water, Tomato Concentrate (10%), High Fructose Corn Syrup, Monos…" at bounding box center [460, 236] width 608 height 86
click at [288, 266] on textarea "Calmato Juice (Water, Tomato Concentrate (10%), High Fructose Corn Syrup, Monos…" at bounding box center [460, 236] width 608 height 86
type textarea "Calmato Juice (Water, Tomato Concentrate (10%), High Fructose Corn Syrup, Monos…"
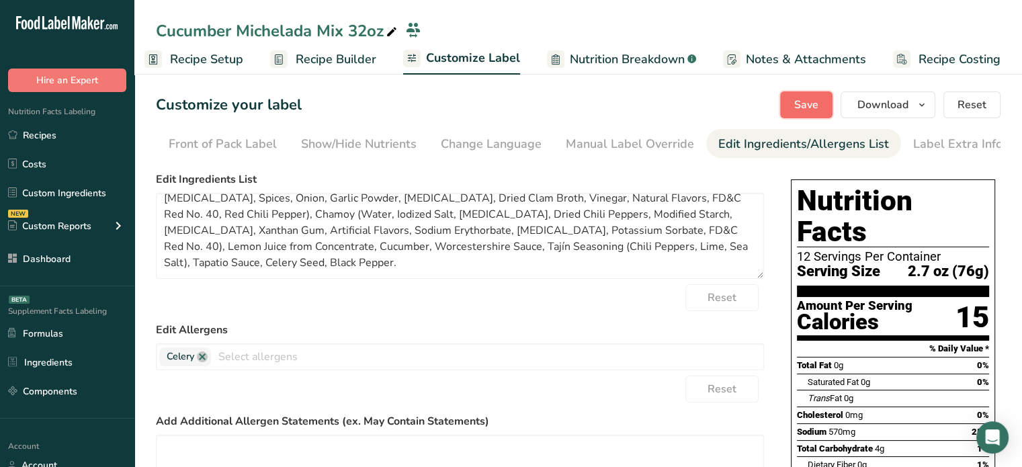
click at [796, 94] on button "Save" at bounding box center [806, 104] width 52 height 27
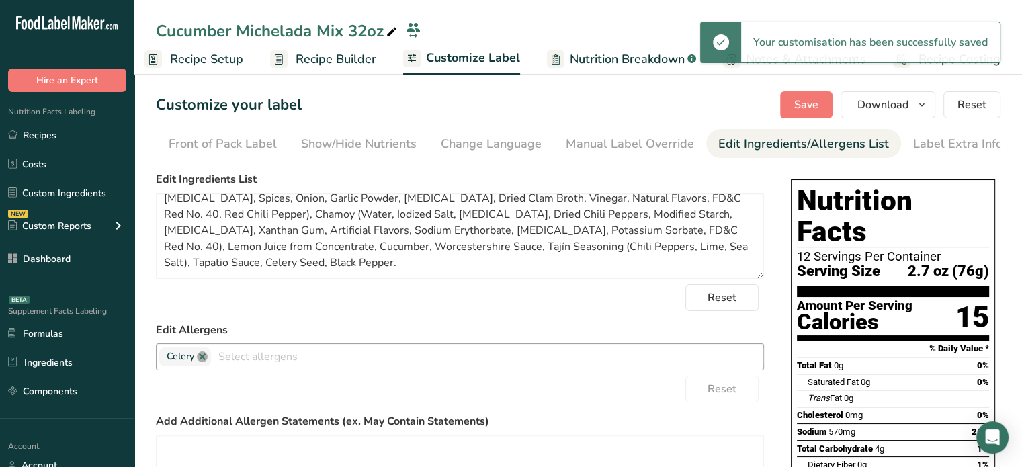
click at [204, 360] on link at bounding box center [202, 357] width 11 height 11
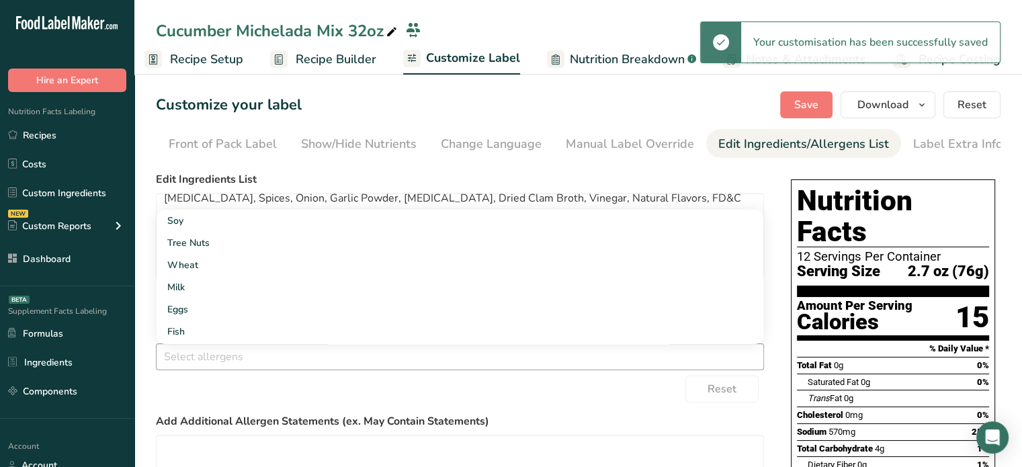
click at [277, 397] on div "Reset" at bounding box center [460, 389] width 608 height 27
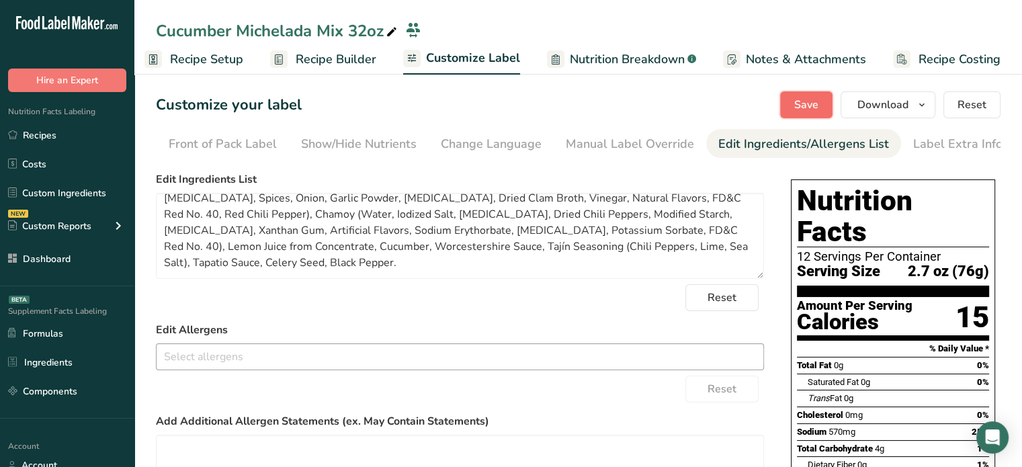
click at [803, 112] on span "Save" at bounding box center [806, 105] width 24 height 16
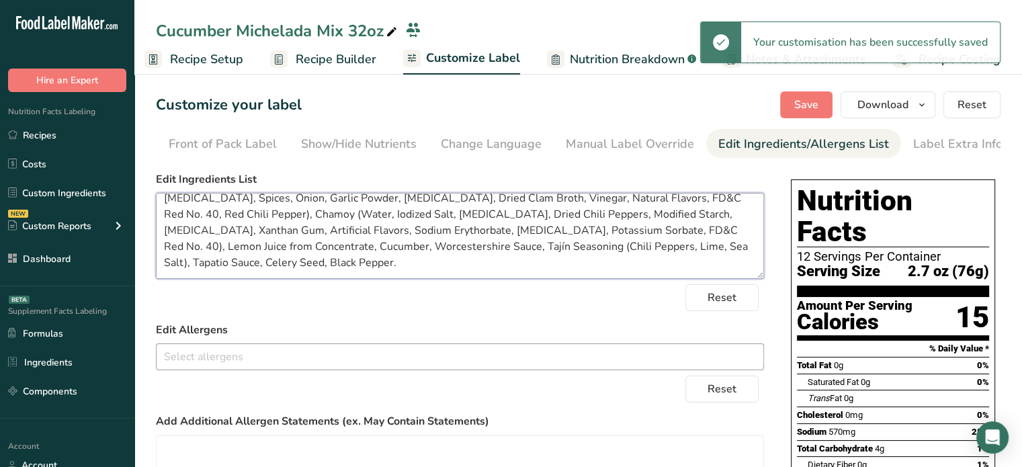
scroll to position [0, 0]
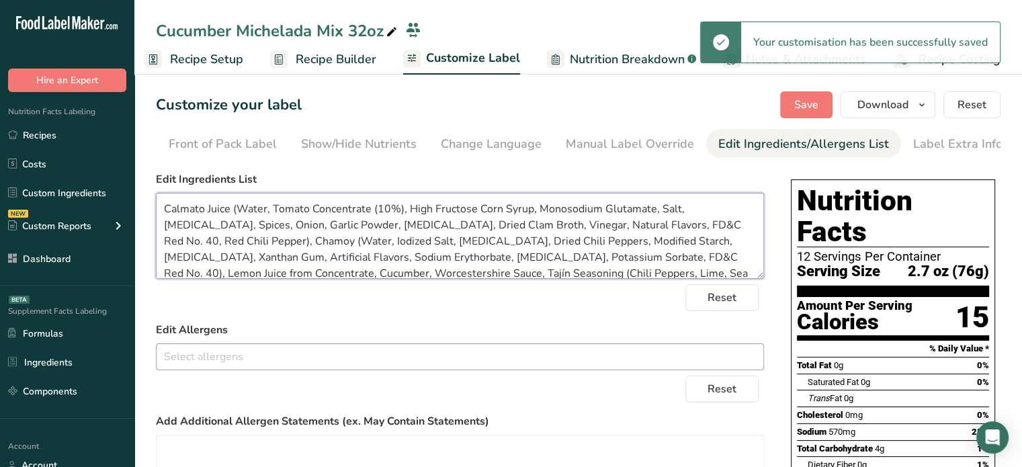
drag, startPoint x: 274, startPoint y: 263, endPoint x: 147, endPoint y: 165, distance: 160.1
click at [147, 165] on section "Customize your label Save Download Choose what to show on your downloaded label…" at bounding box center [578, 458] width 888 height 777
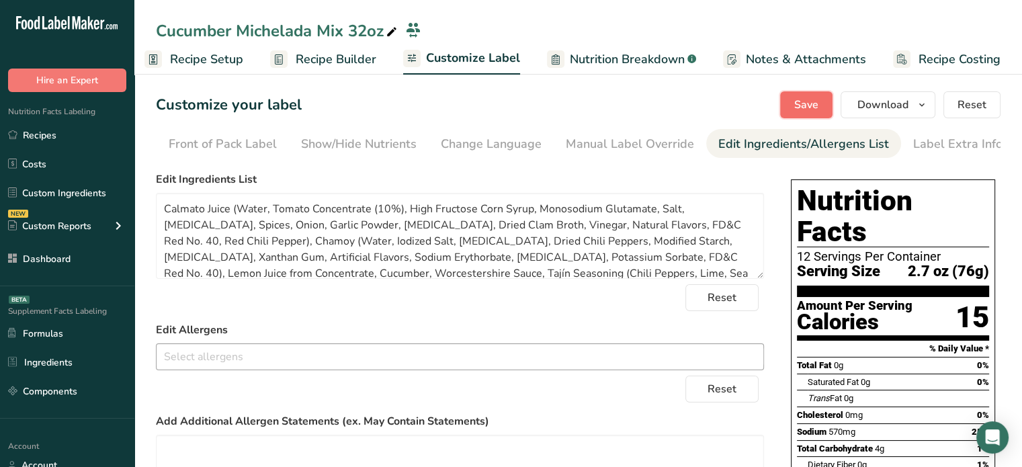
click at [796, 101] on button "Save" at bounding box center [806, 104] width 52 height 27
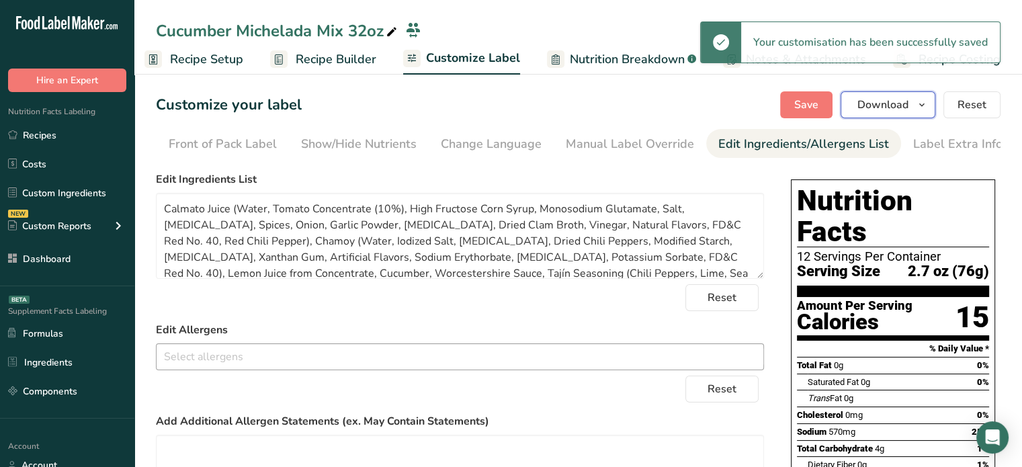
click at [872, 114] on button "Download" at bounding box center [888, 104] width 95 height 27
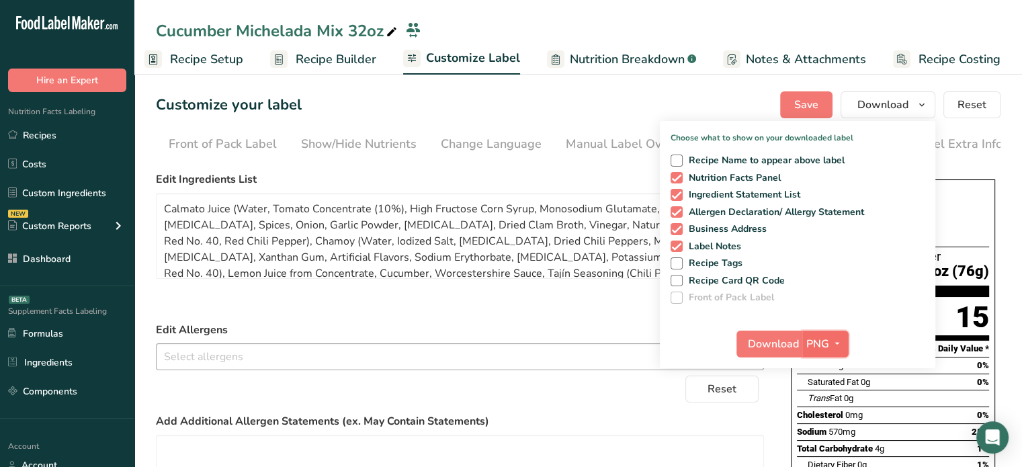
click at [812, 345] on span "PNG" at bounding box center [818, 344] width 23 height 16
click at [819, 442] on link "PDF" at bounding box center [827, 438] width 43 height 22
click at [784, 348] on span "Download" at bounding box center [774, 344] width 51 height 16
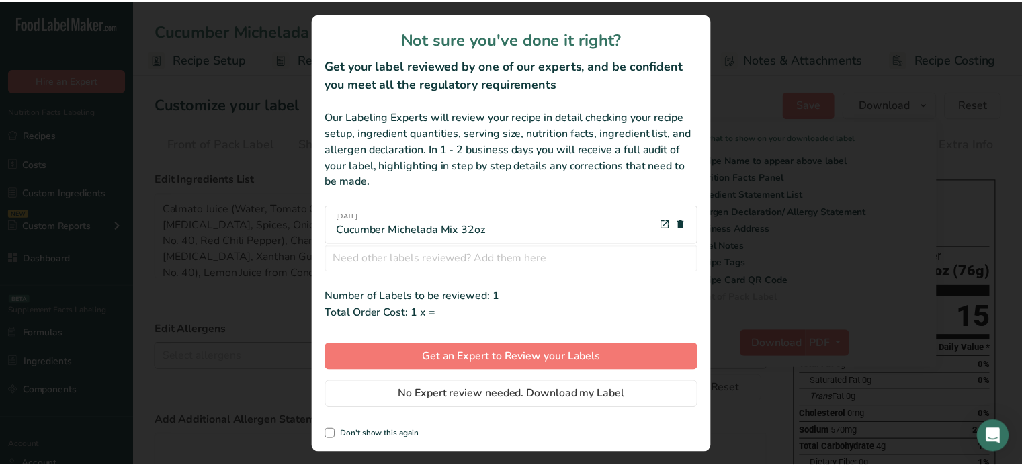
scroll to position [0, 1]
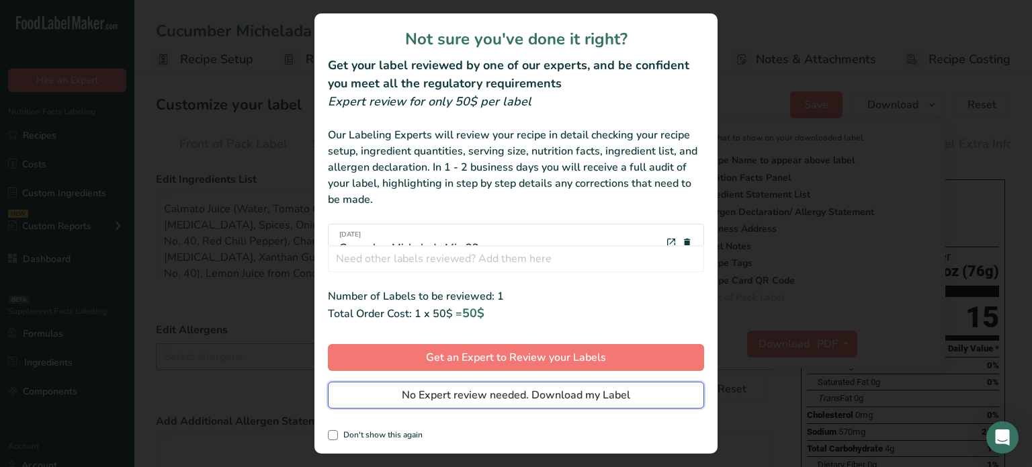
click at [608, 391] on span "No Expert review needed. Download my Label" at bounding box center [516, 395] width 229 height 16
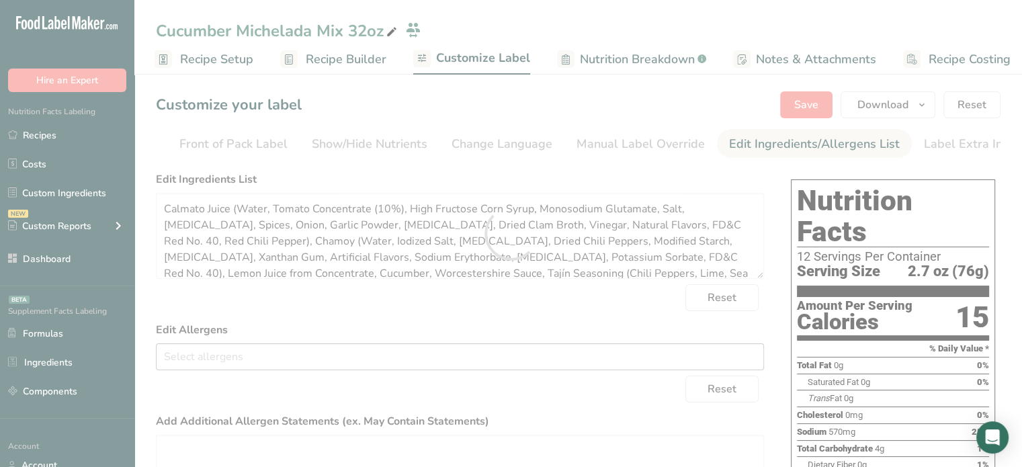
scroll to position [0, 0]
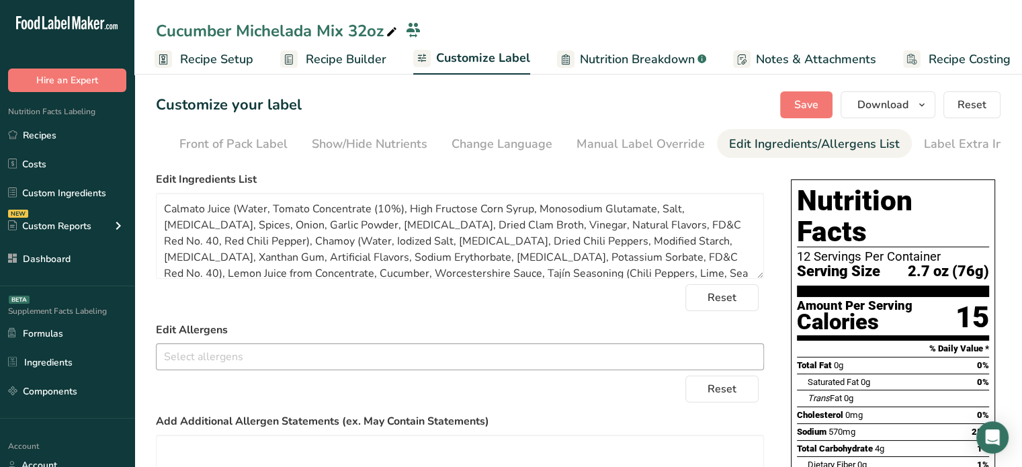
click at [355, 60] on span "Recipe Builder" at bounding box center [346, 59] width 81 height 18
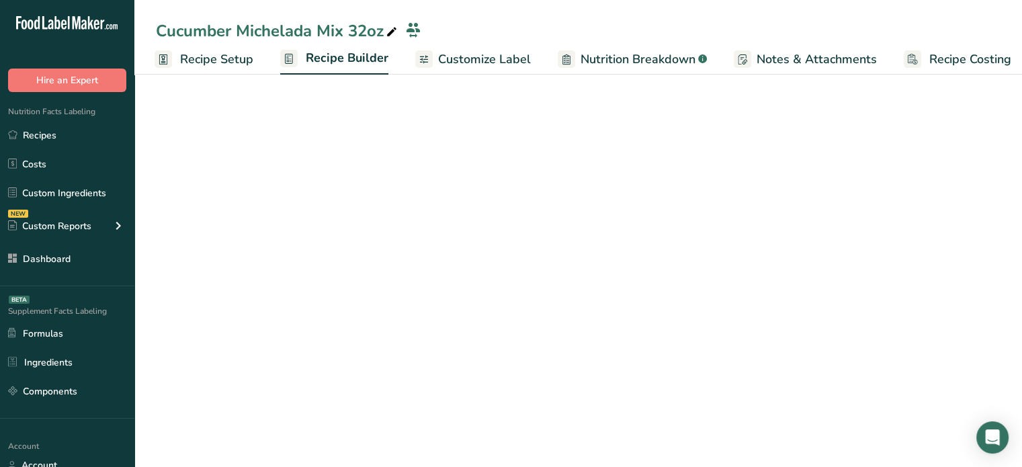
scroll to position [0, 11]
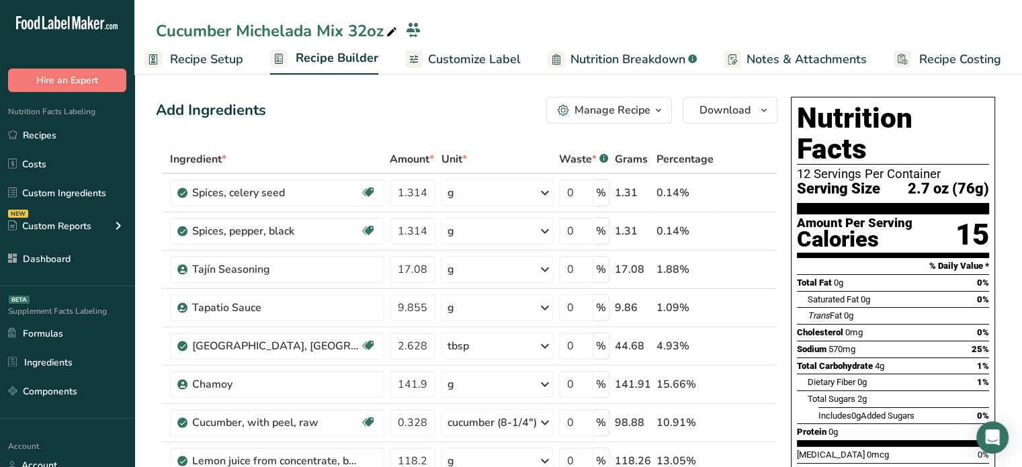
click at [625, 110] on div "Manage Recipe" at bounding box center [613, 110] width 76 height 16
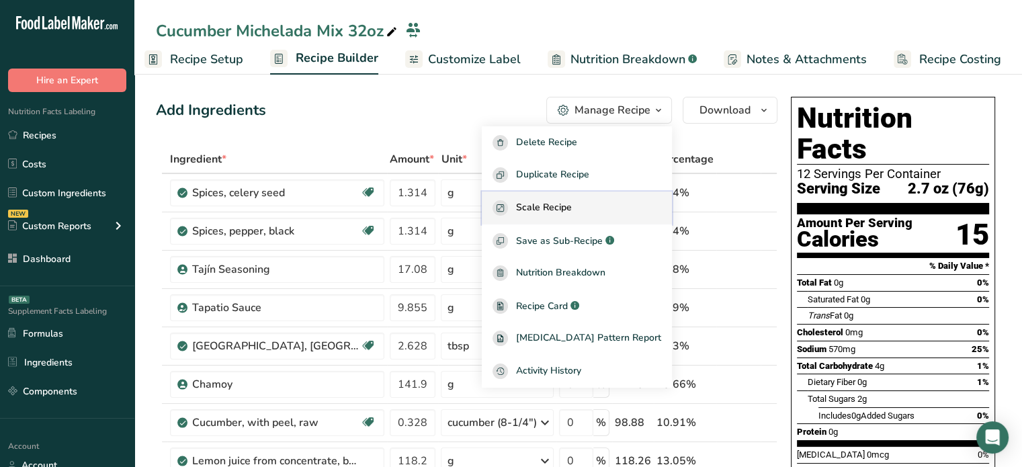
click at [566, 220] on button "Scale Recipe" at bounding box center [577, 208] width 190 height 33
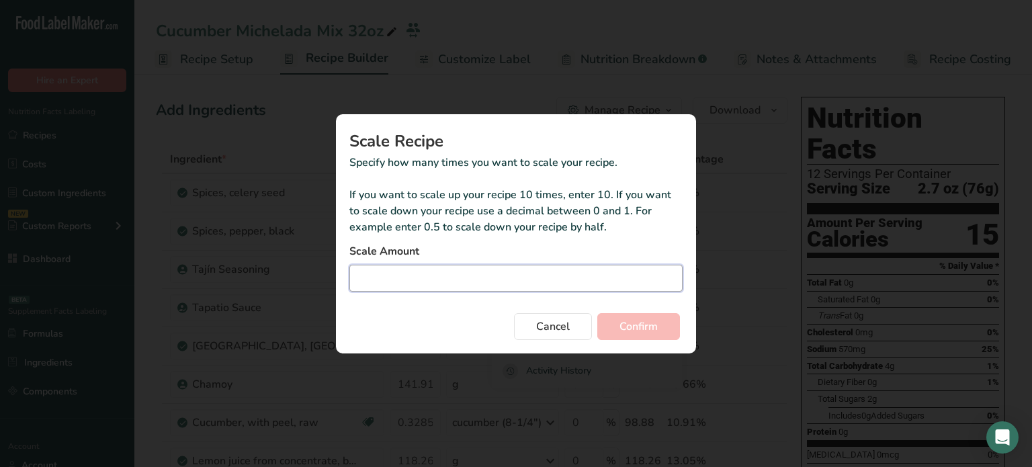
click at [565, 287] on input "Duplicate recipe modal" at bounding box center [516, 278] width 333 height 27
type input "0.25"
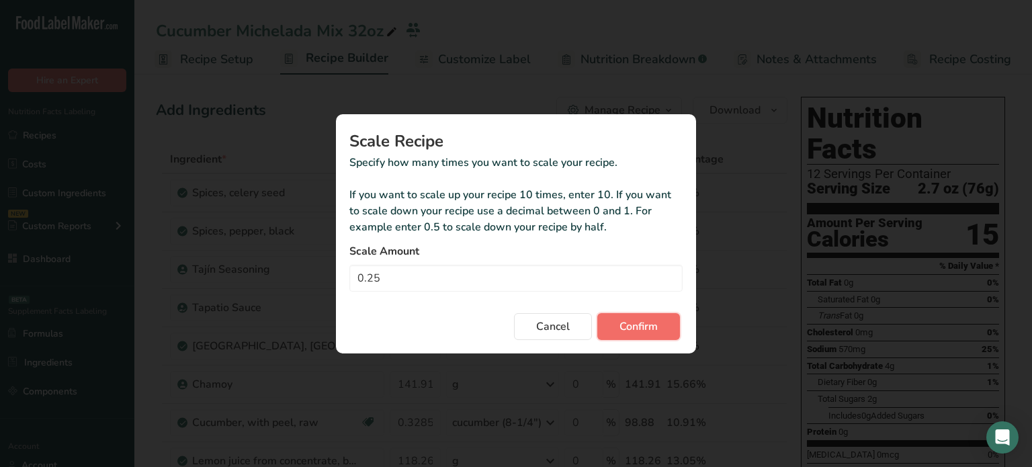
click at [651, 327] on span "Confirm" at bounding box center [639, 327] width 38 height 16
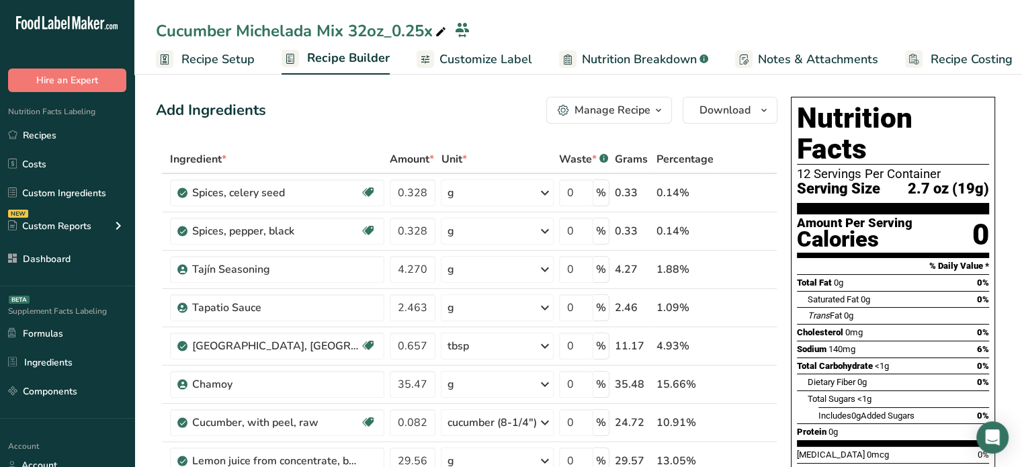
click at [244, 49] on link "Recipe Setup" at bounding box center [205, 59] width 99 height 30
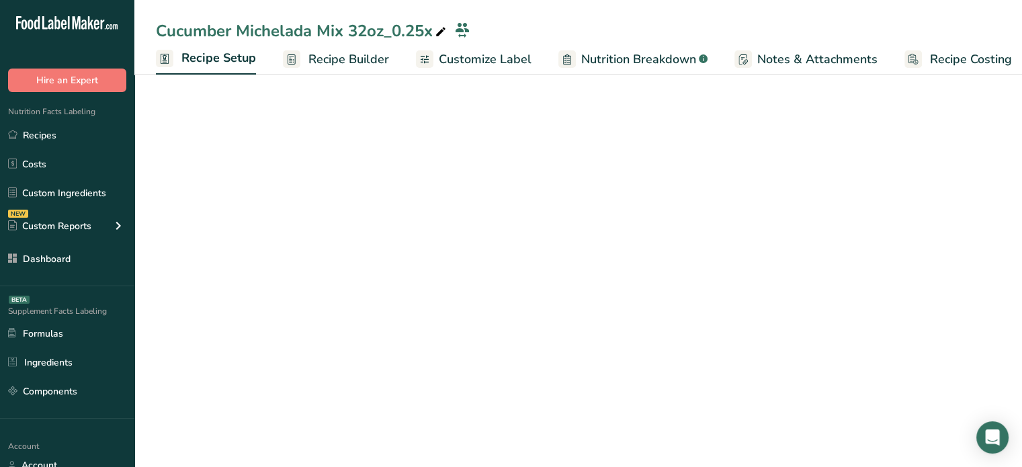
scroll to position [0, 5]
click at [244, 49] on span "Recipe Setup" at bounding box center [214, 58] width 75 height 18
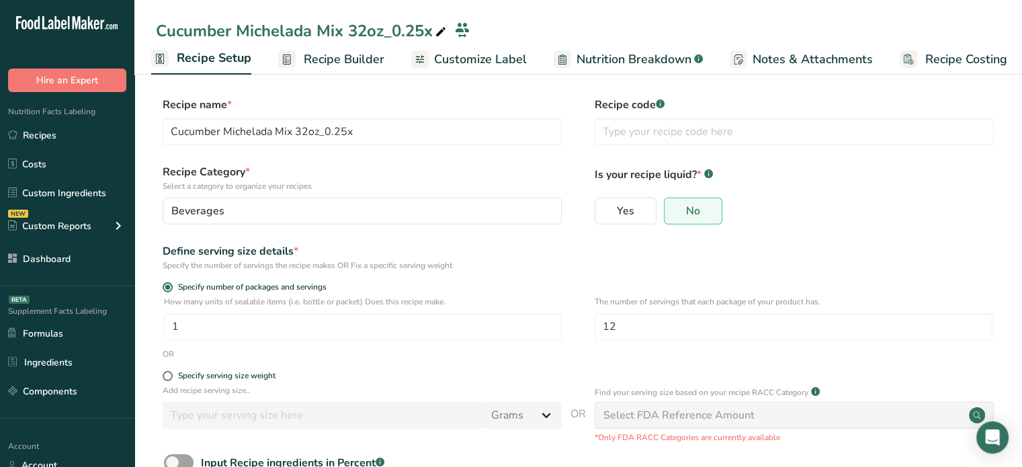
drag, startPoint x: 256, startPoint y: 399, endPoint x: 254, endPoint y: 389, distance: 9.6
click at [254, 389] on div "Add recipe serving size.. Grams kg mg mcg lb oz l mL fl oz tbsp tsp cup qt gall…" at bounding box center [362, 409] width 399 height 51
click at [237, 380] on div "Specify serving size weight" at bounding box center [226, 376] width 97 height 10
click at [171, 380] on input "Specify serving size weight" at bounding box center [167, 376] width 9 height 9
radio input "true"
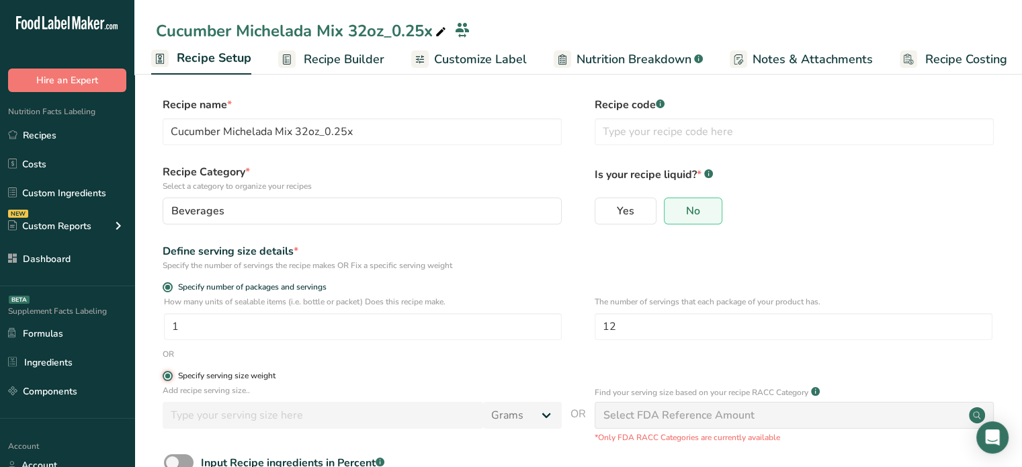
radio input "false"
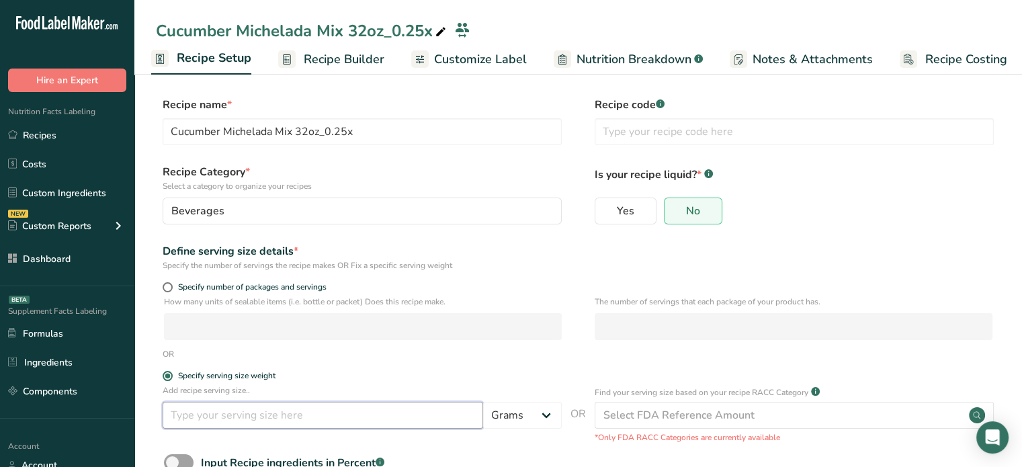
click at [252, 410] on input "number" at bounding box center [323, 415] width 321 height 27
type input "2.66"
click at [508, 401] on div "Add recipe serving size.. 2.66 Grams kg mg mcg lb oz l mL fl oz tbsp tsp cup qt…" at bounding box center [362, 409] width 399 height 51
click at [511, 408] on select "Grams kg mg mcg lb oz l mL fl oz tbsp tsp cup qt gallon" at bounding box center [522, 415] width 79 height 27
select select "5"
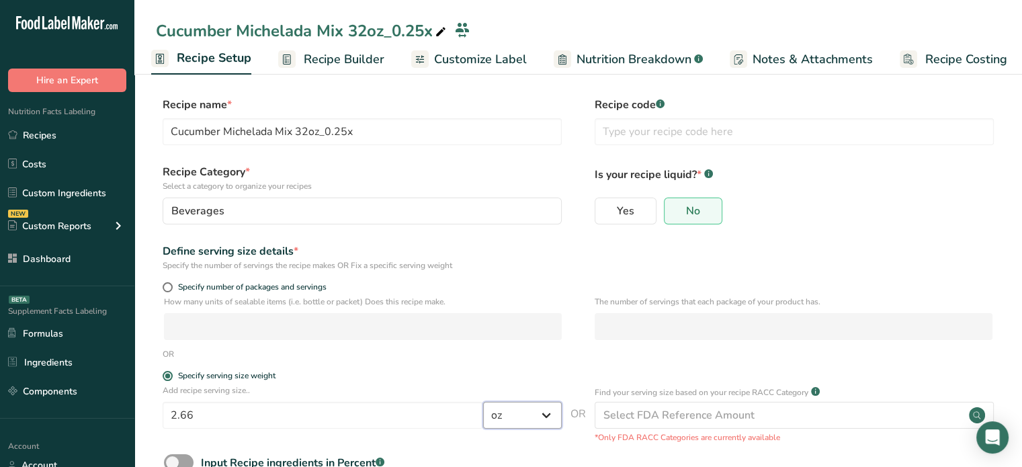
click at [483, 402] on select "Grams kg mg mcg lb oz l mL fl oz tbsp tsp cup qt gallon" at bounding box center [522, 415] width 79 height 27
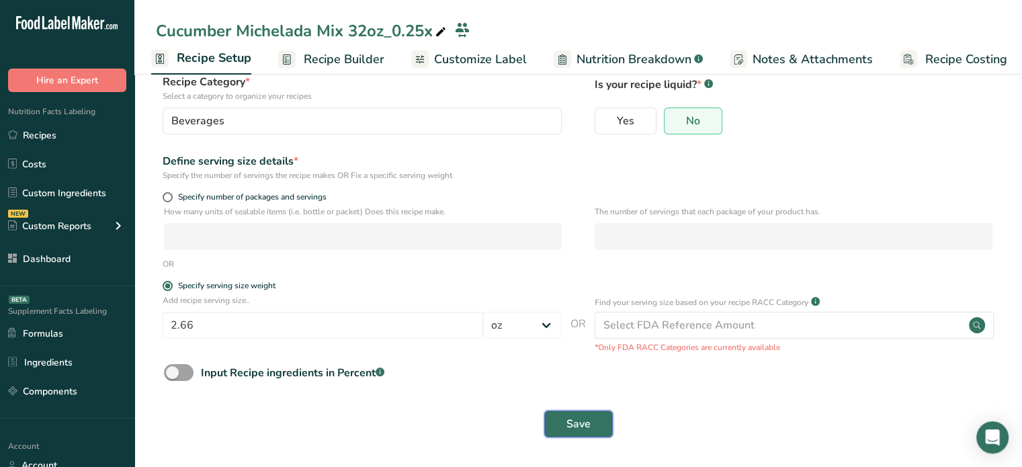
click at [602, 429] on button "Save" at bounding box center [578, 424] width 69 height 27
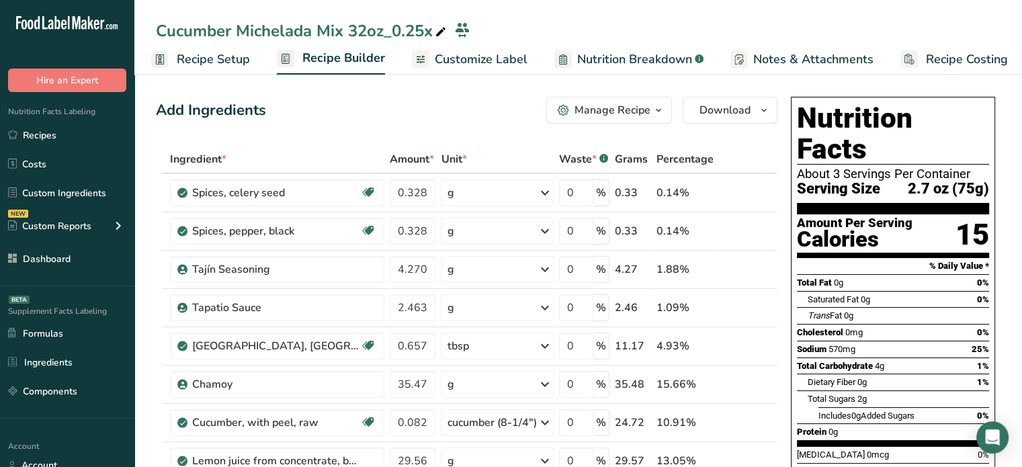
click at [231, 66] on span "Recipe Setup" at bounding box center [213, 59] width 73 height 18
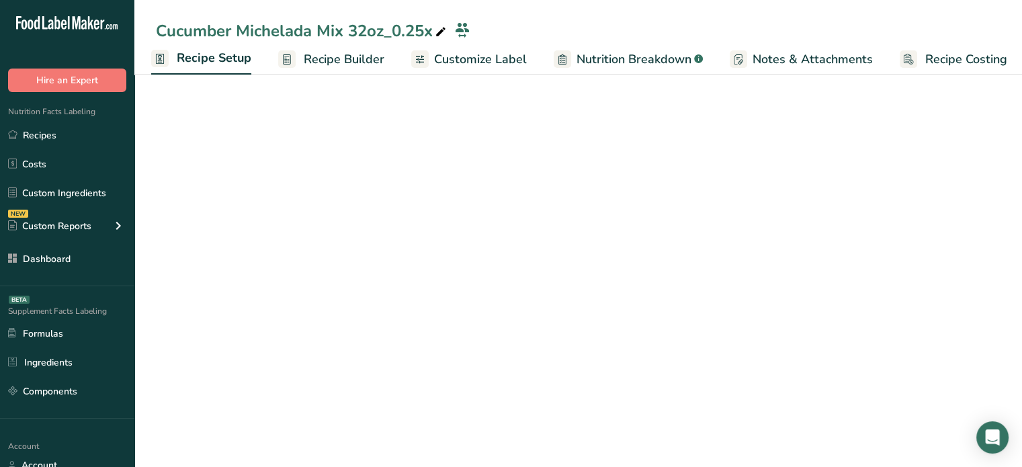
select select "5"
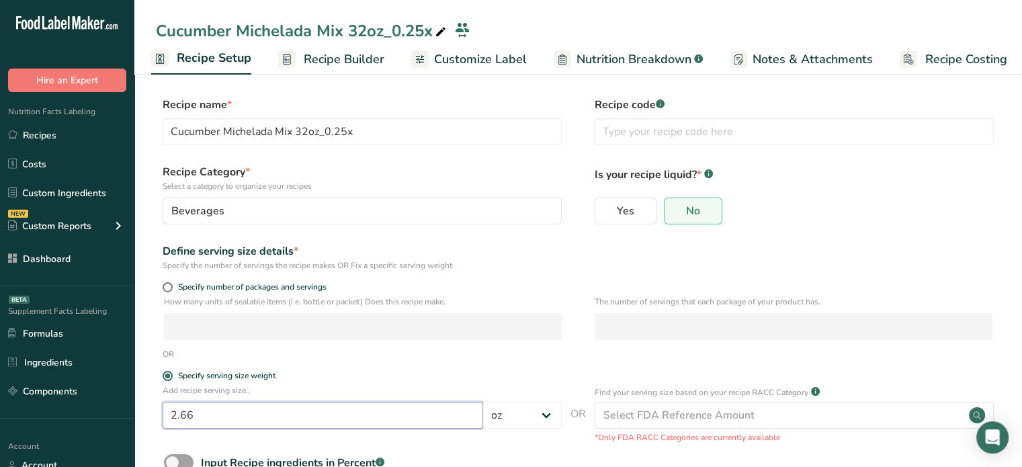
click at [247, 409] on input "2.66" at bounding box center [323, 415] width 321 height 27
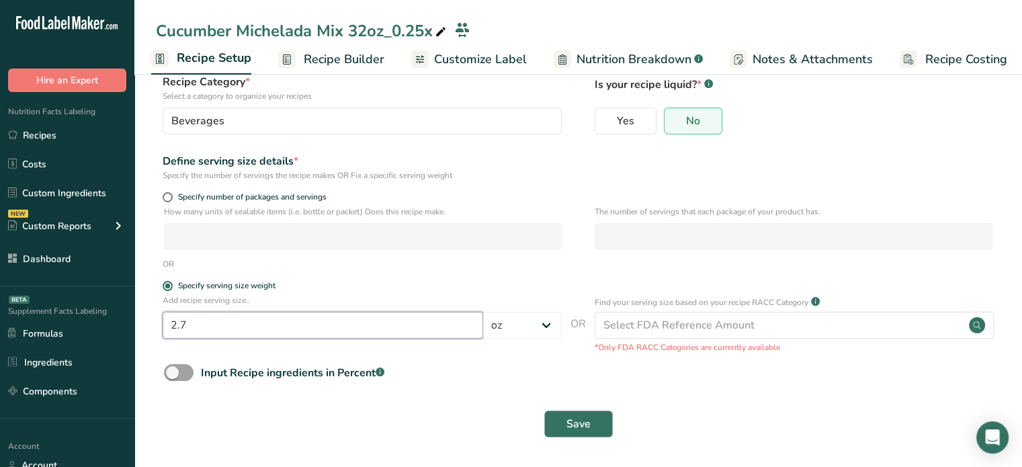
type input "2.7"
click at [573, 429] on span "Save" at bounding box center [579, 424] width 24 height 16
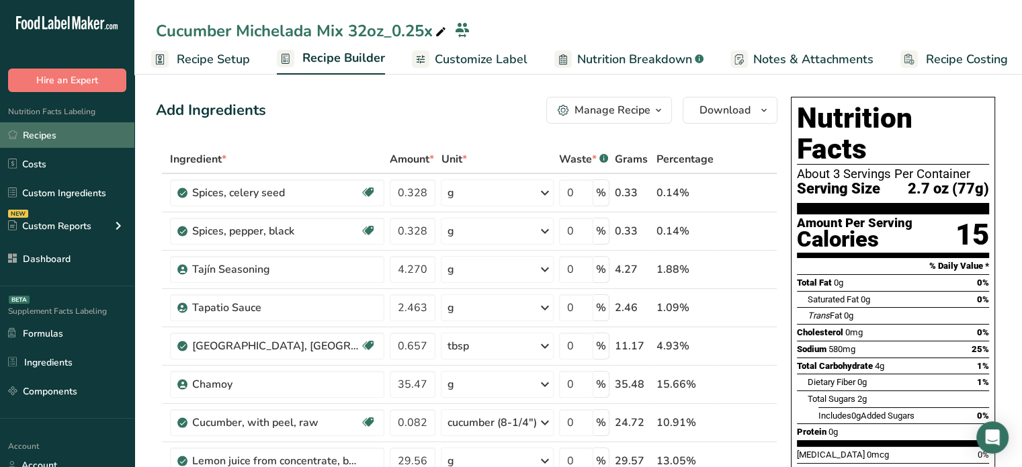
click at [94, 130] on link "Recipes" at bounding box center [67, 135] width 134 height 26
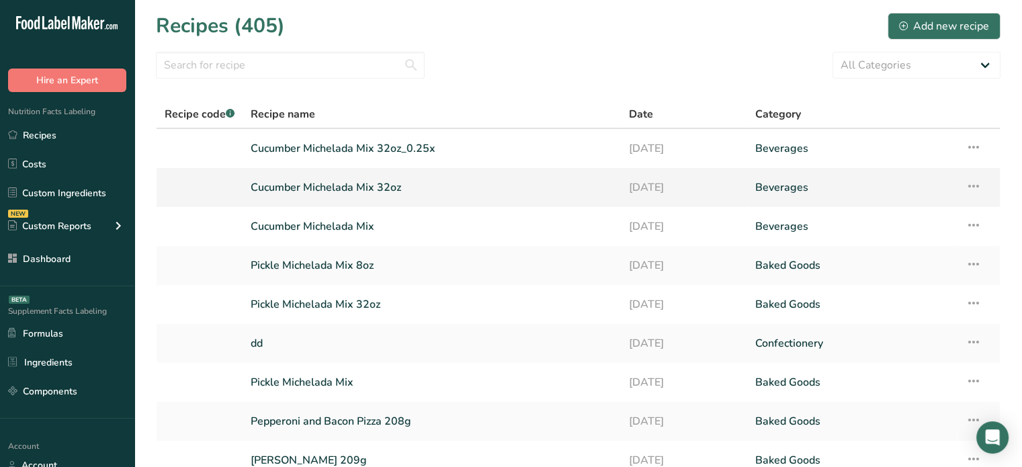
click at [350, 175] on link "Cucumber Michelada Mix 32oz" at bounding box center [432, 187] width 362 height 28
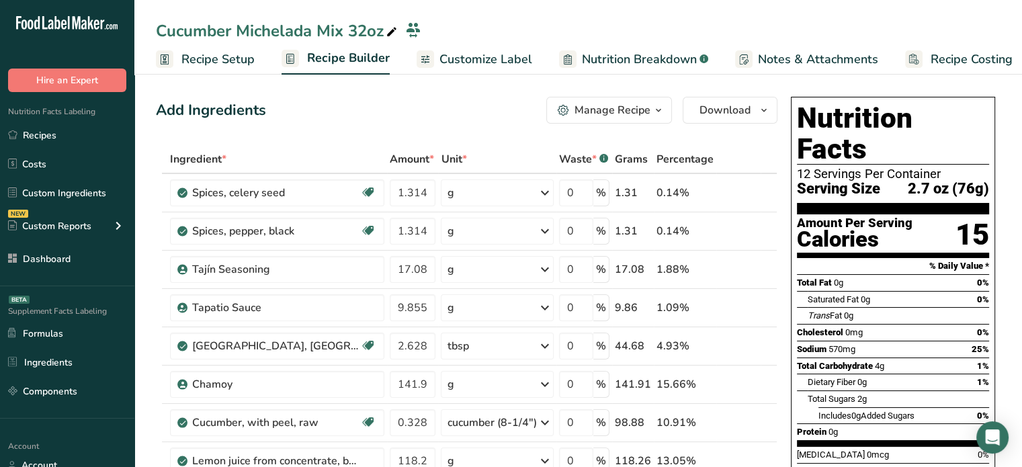
click at [514, 63] on span "Customize Label" at bounding box center [486, 59] width 93 height 18
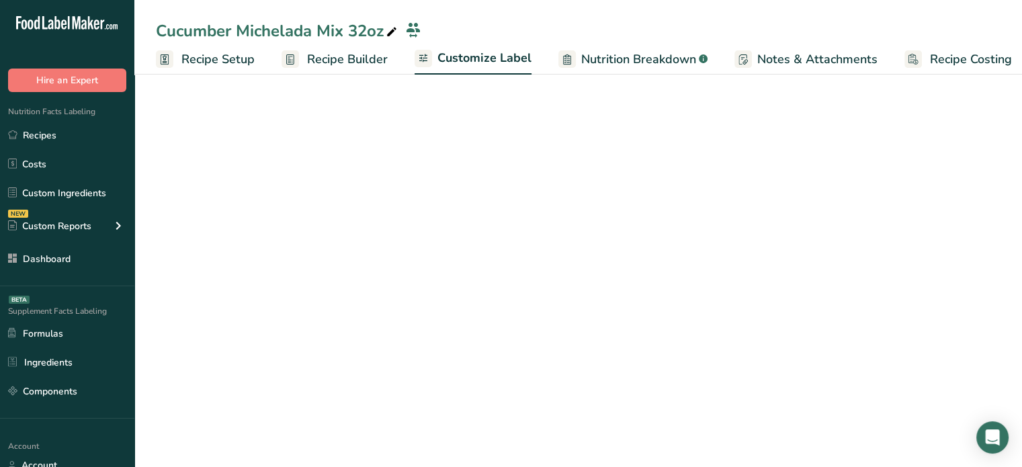
scroll to position [0, 11]
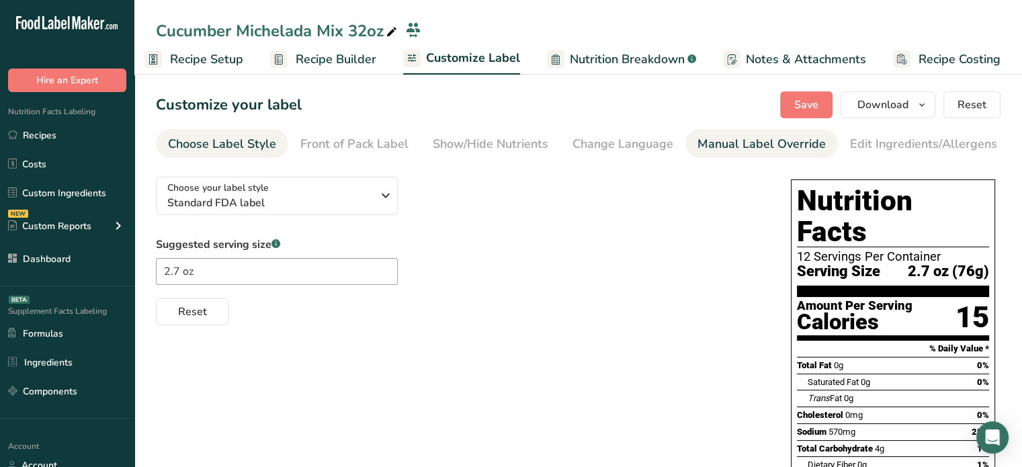
click at [700, 145] on div "Manual Label Override" at bounding box center [762, 144] width 128 height 18
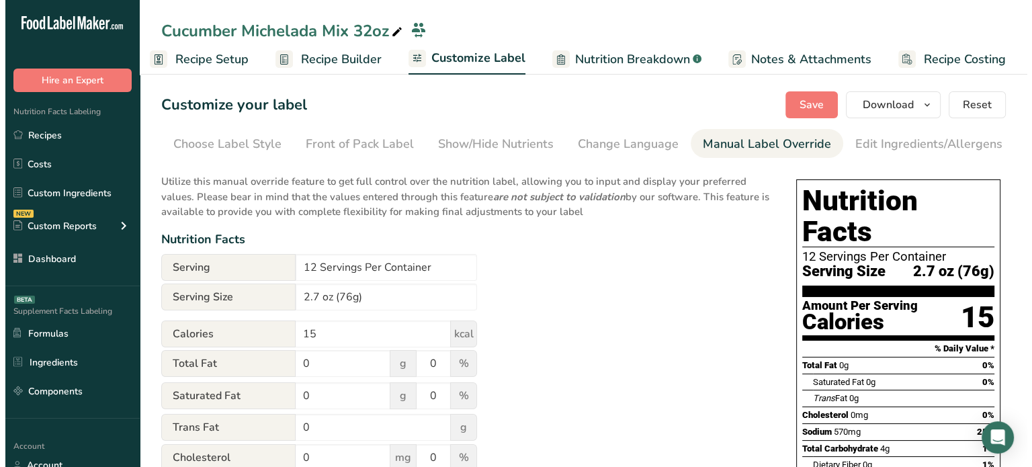
scroll to position [0, 132]
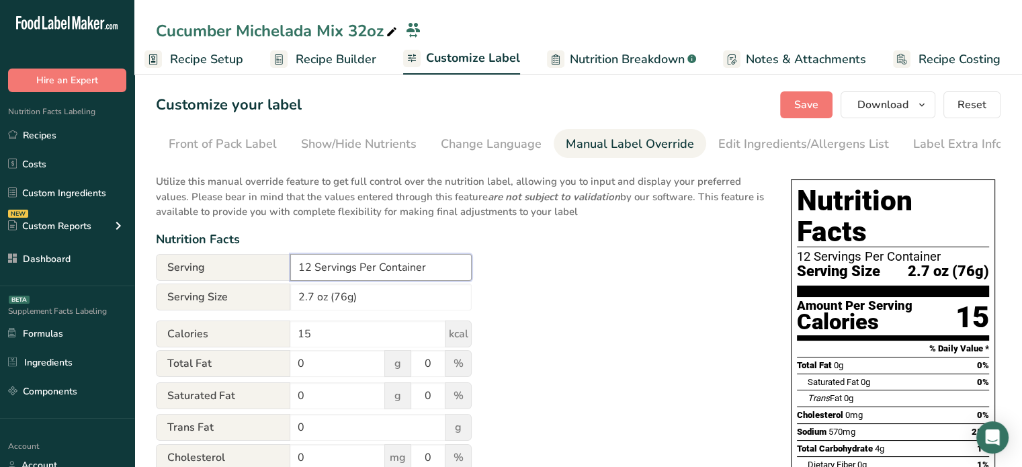
click at [315, 265] on input "12 Servings Per Container" at bounding box center [380, 267] width 181 height 27
type input "About 3 Servings Per Container"
click at [803, 112] on span "Save" at bounding box center [806, 105] width 24 height 16
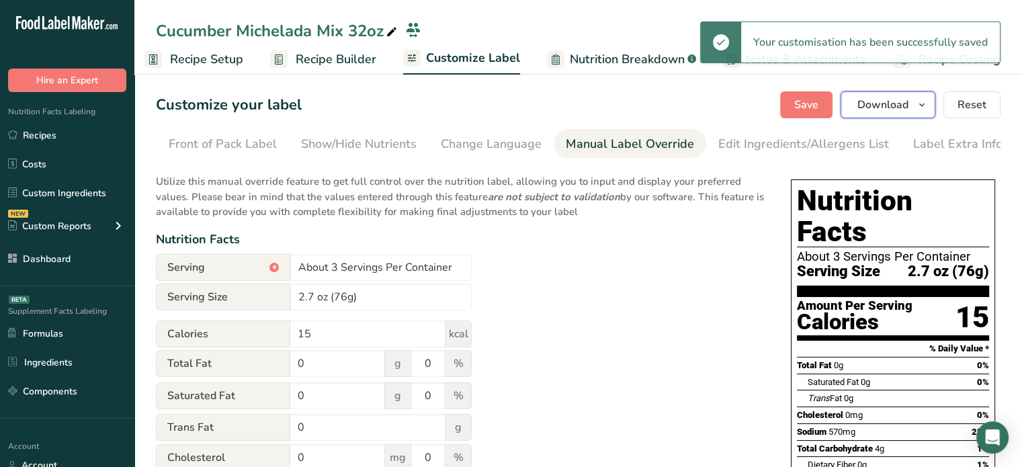
click at [878, 105] on span "Download" at bounding box center [883, 105] width 51 height 16
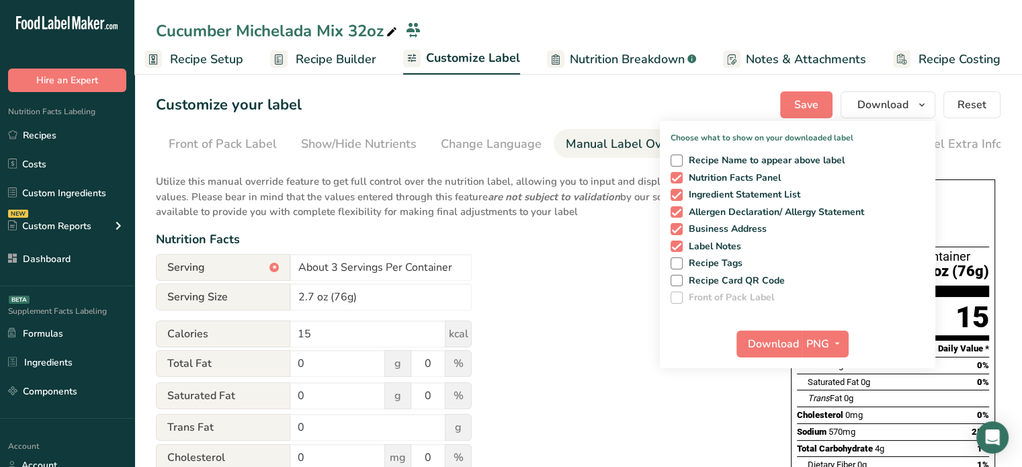
click at [397, 29] on icon at bounding box center [392, 32] width 12 height 19
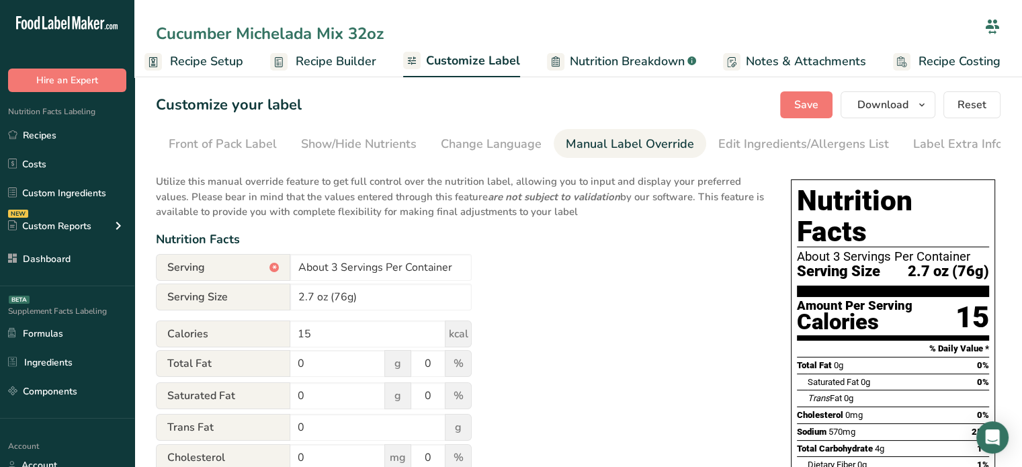
click at [374, 26] on input "Cucumber Michelada Mix 32oz" at bounding box center [567, 34] width 823 height 24
type input "Cucumber Michelada Mix 8oz"
click at [519, 107] on div "Customize your label Save Download Choose what to show on your downloaded label…" at bounding box center [578, 104] width 845 height 27
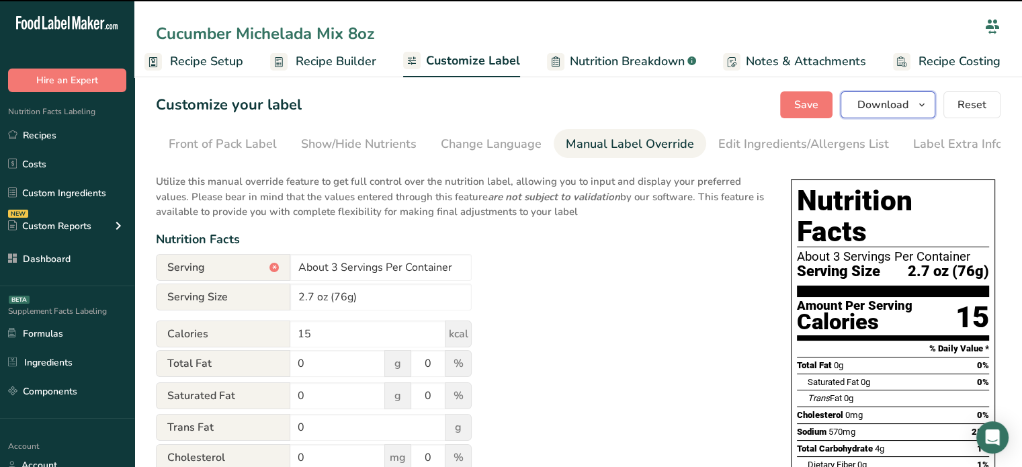
click at [879, 112] on span "Download" at bounding box center [883, 105] width 51 height 16
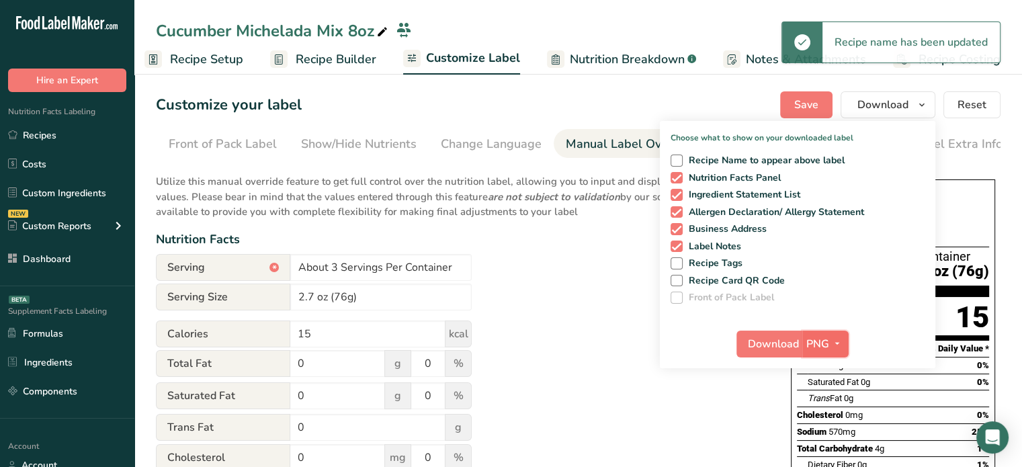
click at [833, 338] on icon "button" at bounding box center [837, 343] width 11 height 17
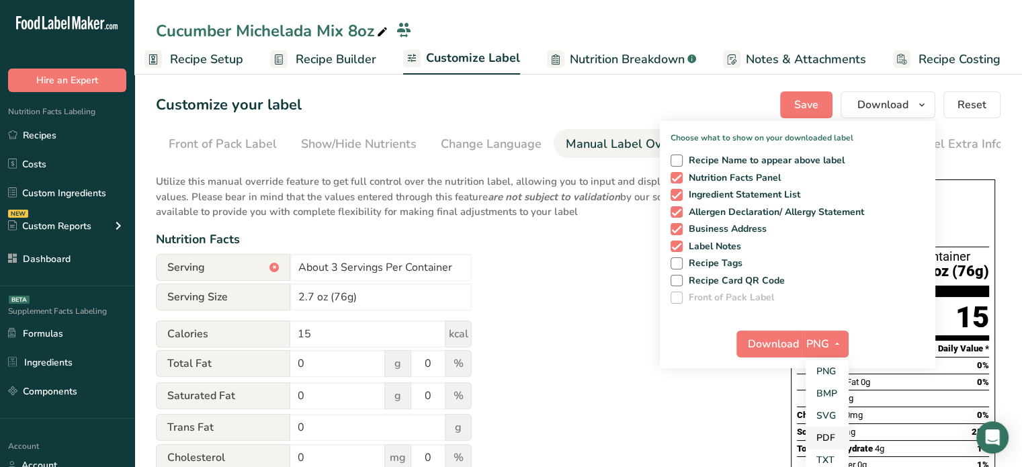
click at [831, 438] on link "PDF" at bounding box center [827, 438] width 43 height 22
click at [777, 339] on span "Download" at bounding box center [774, 344] width 51 height 16
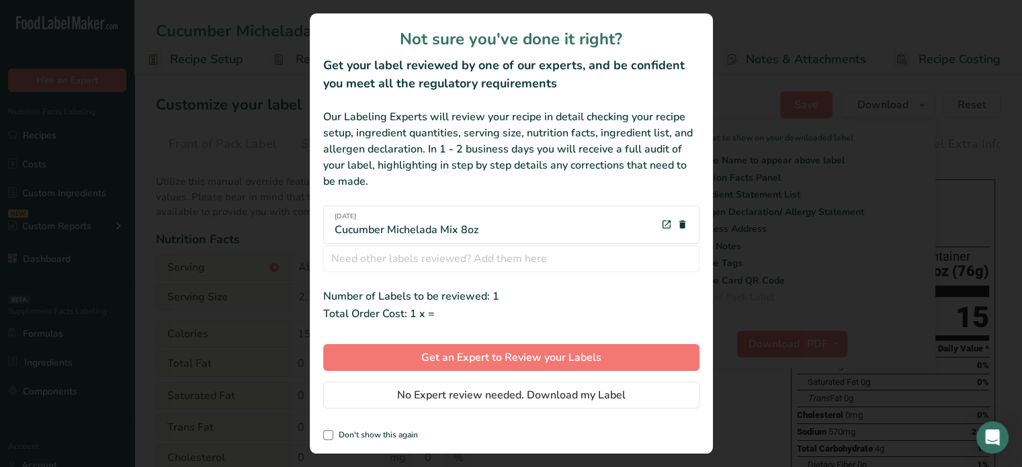
scroll to position [0, 1]
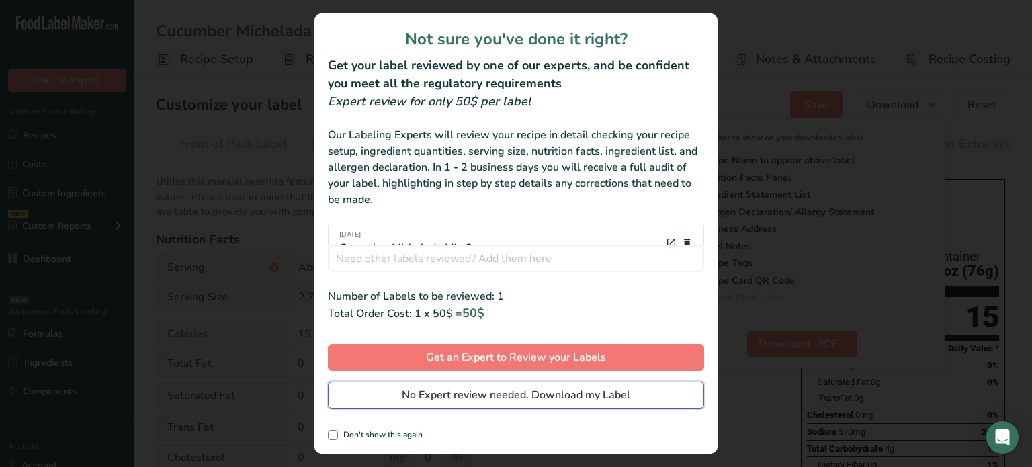
click at [645, 389] on button "No Expert review needed. Download my Label" at bounding box center [516, 395] width 376 height 27
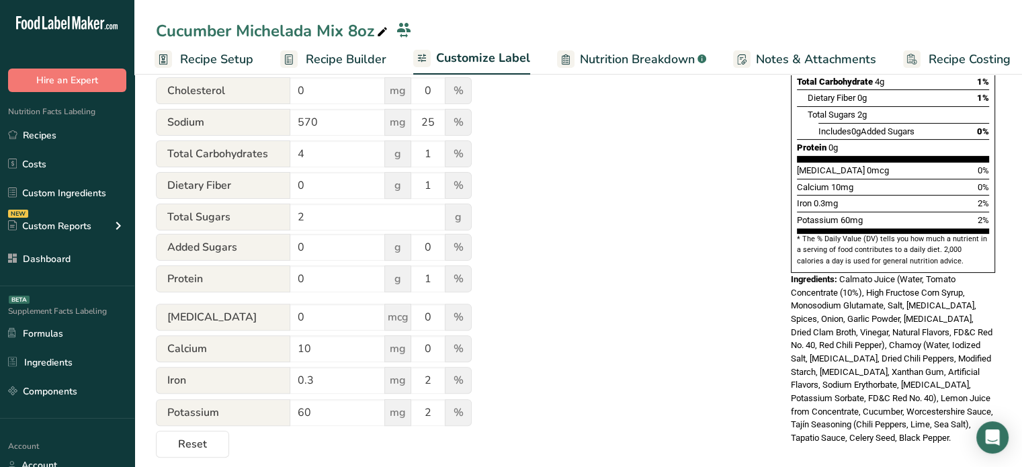
scroll to position [0, 0]
